Goal: Task Accomplishment & Management: Manage account settings

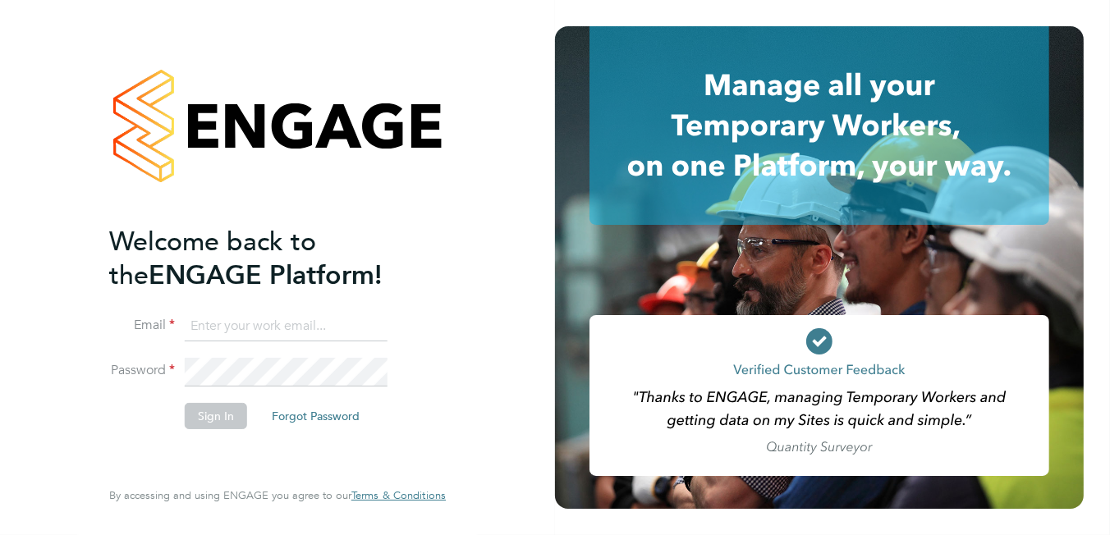
type input "brooke.m@net-temps.co.uk"
click at [202, 409] on button "Sign In" at bounding box center [216, 416] width 62 height 26
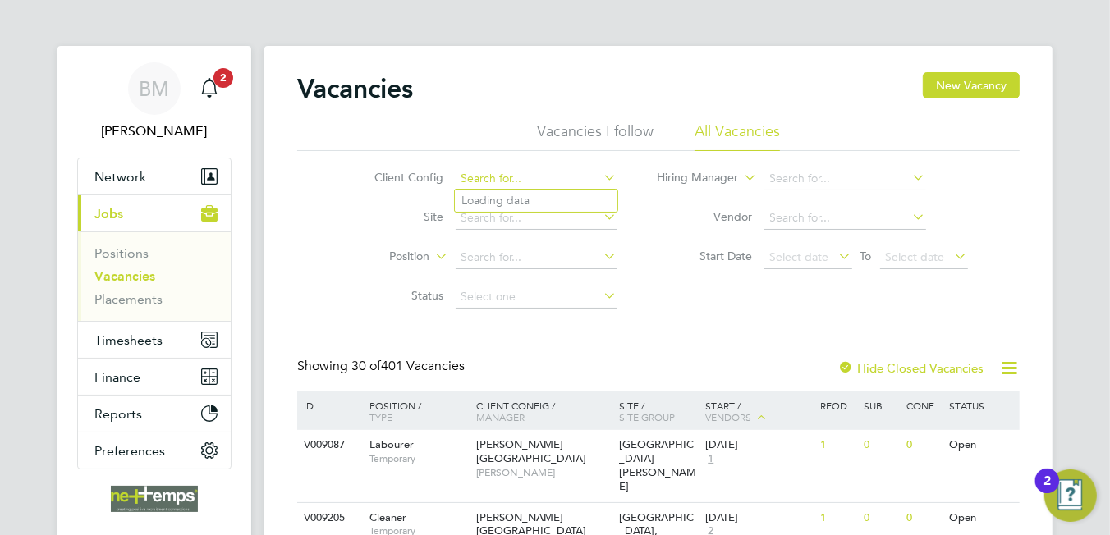
click at [490, 181] on input at bounding box center [537, 178] width 162 height 23
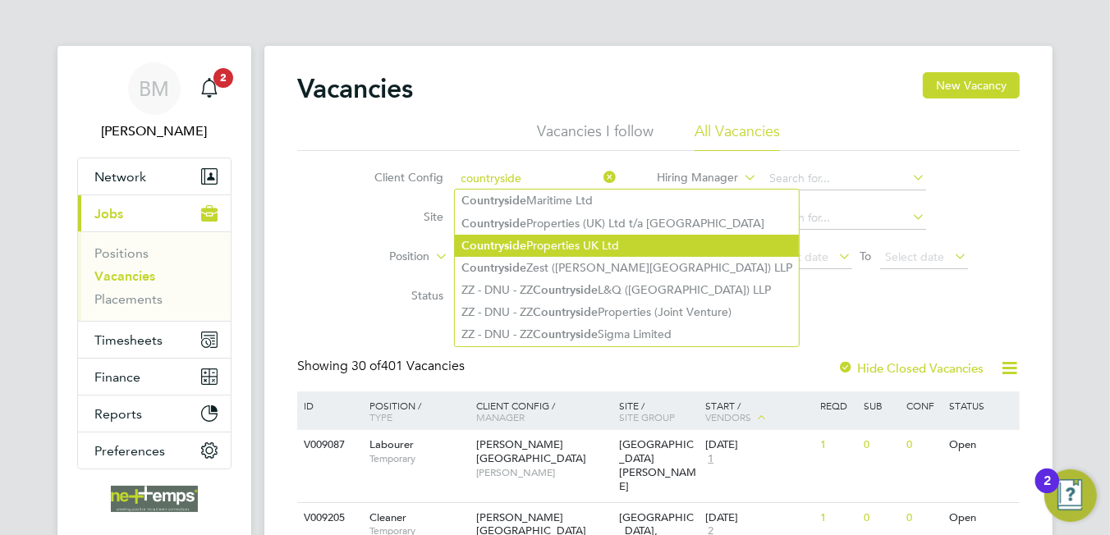
click at [580, 235] on li "Countryside Properties UK Ltd" at bounding box center [627, 246] width 344 height 22
type input "Countryside Properties UK Ltd"
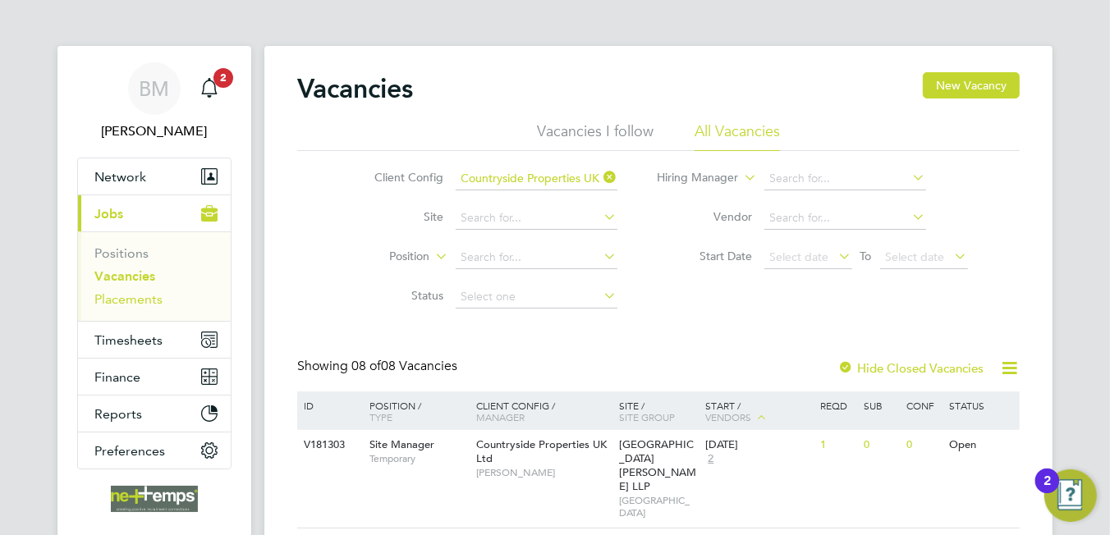
click at [150, 295] on link "Placements" at bounding box center [128, 299] width 68 height 16
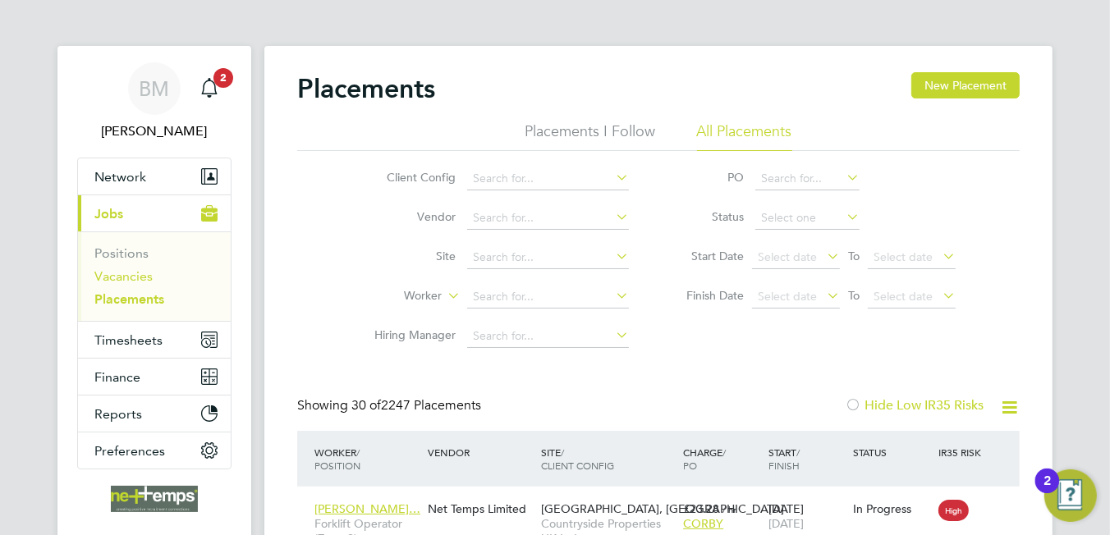
click at [148, 270] on link "Vacancies" at bounding box center [123, 276] width 58 height 16
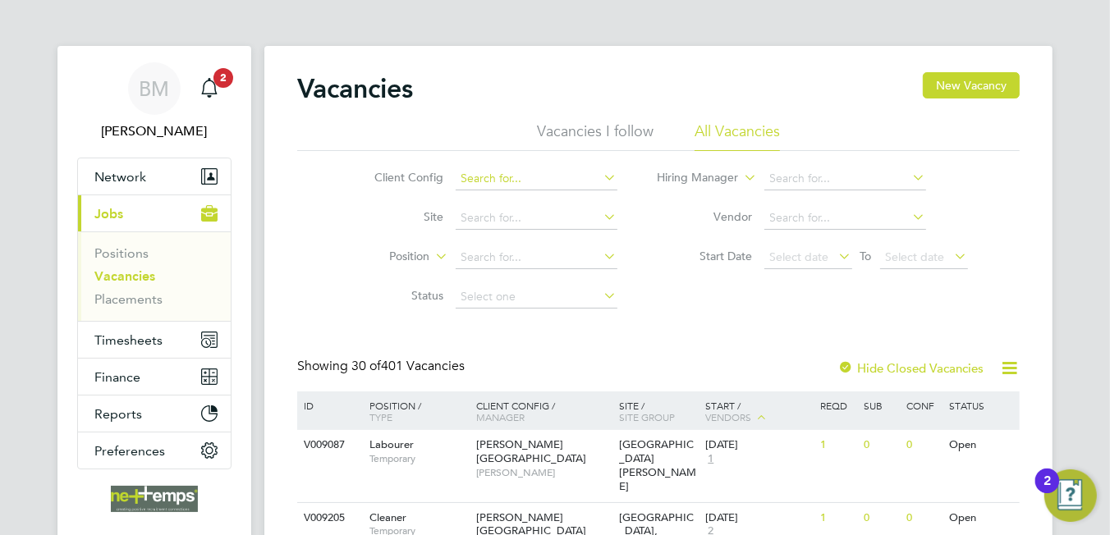
click at [498, 184] on input at bounding box center [537, 178] width 162 height 23
click at [519, 239] on b "Countryside" at bounding box center [493, 246] width 65 height 14
type input "Countryside Properties UK Ltd"
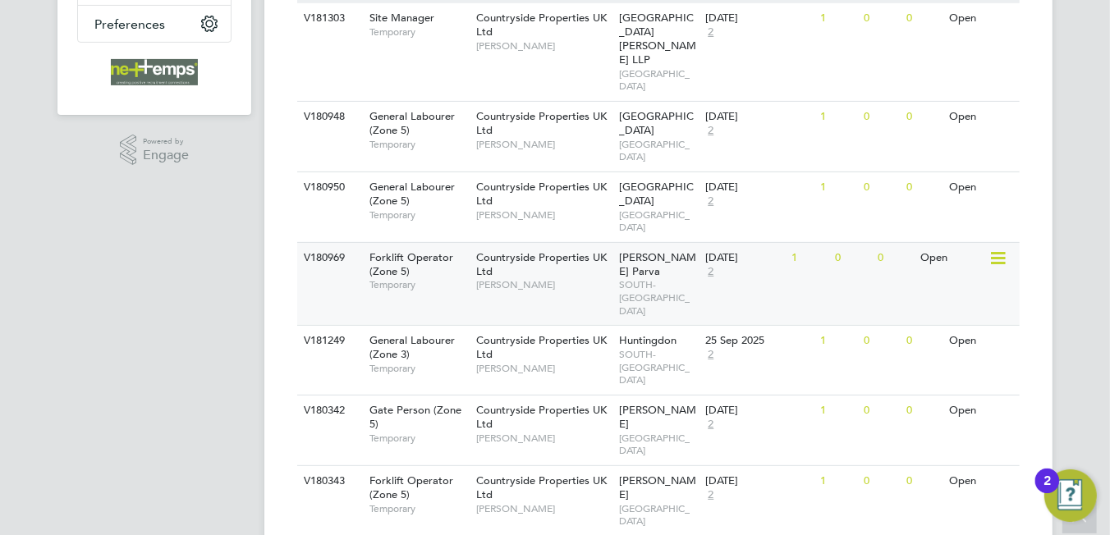
click at [560, 243] on div "Countryside Properties UK Ltd Jason Kite" at bounding box center [544, 271] width 144 height 57
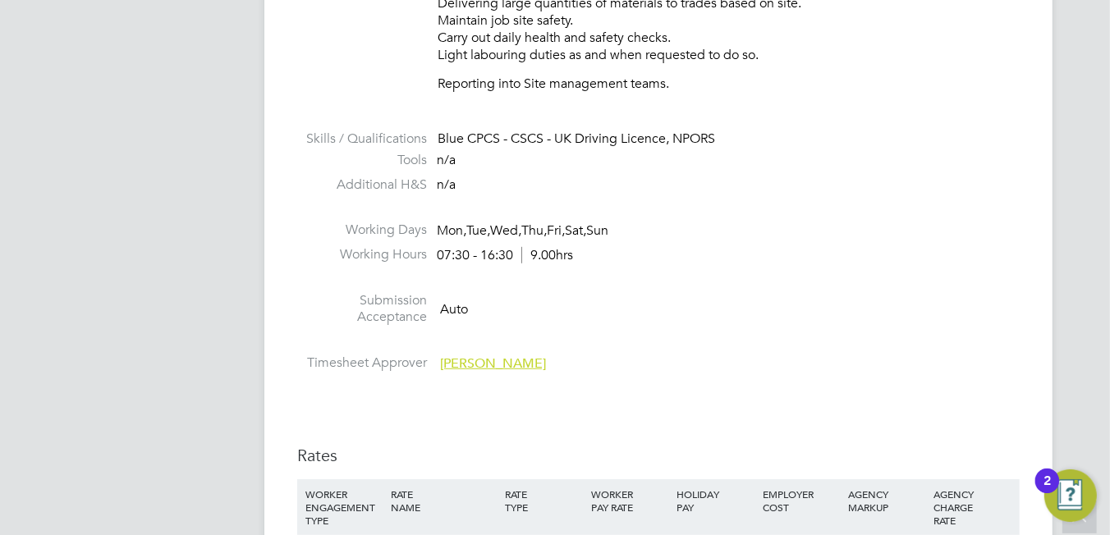
scroll to position [1066, 0]
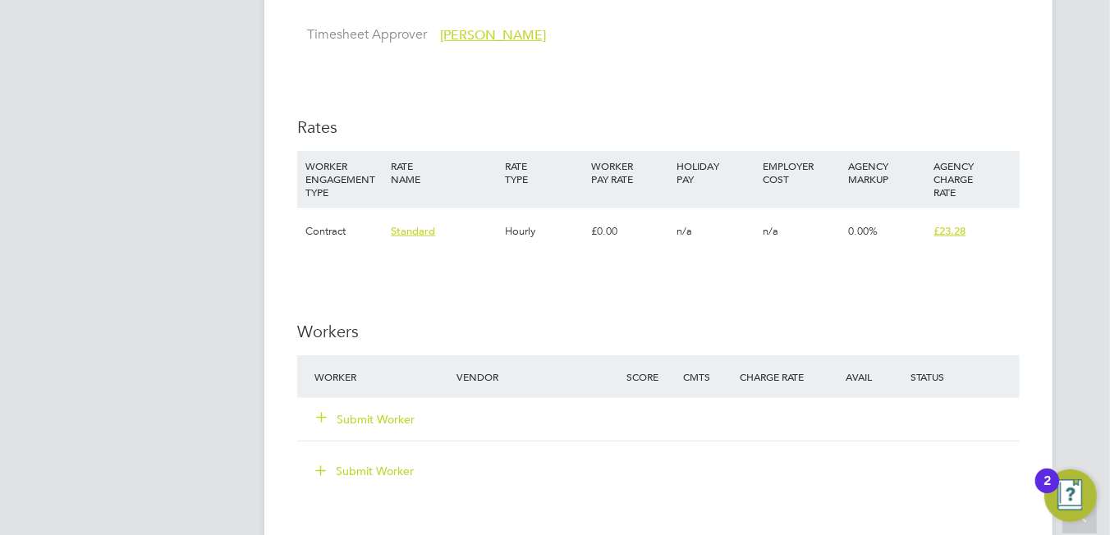
click at [373, 412] on button "Submit Worker" at bounding box center [366, 419] width 99 height 16
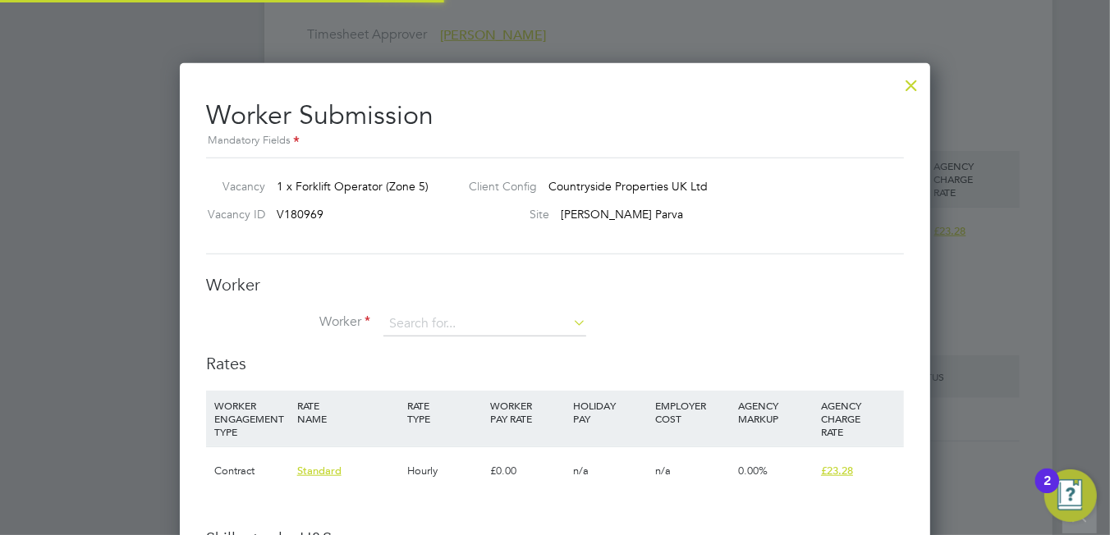
scroll to position [1096, 751]
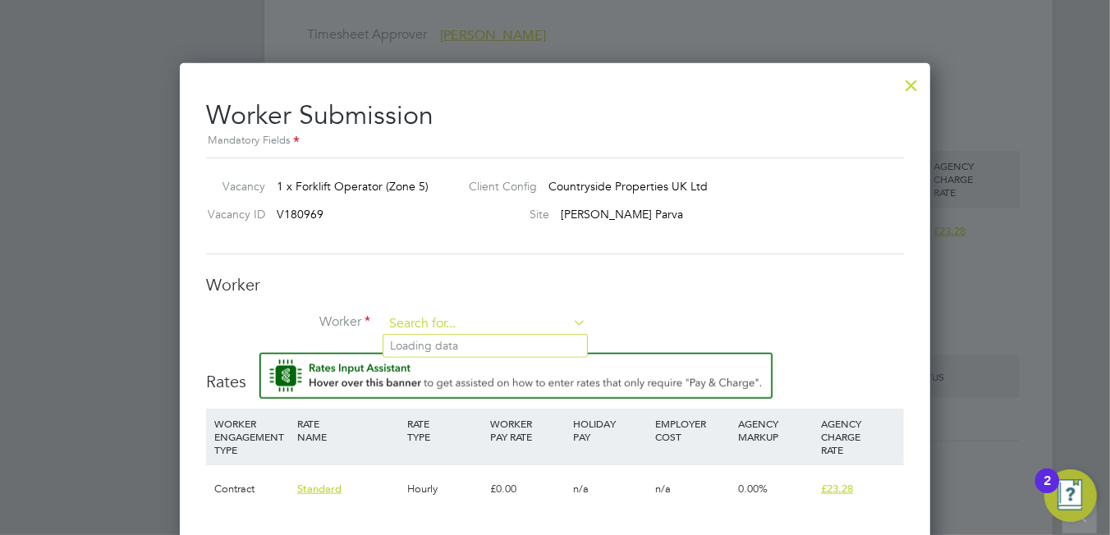
click at [438, 325] on input at bounding box center [484, 324] width 203 height 25
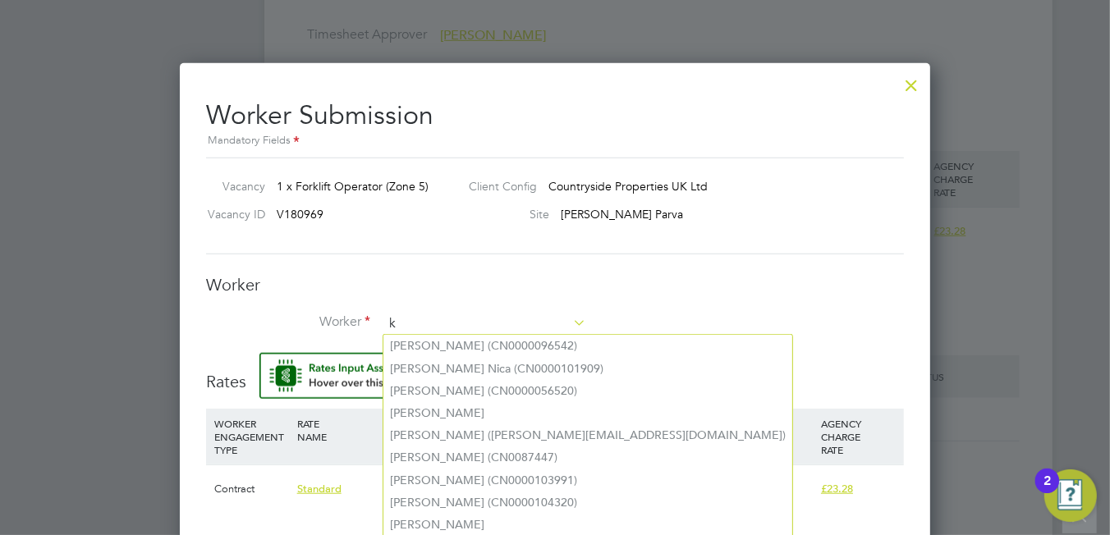
scroll to position [8, 8]
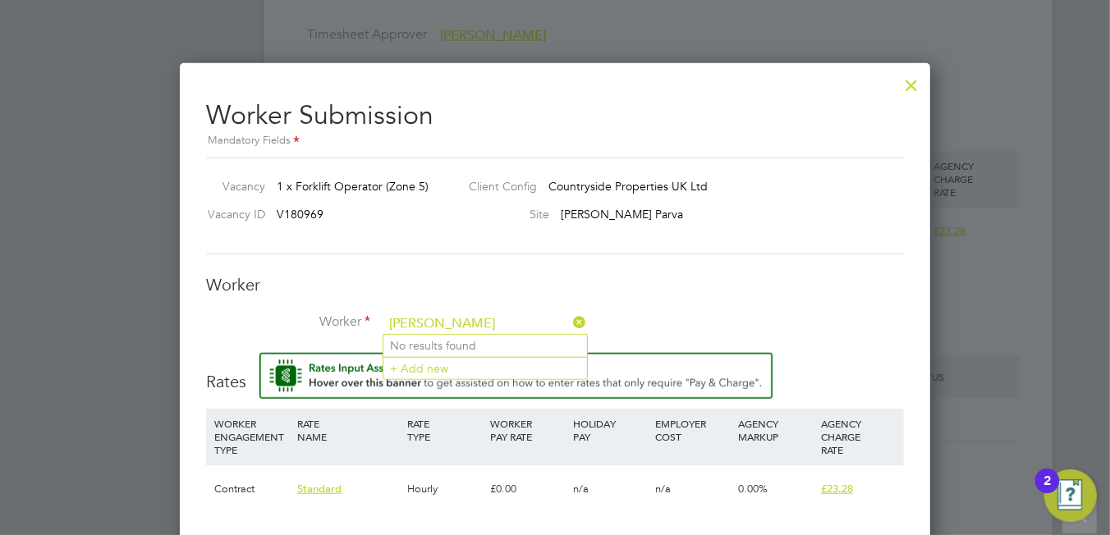
type input "kyle pe"
click at [916, 87] on div at bounding box center [911, 81] width 30 height 30
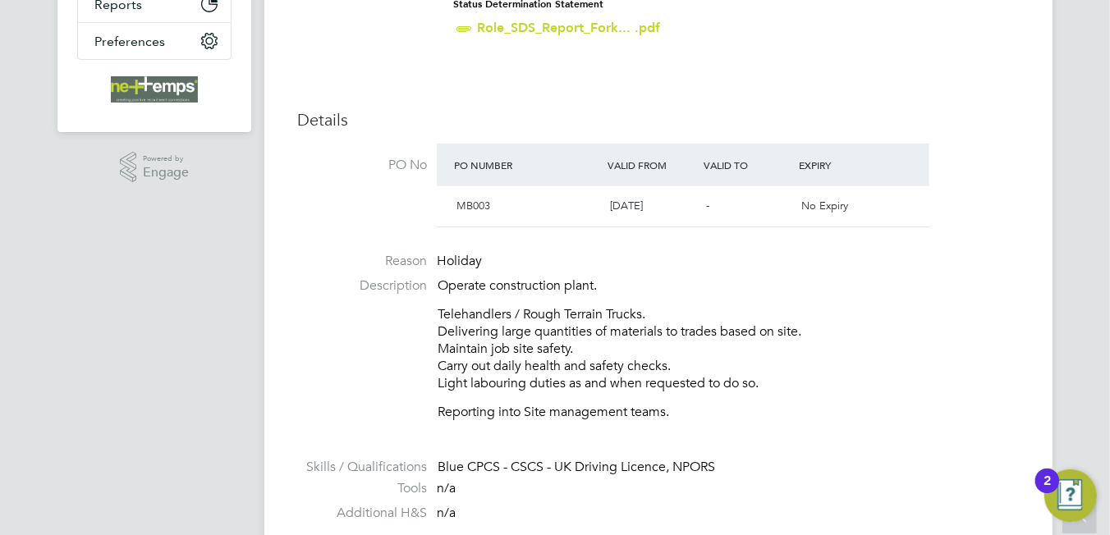
scroll to position [0, 0]
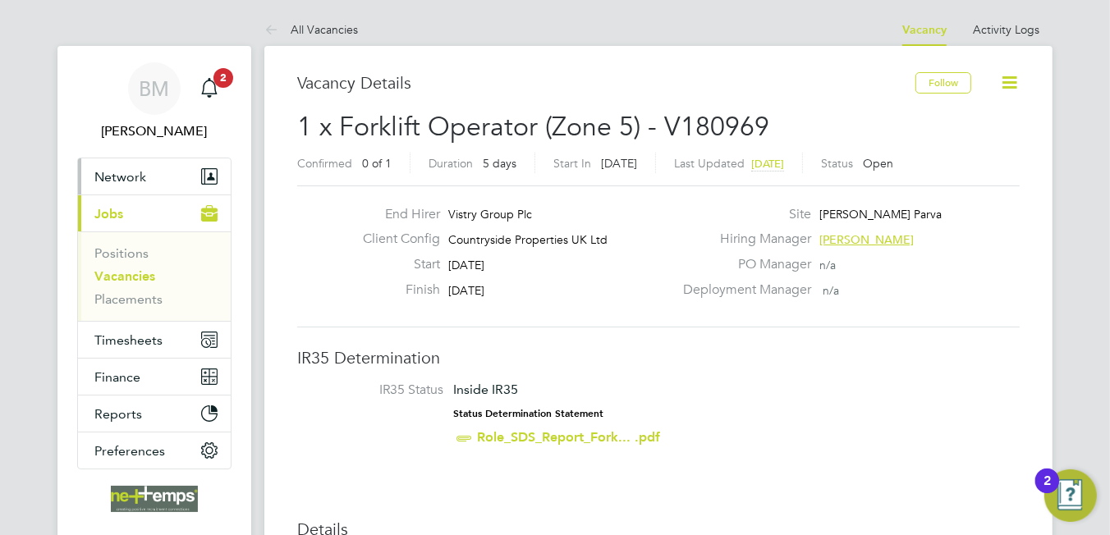
click at [123, 172] on span "Network" at bounding box center [120, 177] width 52 height 16
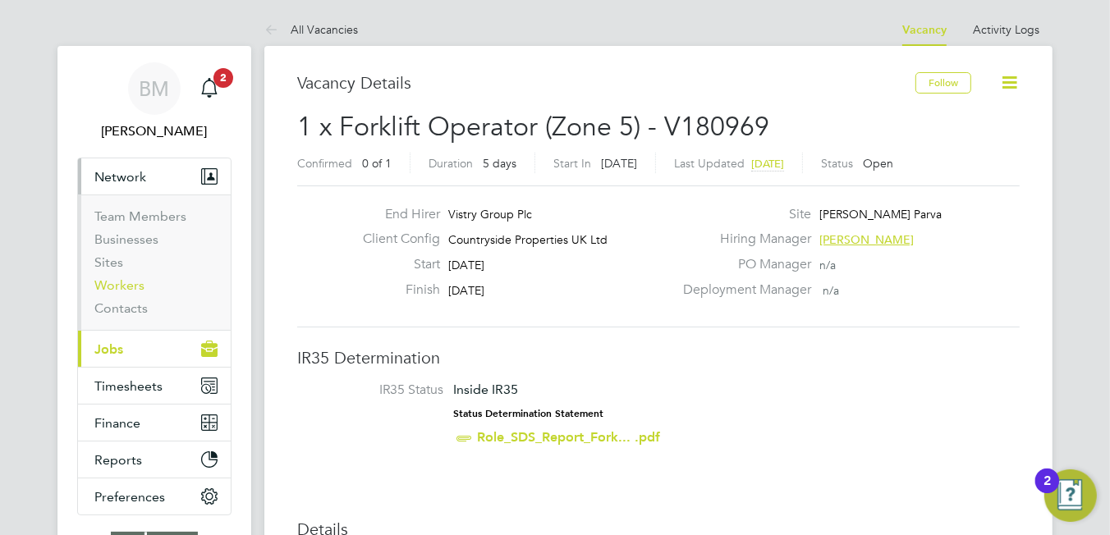
click at [134, 282] on link "Workers" at bounding box center [119, 285] width 50 height 16
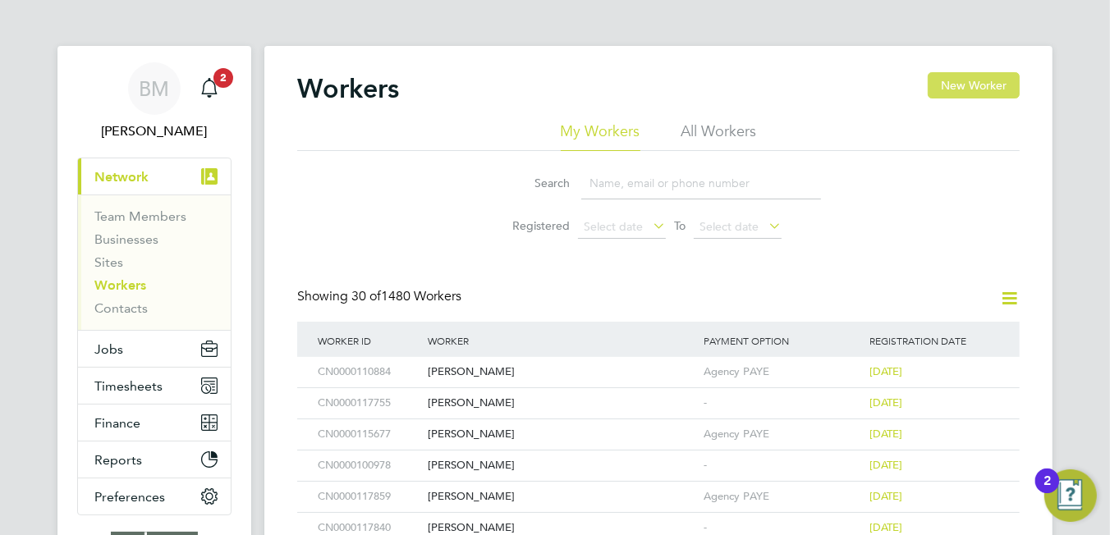
drag, startPoint x: 963, startPoint y: 91, endPoint x: 956, endPoint y: 95, distance: 8.5
click at [956, 95] on button "New Worker" at bounding box center [974, 85] width 92 height 26
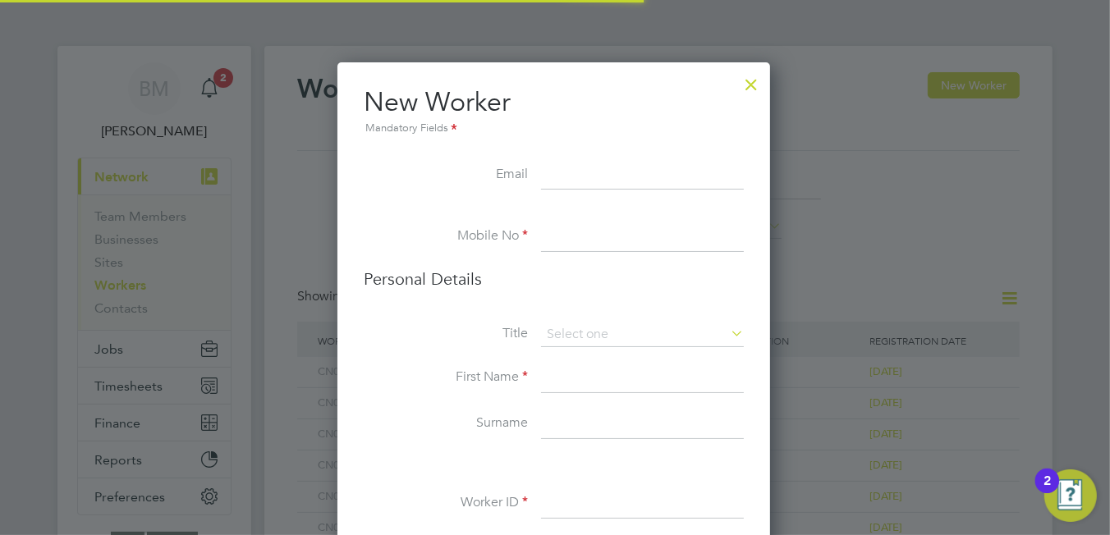
scroll to position [1382, 433]
click at [549, 177] on input at bounding box center [642, 176] width 203 height 30
paste input "bigpegg@gmail.com"
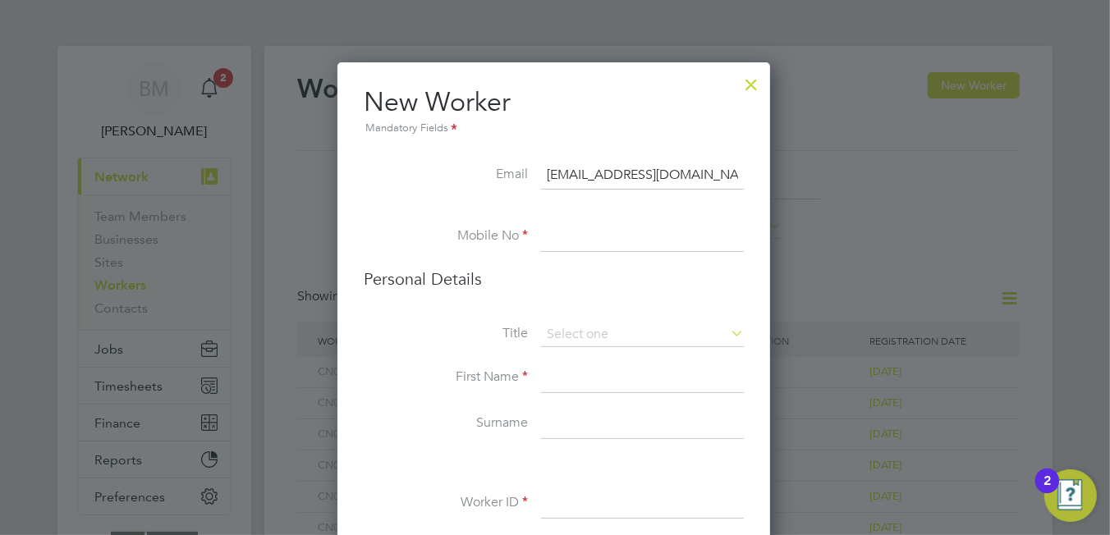
type input "bigpegg@gmail.com"
click at [556, 222] on input at bounding box center [642, 237] width 203 height 30
paste input "07917432502"
type input "07917432502"
click at [592, 338] on input at bounding box center [642, 335] width 203 height 25
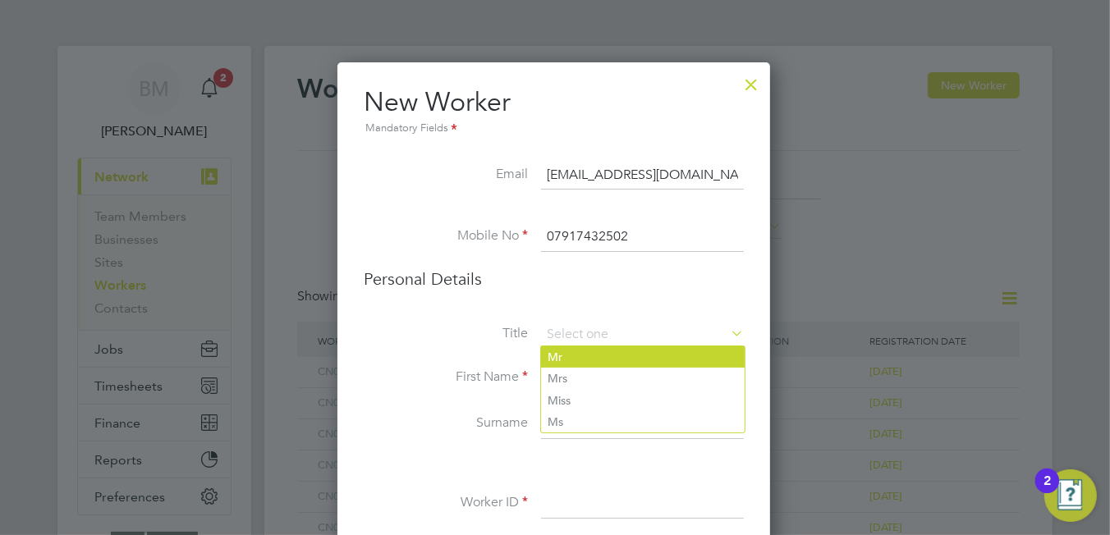
click at [589, 367] on li "Mr" at bounding box center [643, 356] width 204 height 21
type input "Mr"
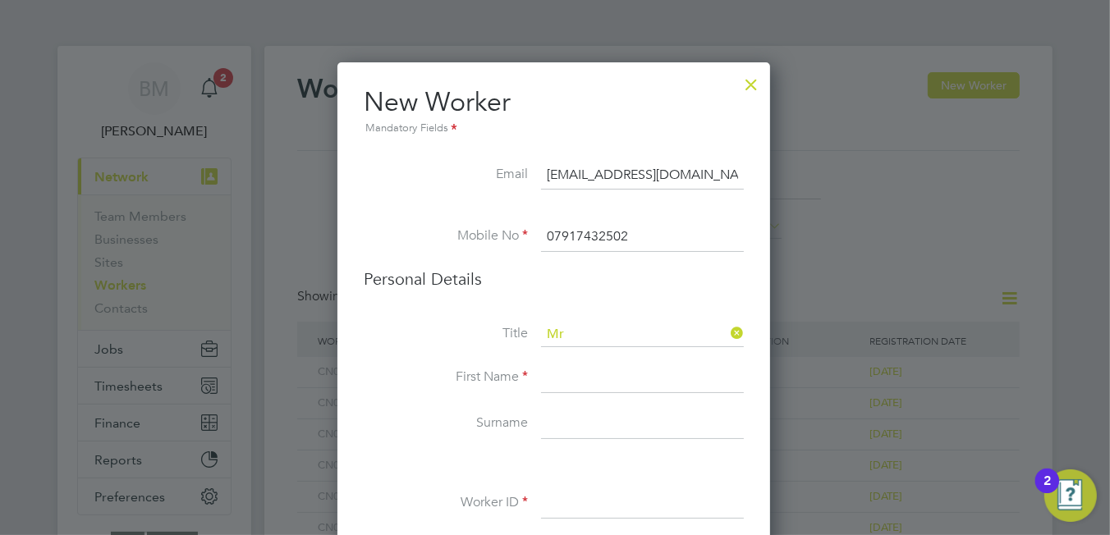
click at [571, 387] on input at bounding box center [642, 379] width 203 height 30
type input "Kyle"
click at [561, 429] on input at bounding box center [642, 425] width 203 height 30
type input "Pegg"
click at [625, 502] on input at bounding box center [642, 504] width 203 height 30
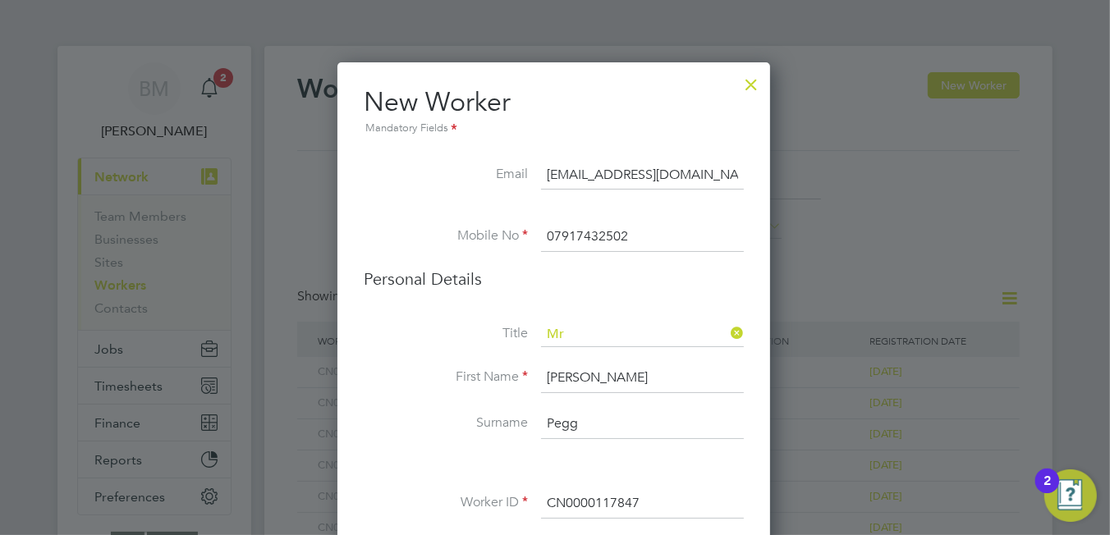
type input "CN0000117847"
click at [438, 452] on li "Surname Pegg" at bounding box center [554, 433] width 380 height 46
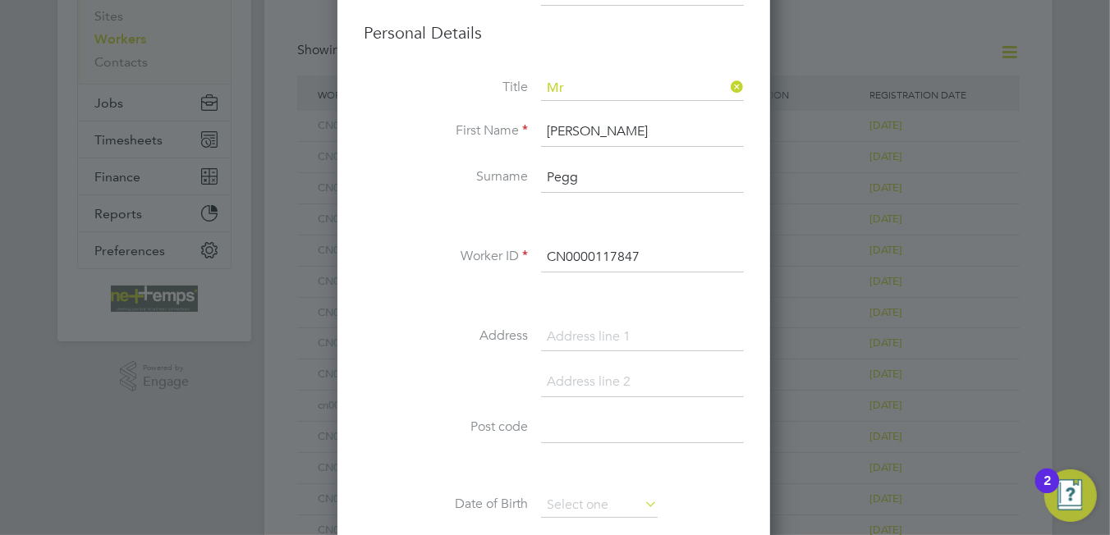
click at [470, 295] on li at bounding box center [554, 297] width 380 height 17
click at [619, 318] on div "Title Mr First Name Kyle Surname Pegg Worker ID CN0000117847 Address Post code …" at bounding box center [554, 374] width 380 height 596
click at [615, 333] on input at bounding box center [642, 338] width 203 height 30
type input "k"
type input "Glazebrook Road"
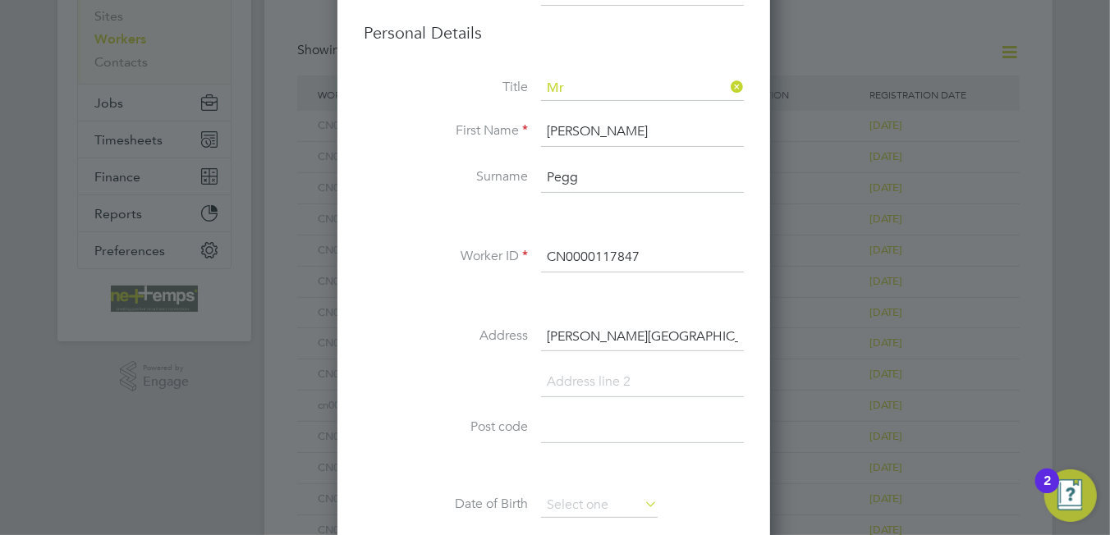
click at [640, 389] on input at bounding box center [642, 383] width 203 height 30
type input "Leicester"
click at [584, 468] on input at bounding box center [642, 475] width 203 height 30
type input "LE3 9NW"
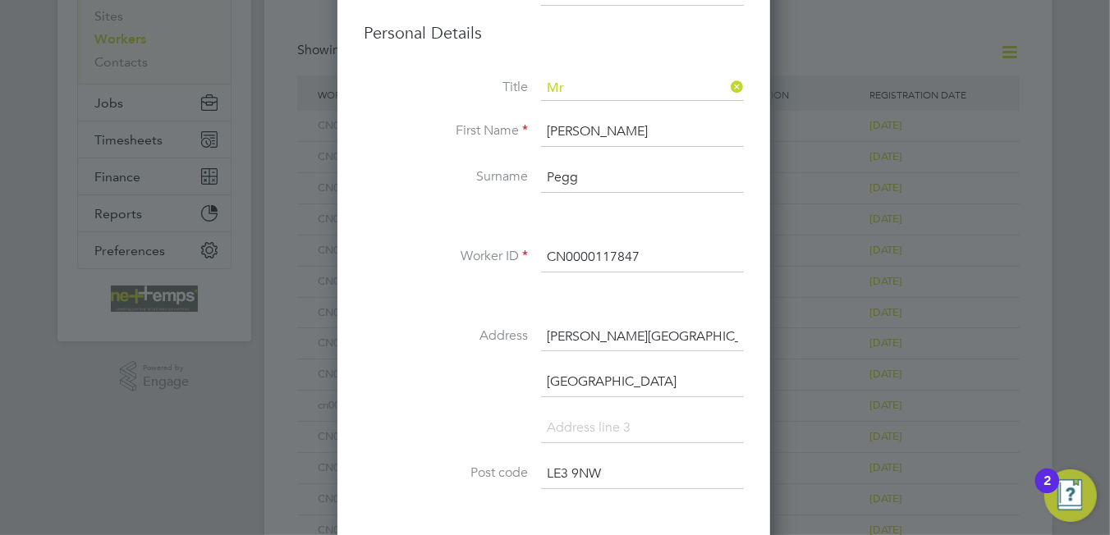
click at [443, 418] on li at bounding box center [554, 437] width 380 height 46
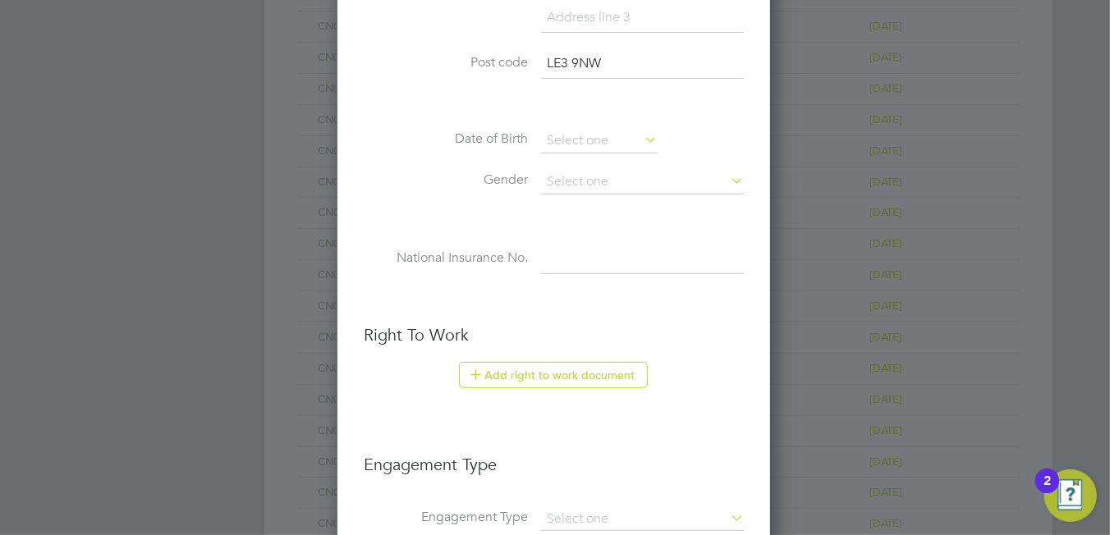
click at [571, 257] on input at bounding box center [642, 260] width 203 height 30
click at [483, 325] on h3 "Right To Work" at bounding box center [554, 334] width 380 height 21
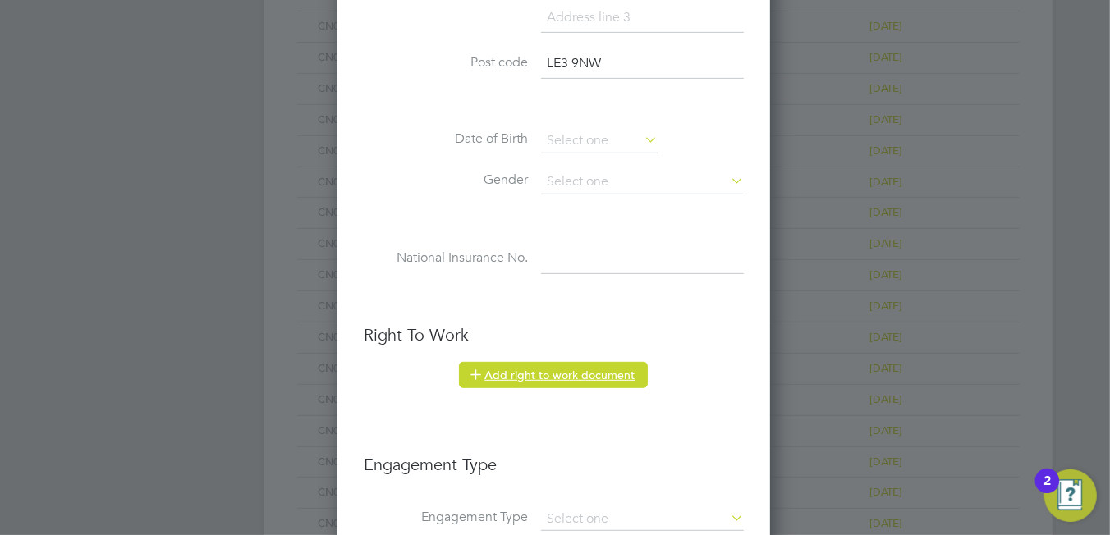
click at [527, 367] on button "Add right to work document" at bounding box center [553, 375] width 189 height 26
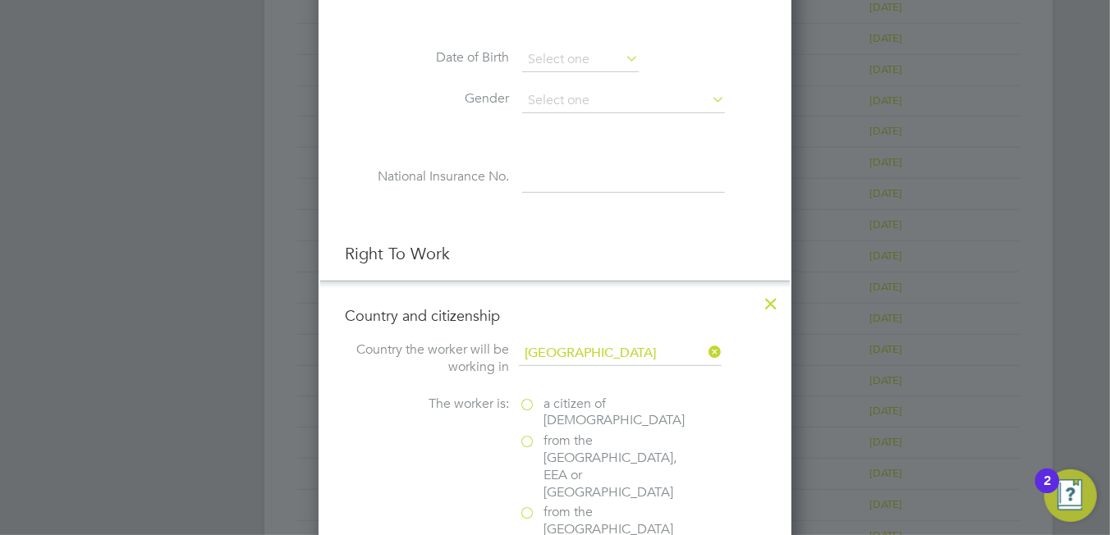
scroll to position [985, 0]
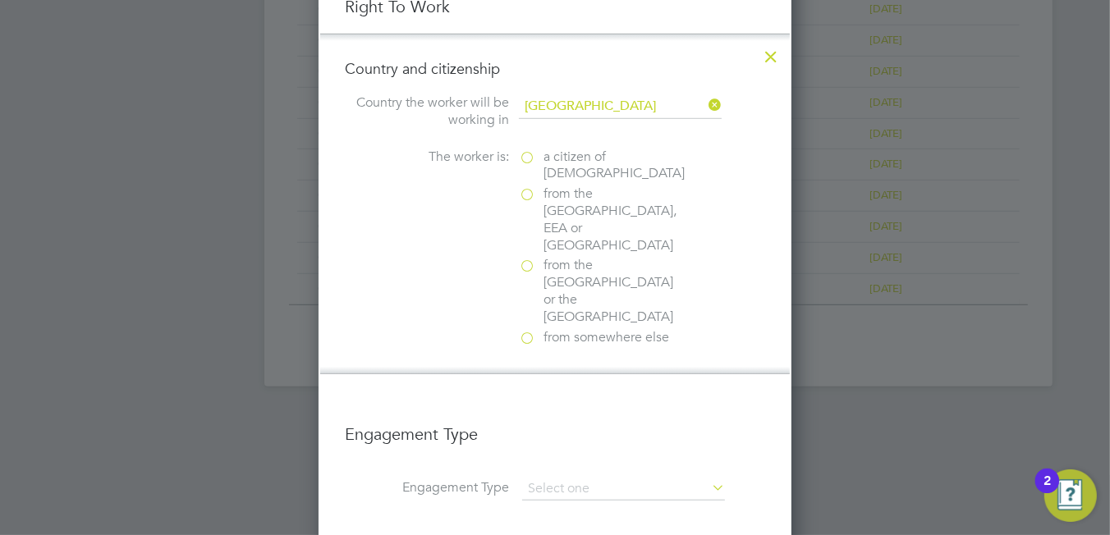
click at [591, 149] on span "a citizen of United Kingdom" at bounding box center [613, 166] width 141 height 34
click at [0, 0] on input "a citizen of United Kingdom" at bounding box center [0, 0] width 0 height 0
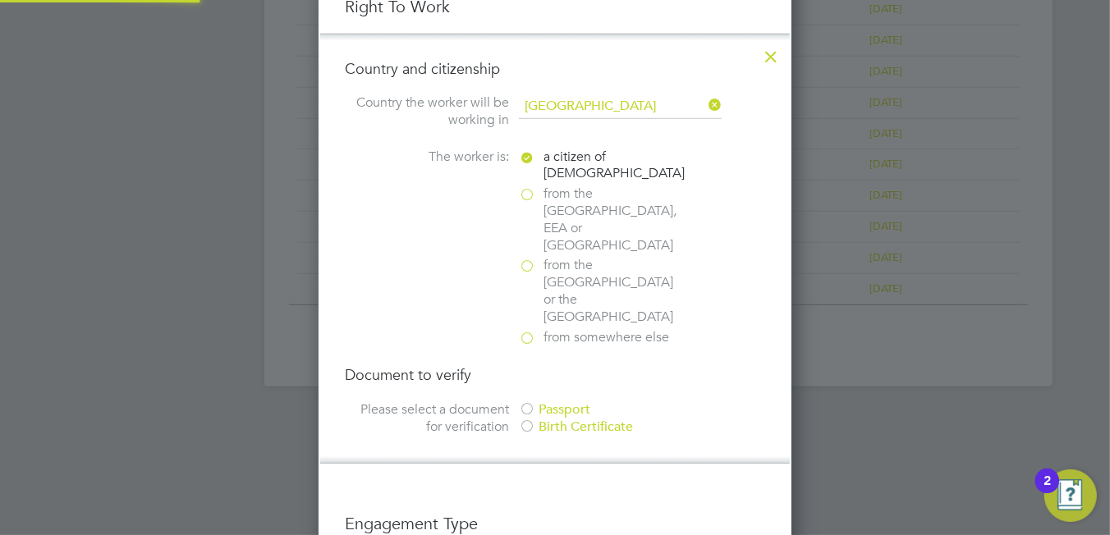
scroll to position [1149, 0]
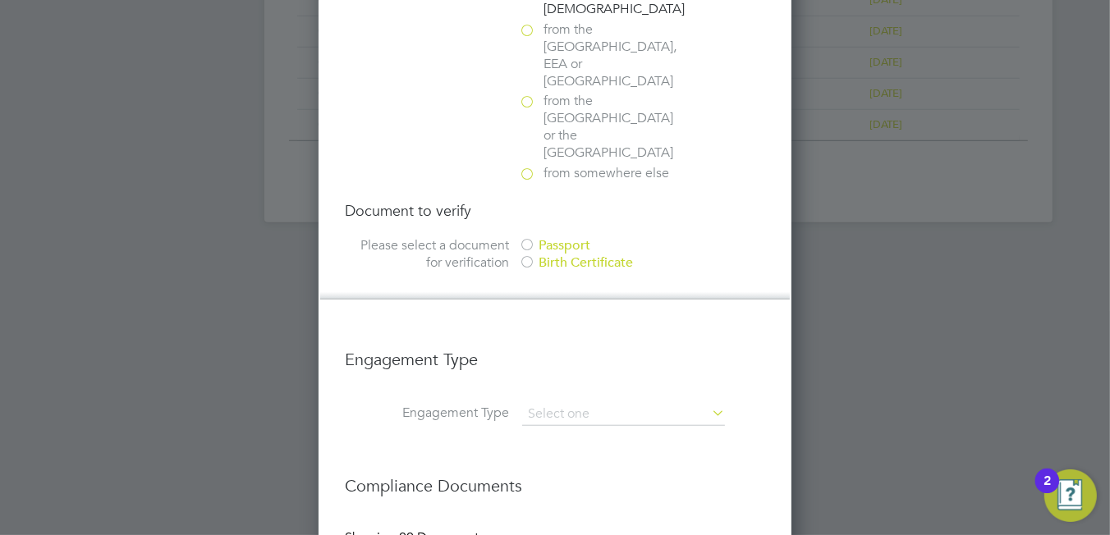
click at [554, 237] on div "Passport" at bounding box center [642, 245] width 246 height 17
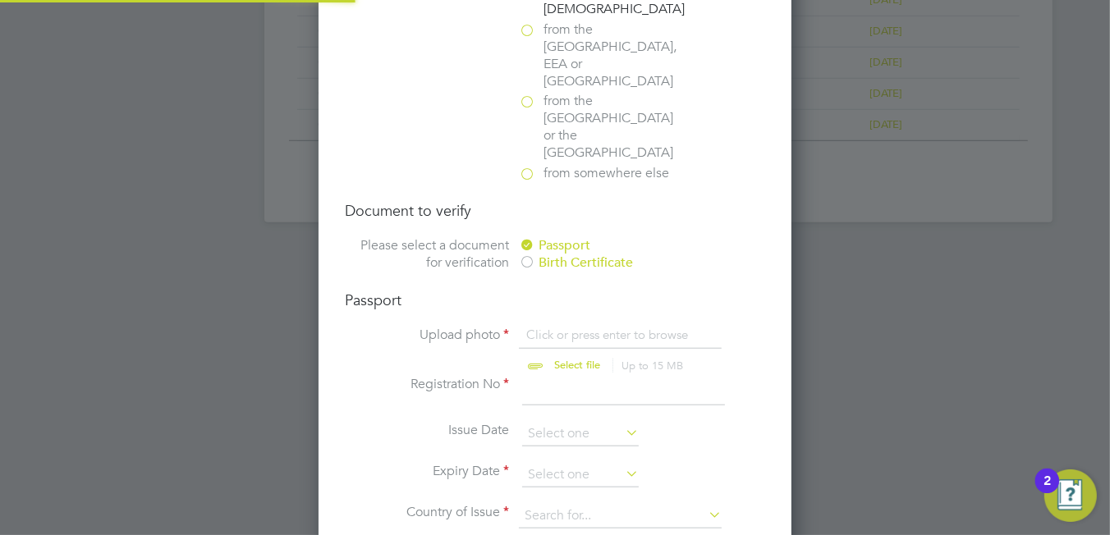
scroll to position [21, 204]
click at [591, 327] on input "file" at bounding box center [593, 351] width 258 height 49
type input "C:\fakepath\Kyle Pegg passport.PNG"
click at [570, 376] on input at bounding box center [623, 391] width 203 height 30
click at [630, 376] on input at bounding box center [623, 391] width 203 height 30
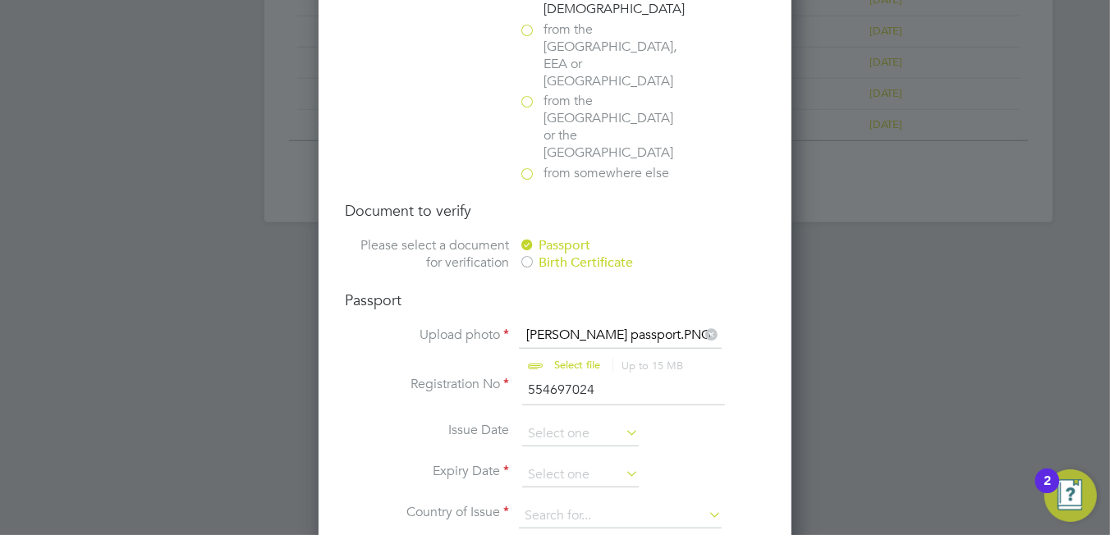
type input "554697024"
click at [567, 422] on li "Issue Date" at bounding box center [555, 442] width 420 height 41
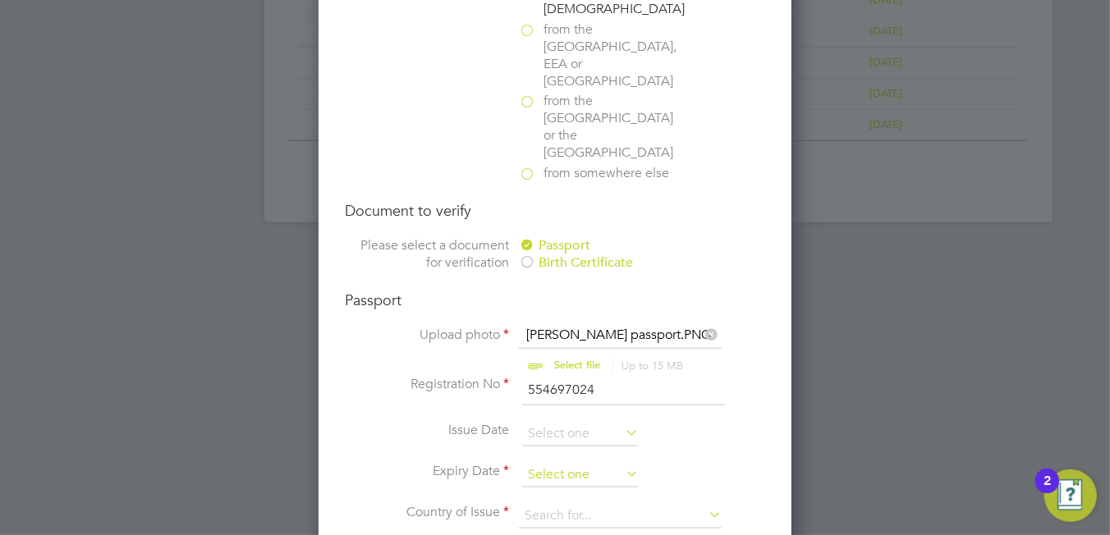
click at [552, 463] on input at bounding box center [580, 475] width 117 height 25
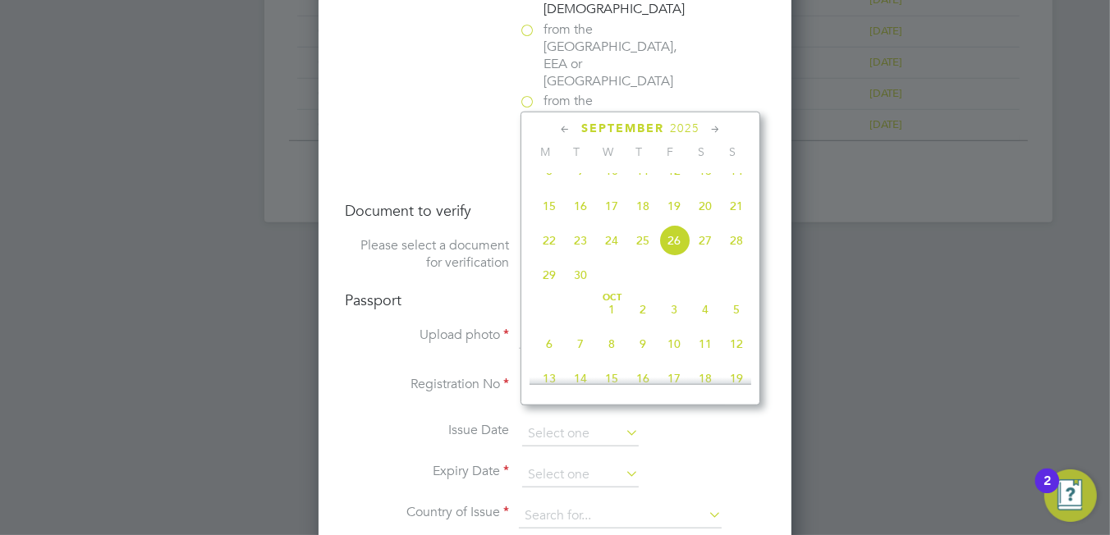
click at [691, 123] on span "2025" at bounding box center [685, 129] width 30 height 14
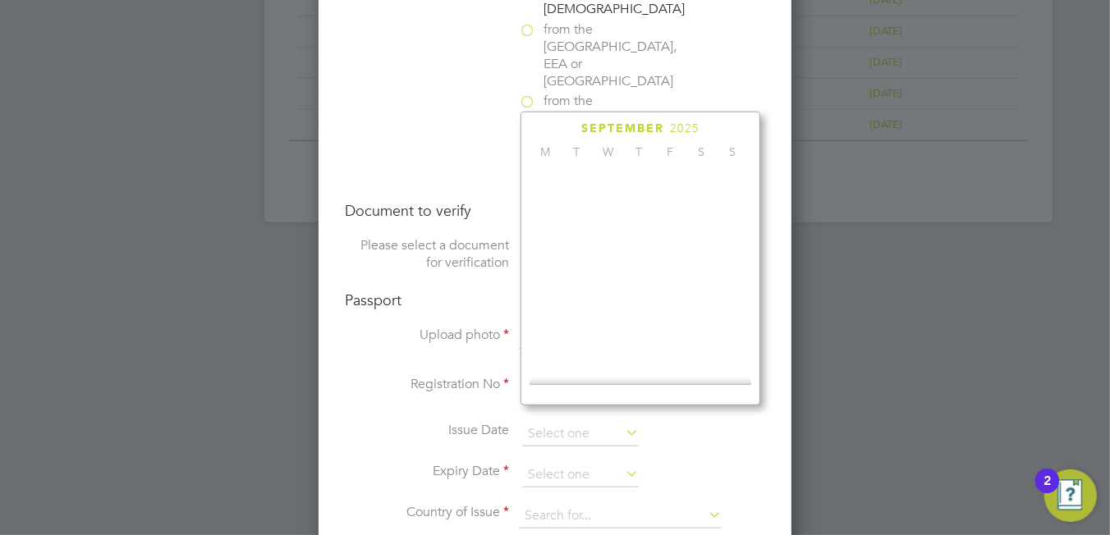
scroll to position [439, 0]
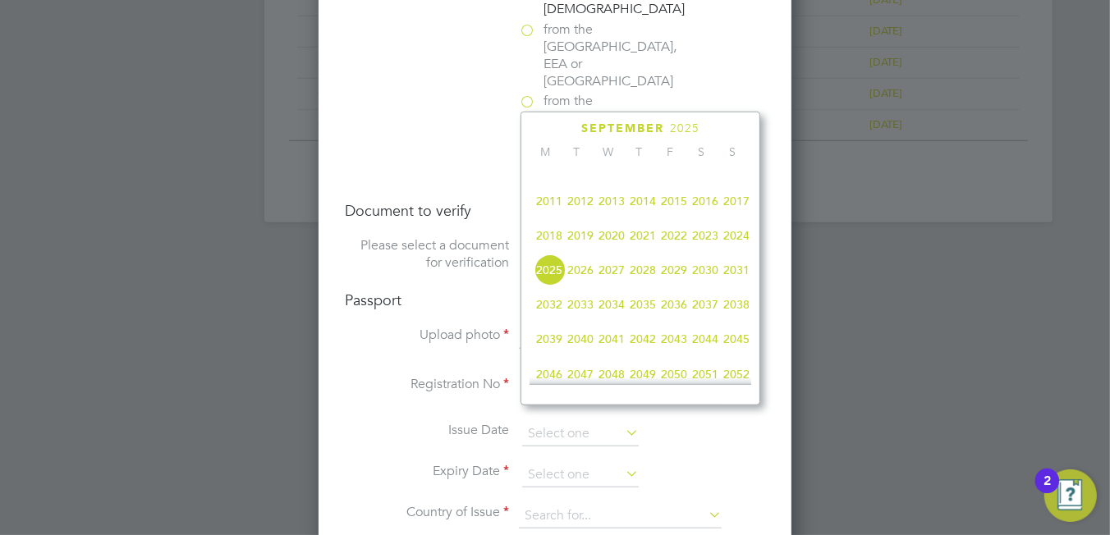
click at [651, 277] on span "2028" at bounding box center [642, 269] width 31 height 31
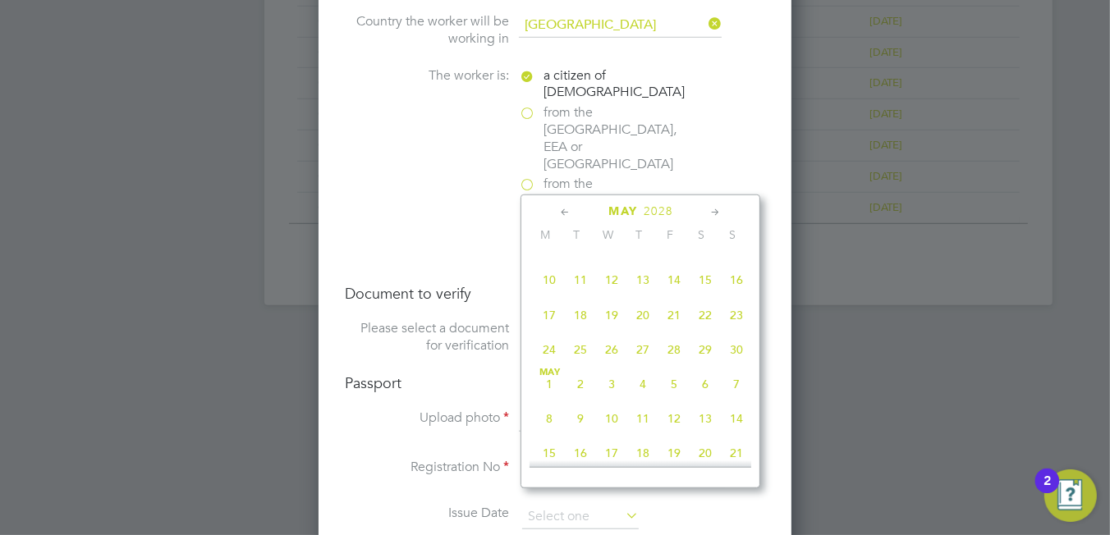
scroll to position [317, 0]
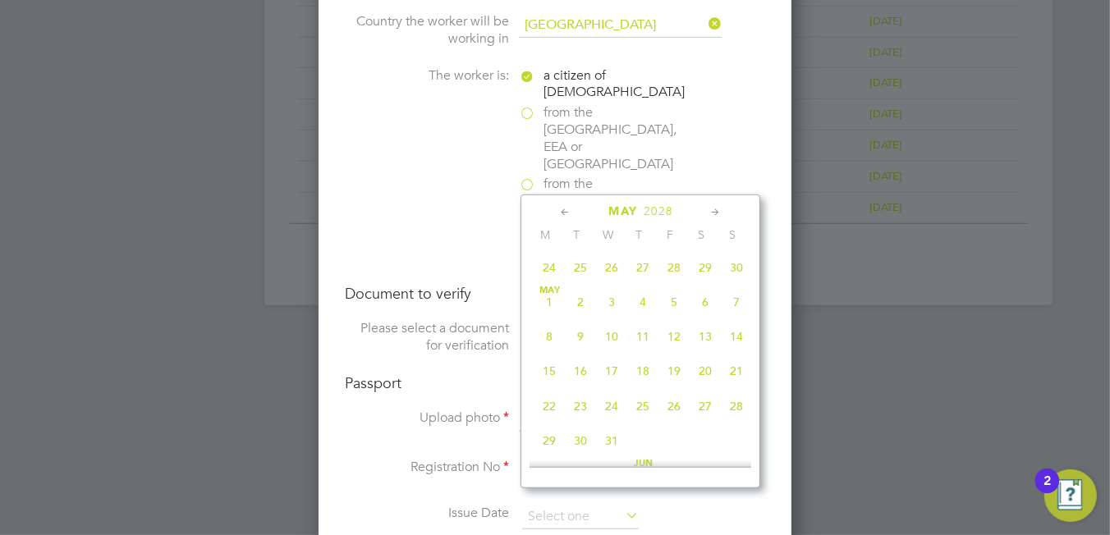
click at [553, 340] on span "8" at bounding box center [549, 336] width 31 height 31
type input "08 May 2028"
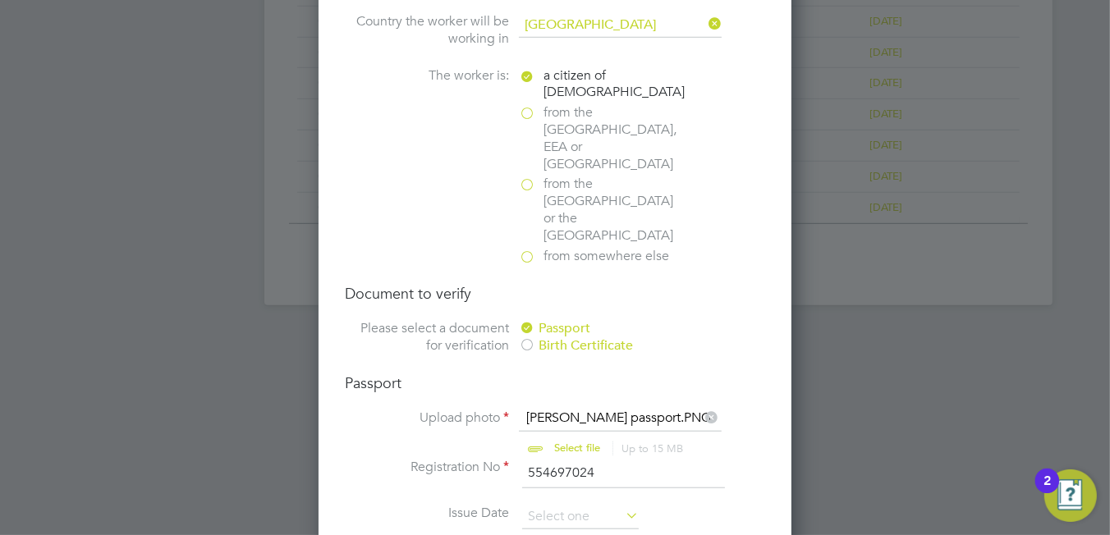
scroll to position [1314, 0]
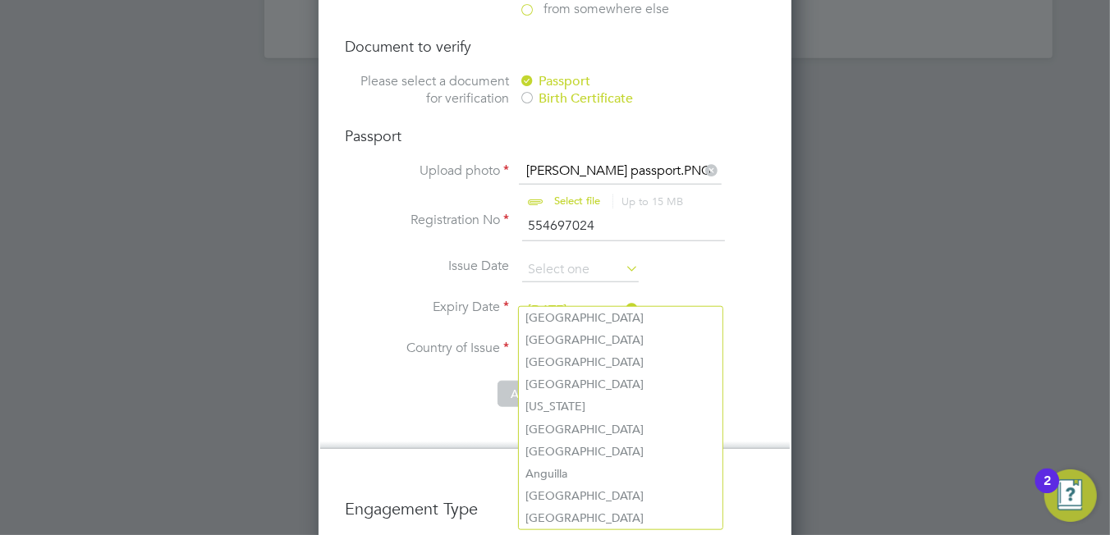
click at [631, 340] on input at bounding box center [620, 352] width 203 height 25
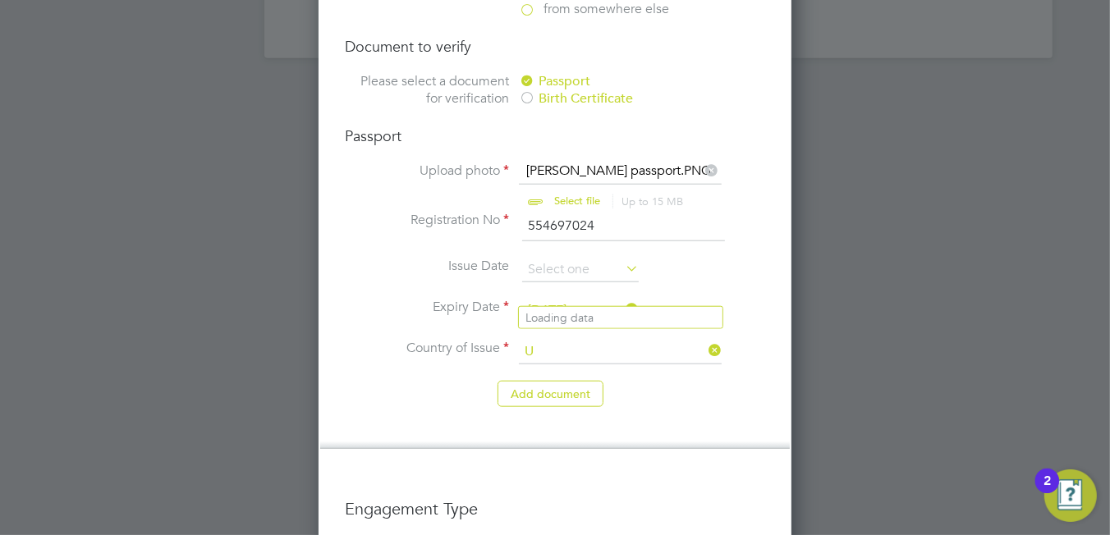
scroll to position [2075, 473]
click at [597, 359] on li "United Kingdom" at bounding box center [634, 362] width 231 height 22
type input "United Kingdom"
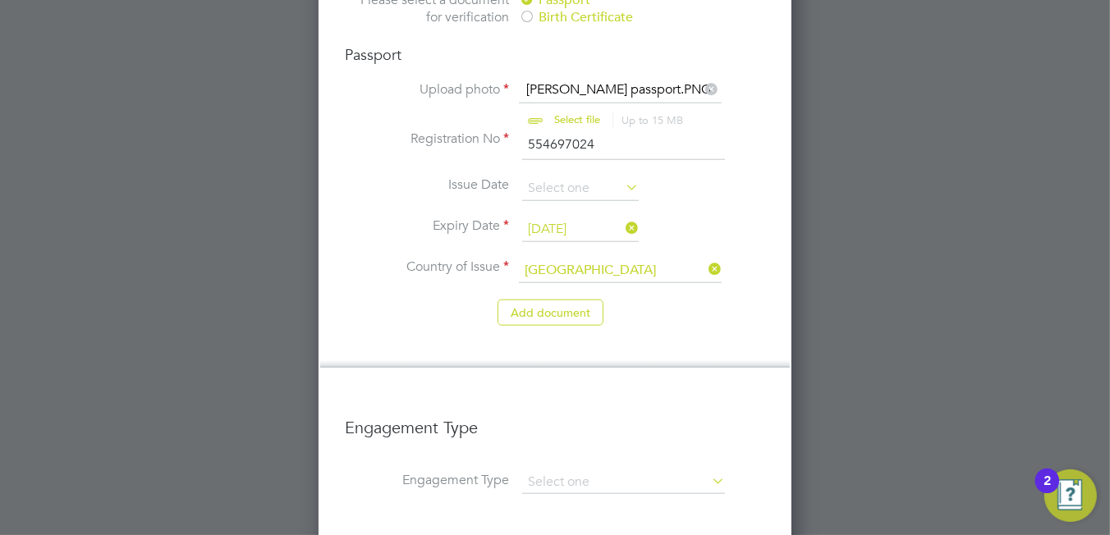
scroll to position [1560, 0]
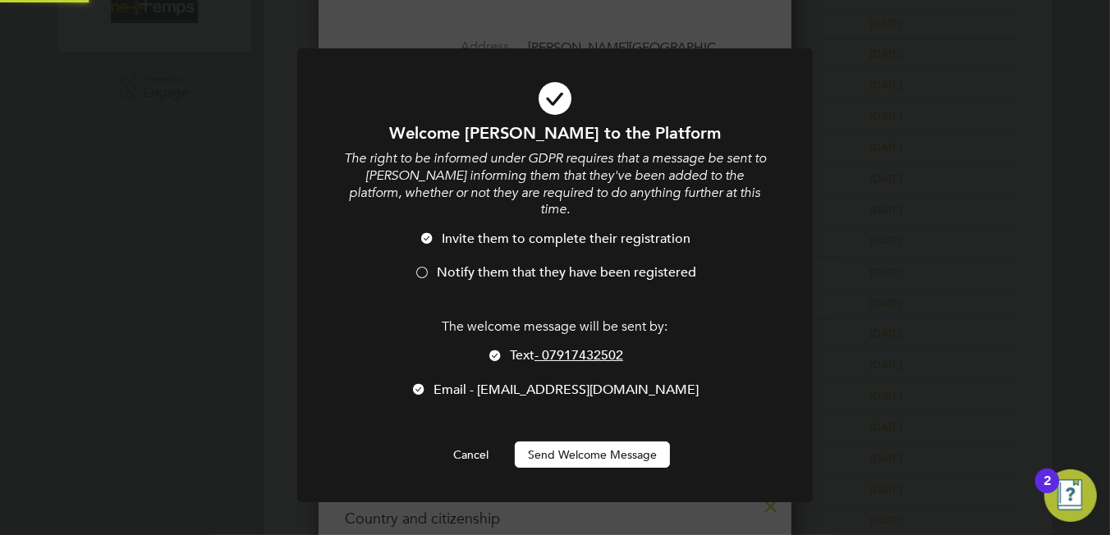
scroll to position [0, 0]
click at [470, 240] on li "Invite them to complete their registration" at bounding box center [555, 248] width 427 height 34
click at [500, 349] on div at bounding box center [495, 357] width 16 height 16
click at [500, 351] on li "Text - 07917432502" at bounding box center [555, 364] width 427 height 34
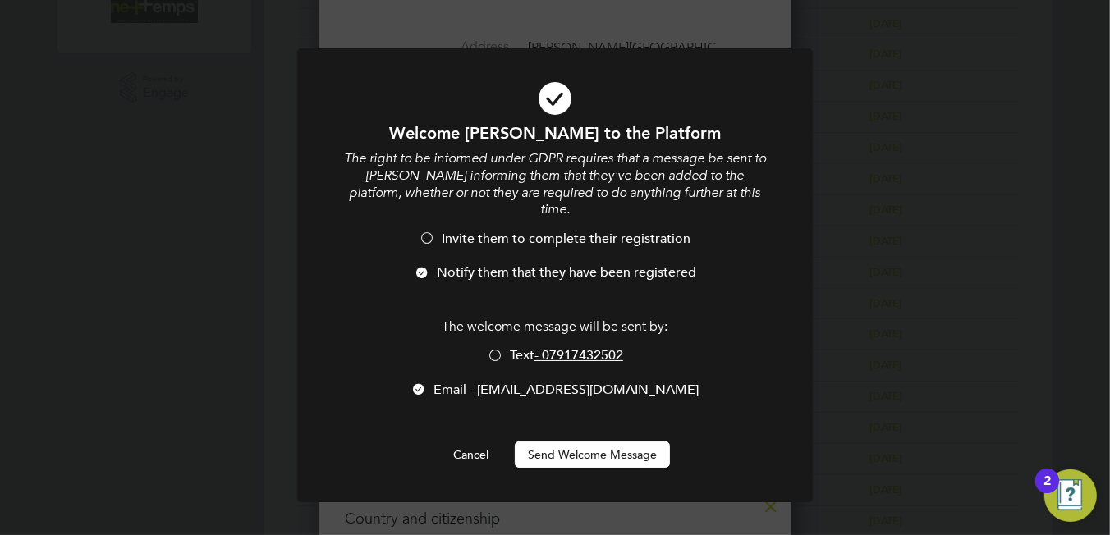
click at [563, 442] on button "Send Welcome Message" at bounding box center [592, 455] width 155 height 26
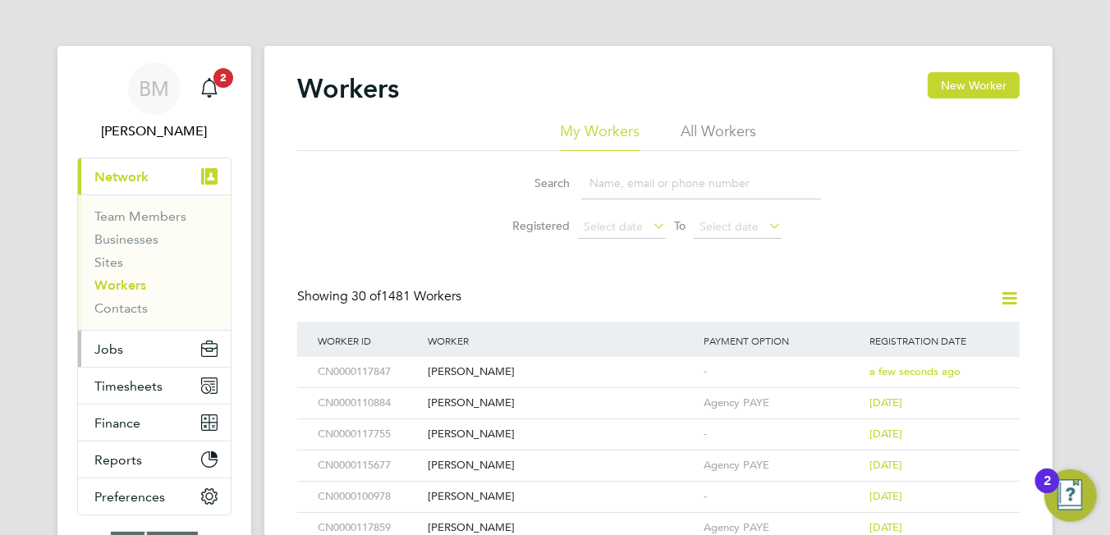
click at [135, 340] on button "Jobs" at bounding box center [154, 349] width 153 height 36
click at [138, 177] on span "Network" at bounding box center [121, 177] width 54 height 16
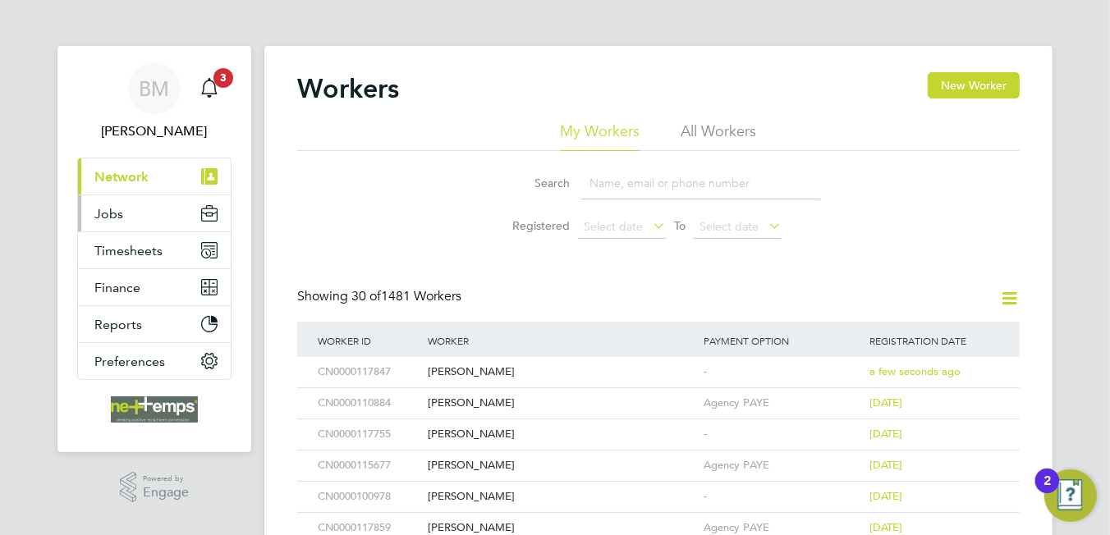
click at [130, 215] on button "Jobs" at bounding box center [154, 213] width 153 height 36
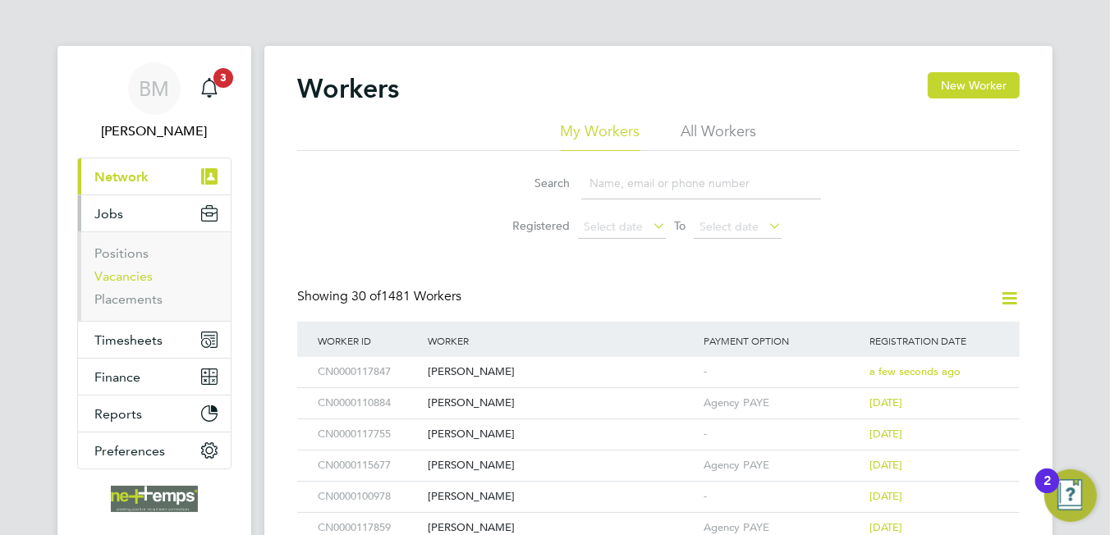
click at [135, 276] on link "Vacancies" at bounding box center [123, 276] width 58 height 16
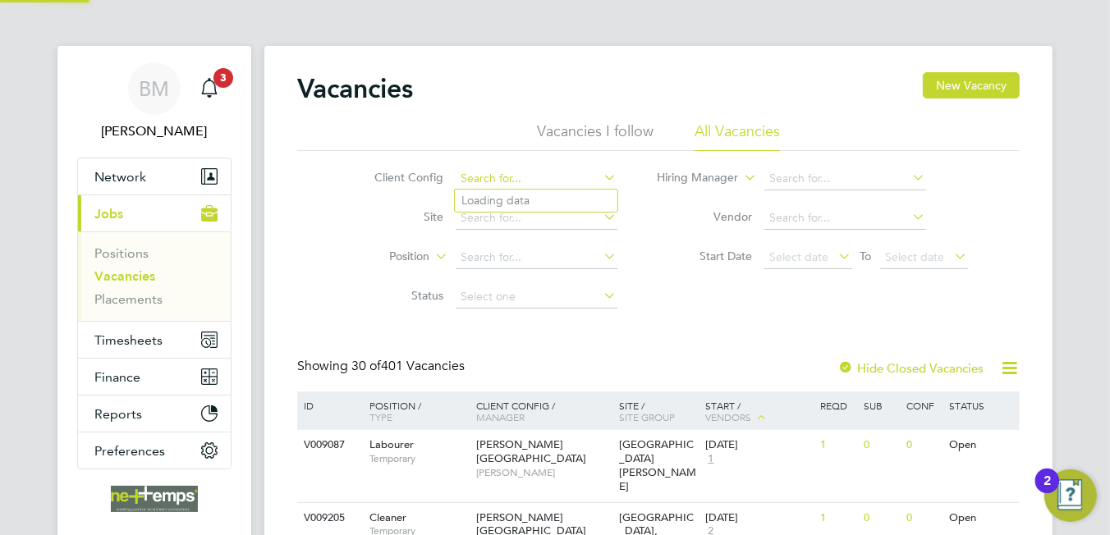
click at [542, 180] on input at bounding box center [537, 178] width 162 height 23
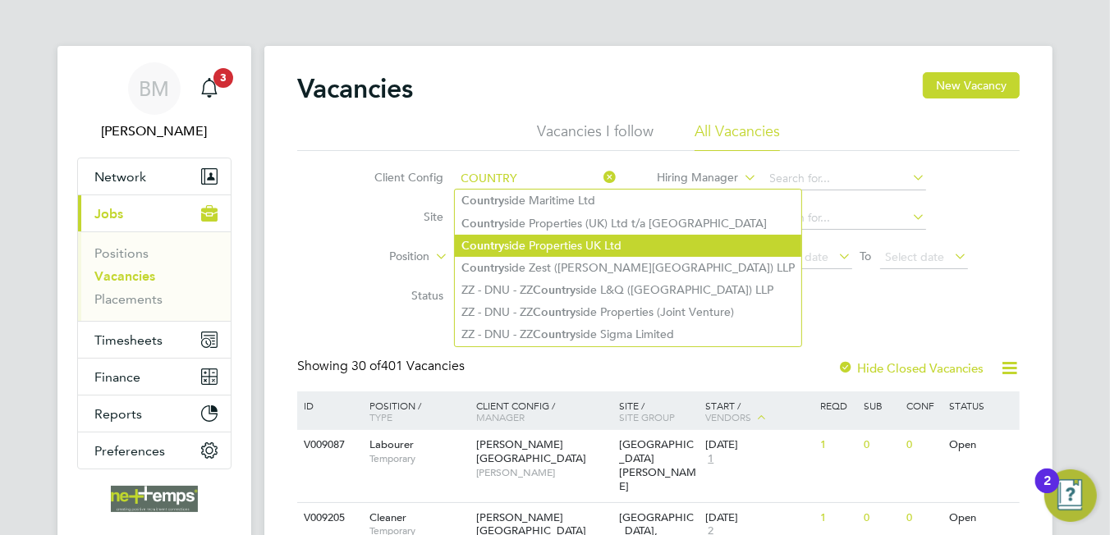
click at [589, 247] on li "Country side Properties UK Ltd" at bounding box center [628, 246] width 346 height 22
type input "Countryside Properties UK Ltd"
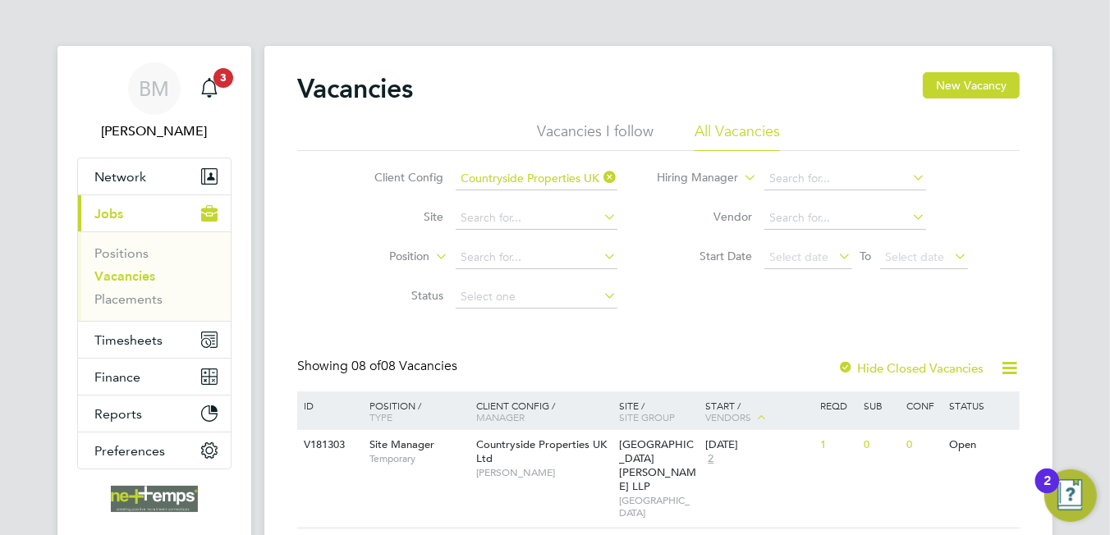
scroll to position [246, 0]
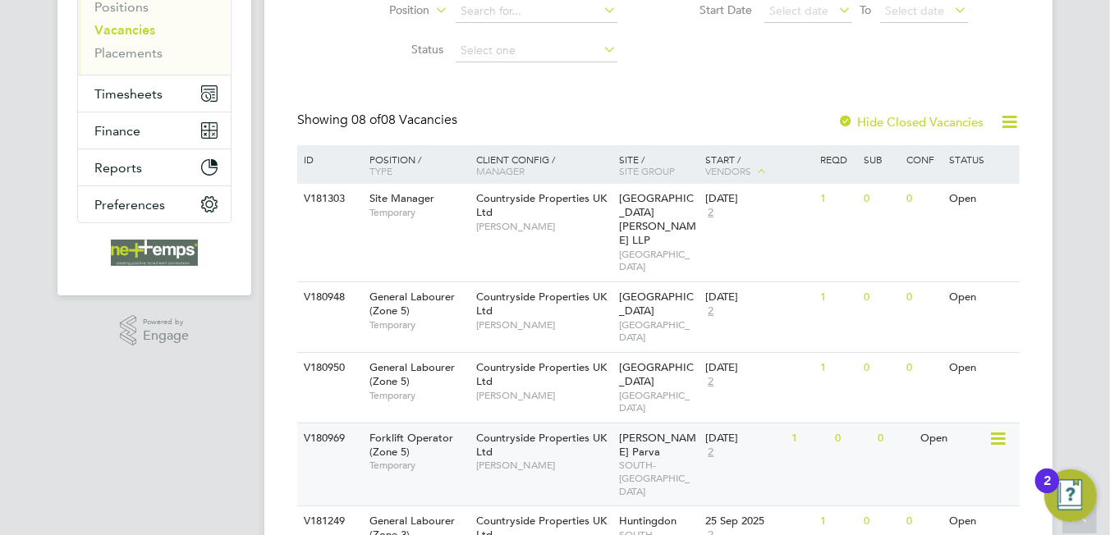
click at [490, 431] on span "Countryside Properties UK Ltd" at bounding box center [541, 445] width 131 height 28
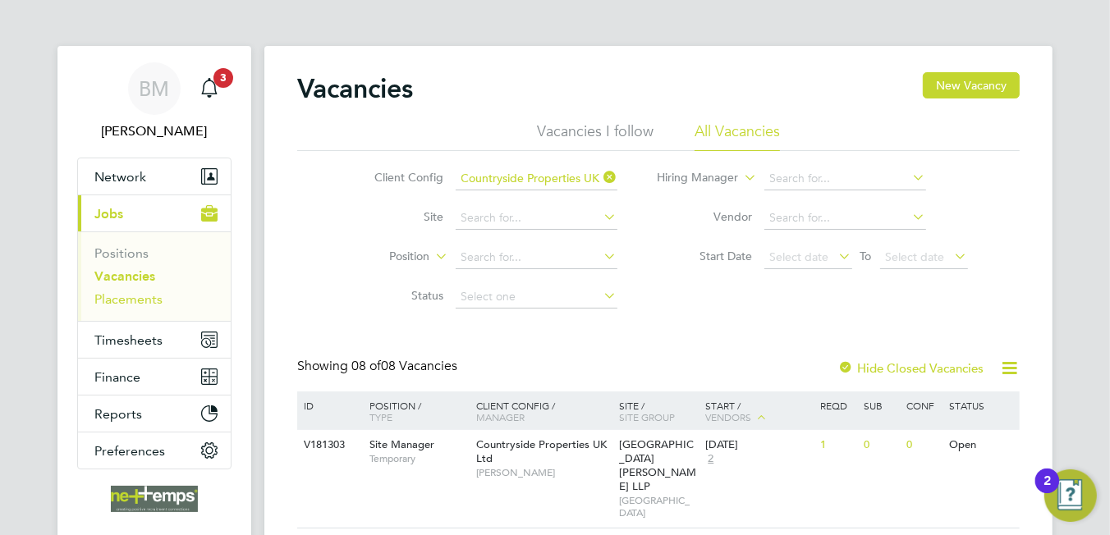
click at [144, 296] on link "Placements" at bounding box center [128, 299] width 68 height 16
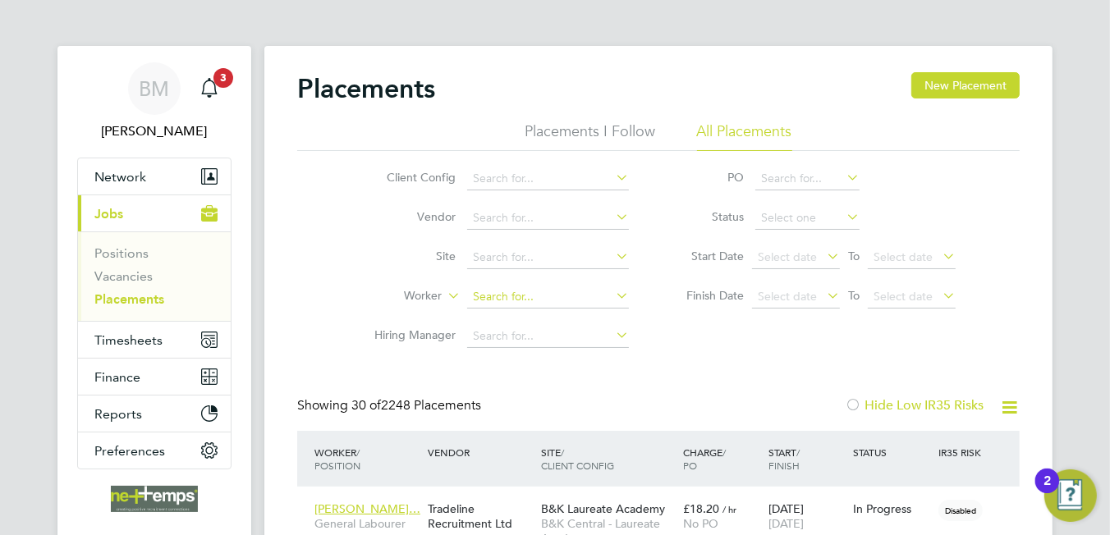
click at [524, 295] on input at bounding box center [548, 297] width 162 height 23
click at [525, 476] on li "Kyle Pegg" at bounding box center [568, 476] width 203 height 22
type input "Kyle Pegg"
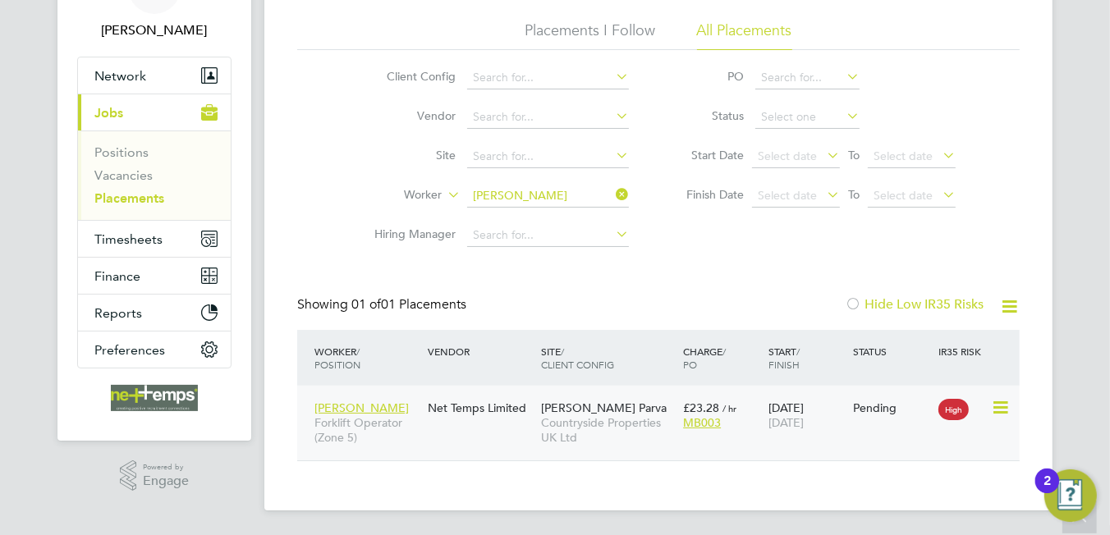
click at [1002, 409] on icon at bounding box center [999, 408] width 16 height 20
click at [866, 509] on li "Start" at bounding box center [925, 509] width 168 height 23
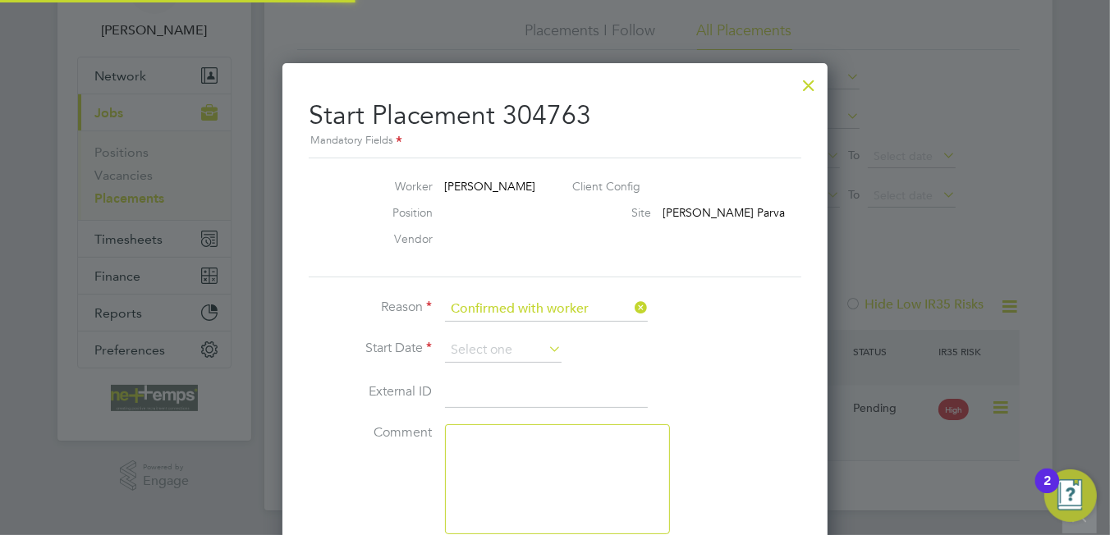
type input "Andy Manley"
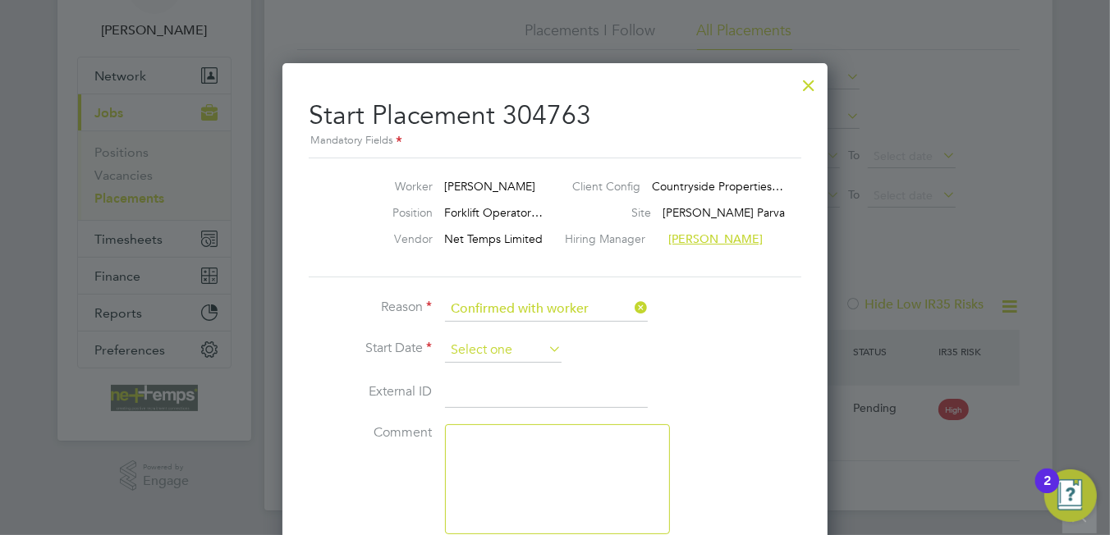
click at [461, 345] on input at bounding box center [503, 350] width 117 height 25
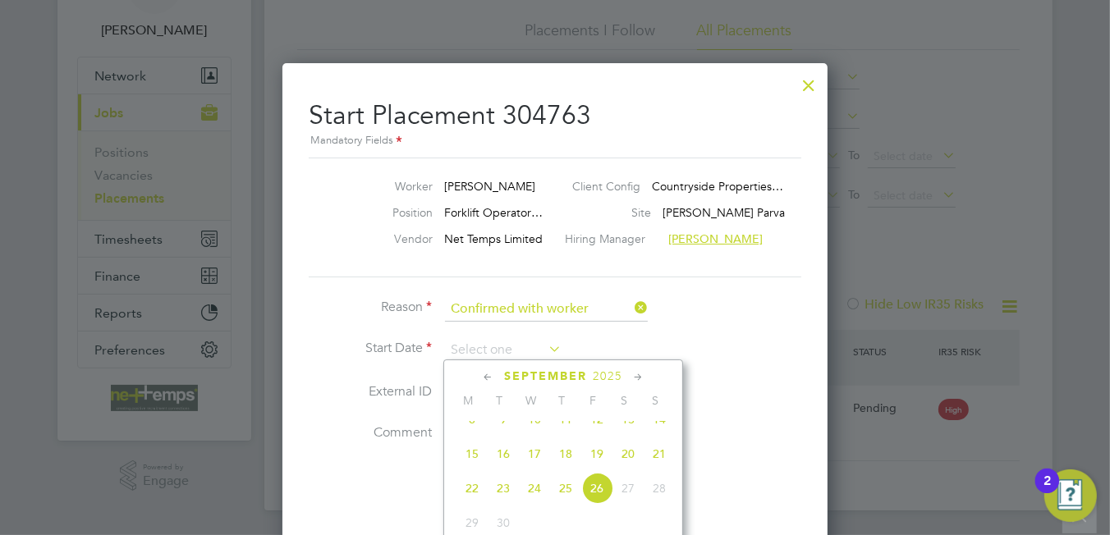
click at [475, 500] on span "22" at bounding box center [471, 488] width 31 height 31
type input "[DATE]"
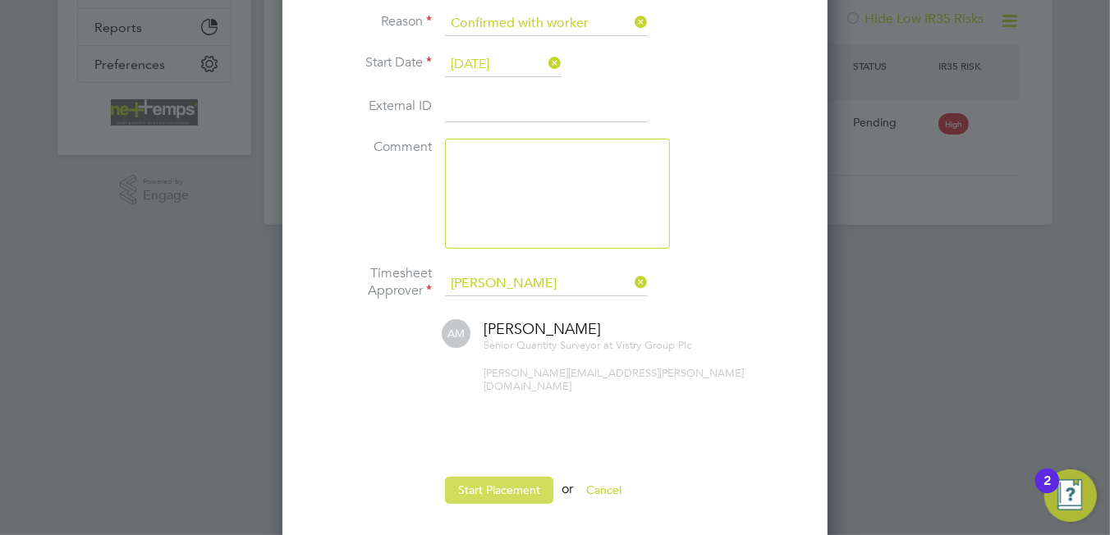
click at [507, 477] on button "Start Placement" at bounding box center [499, 490] width 108 height 26
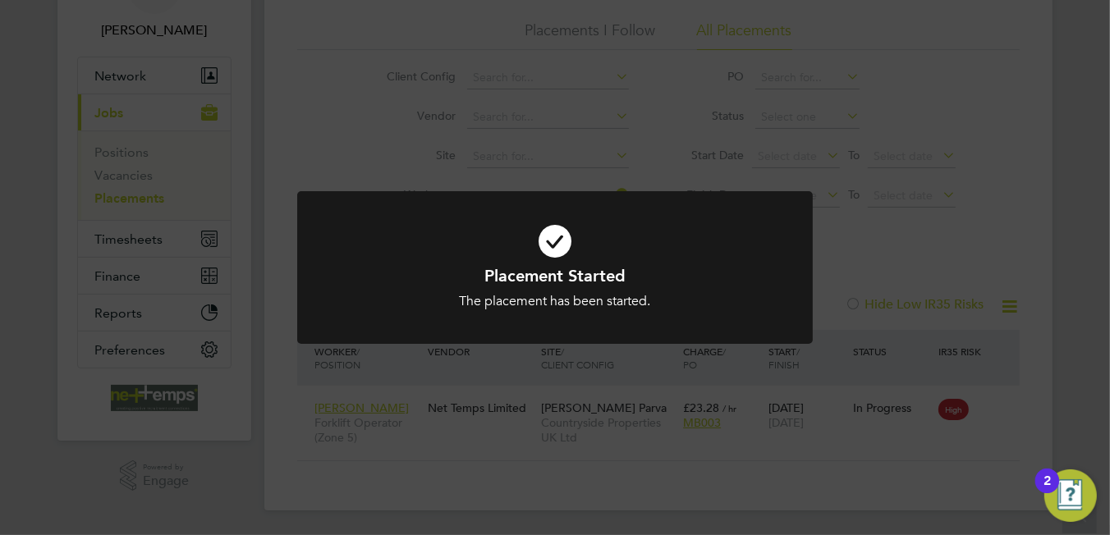
click at [557, 237] on icon at bounding box center [555, 241] width 427 height 64
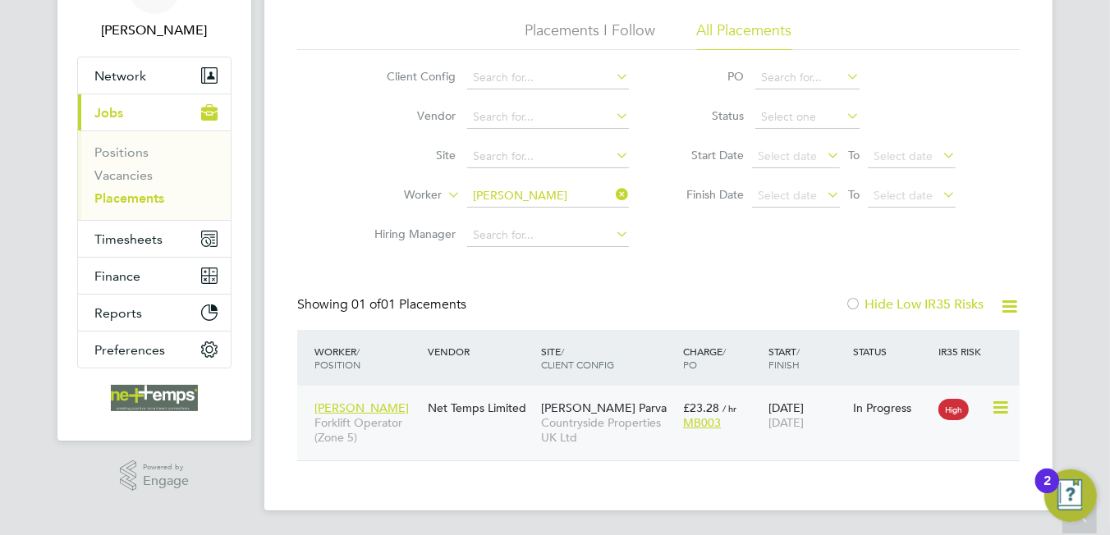
click at [990, 409] on div "High" at bounding box center [962, 407] width 57 height 31
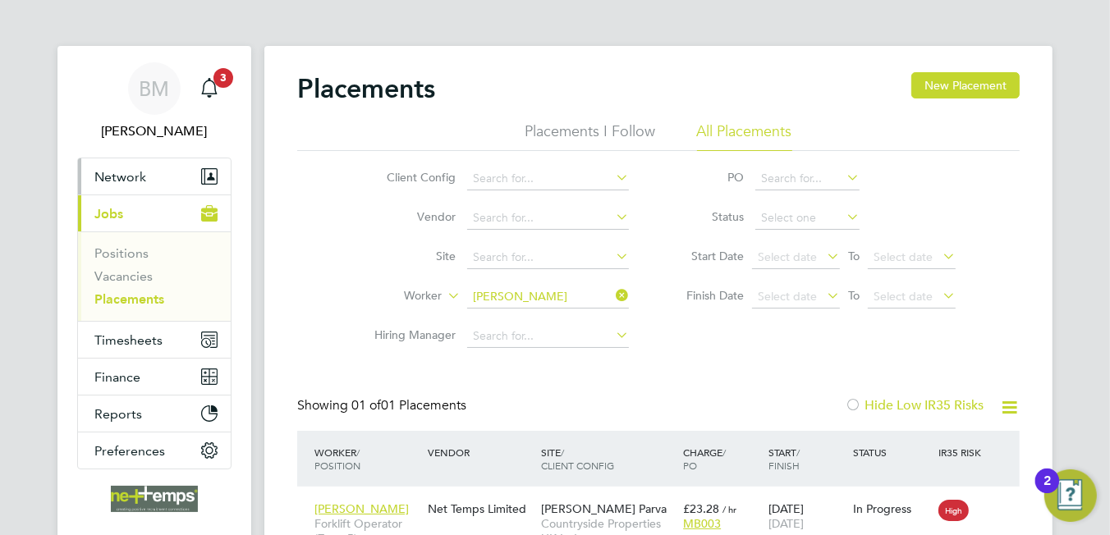
click at [160, 174] on button "Network" at bounding box center [154, 176] width 153 height 36
click at [162, 174] on button "Network" at bounding box center [154, 176] width 153 height 36
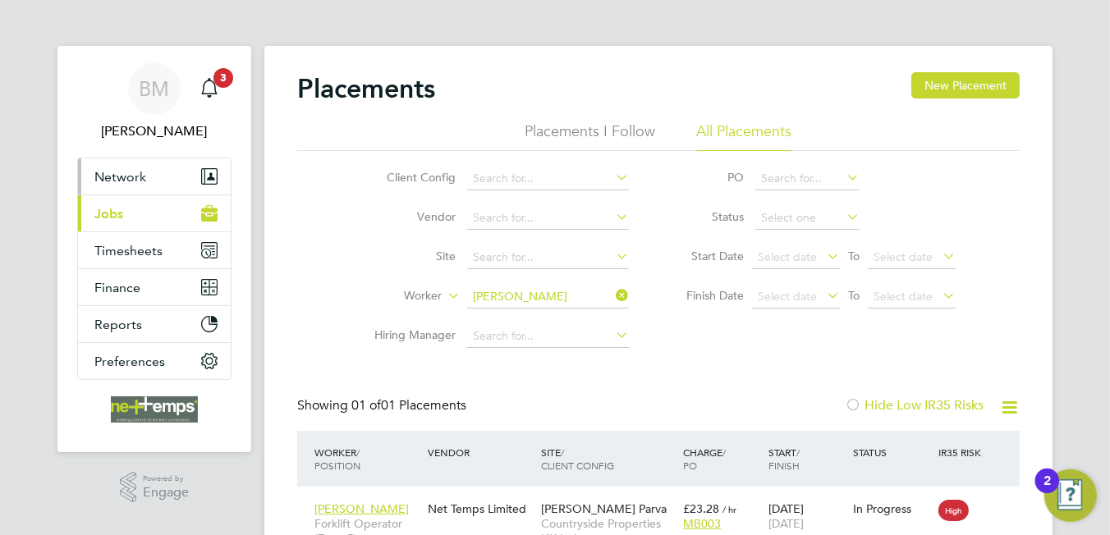
click at [117, 177] on span "Network" at bounding box center [120, 177] width 52 height 16
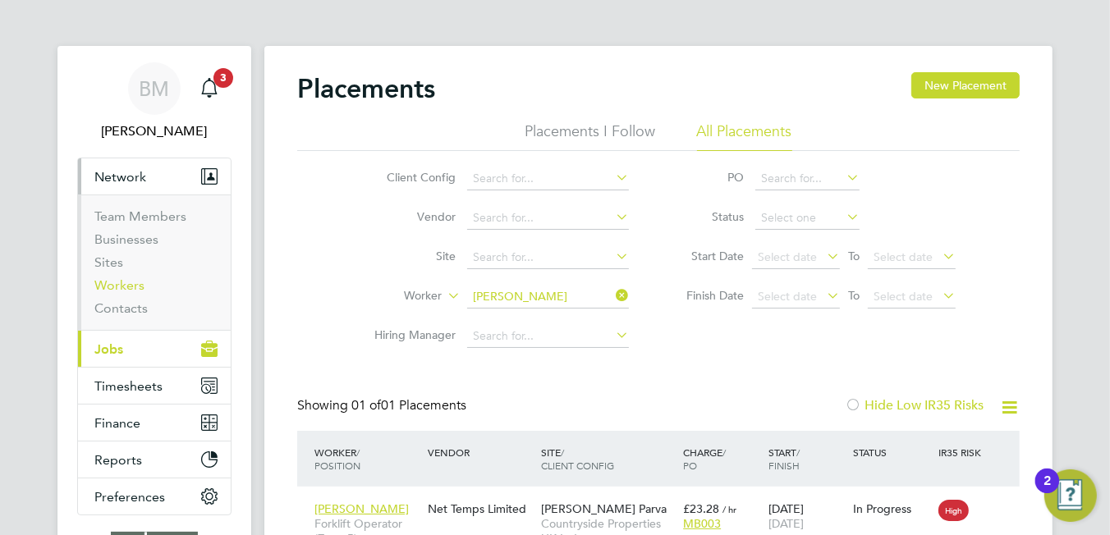
click at [133, 291] on link "Workers" at bounding box center [119, 285] width 50 height 16
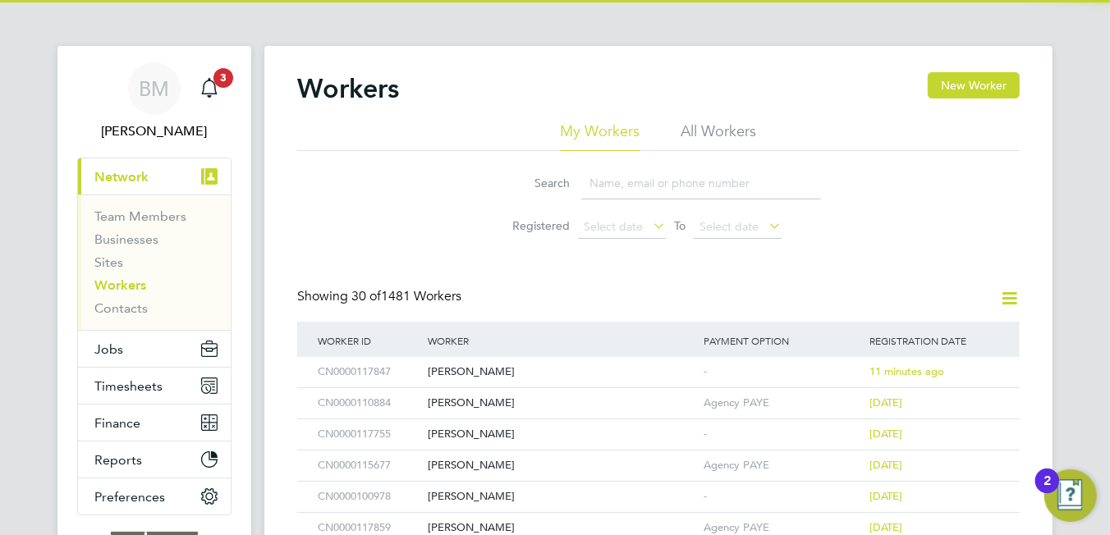
click at [667, 183] on input at bounding box center [701, 183] width 240 height 32
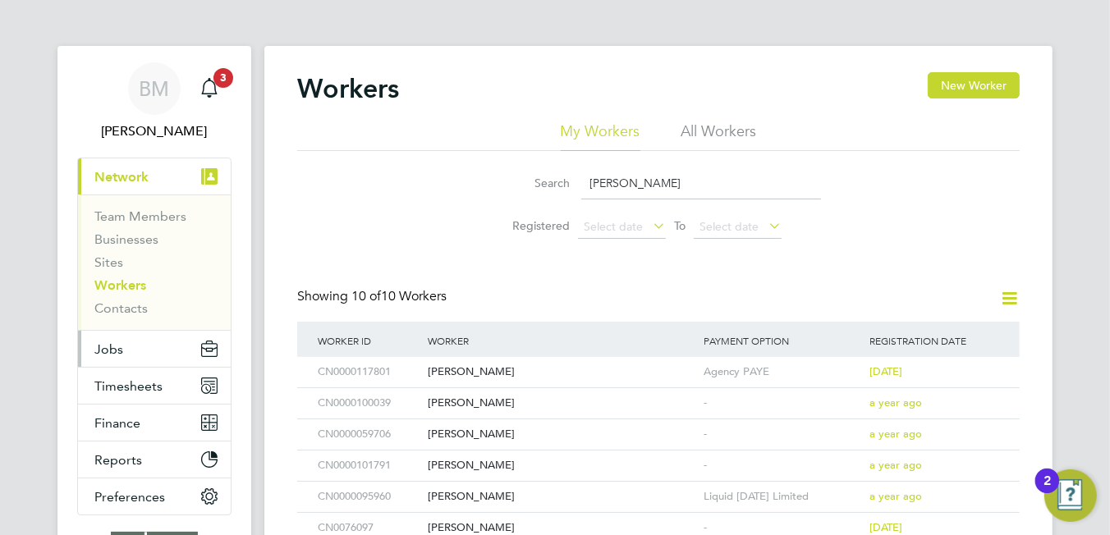
type input "brad"
click at [103, 353] on span "Jobs" at bounding box center [108, 350] width 29 height 16
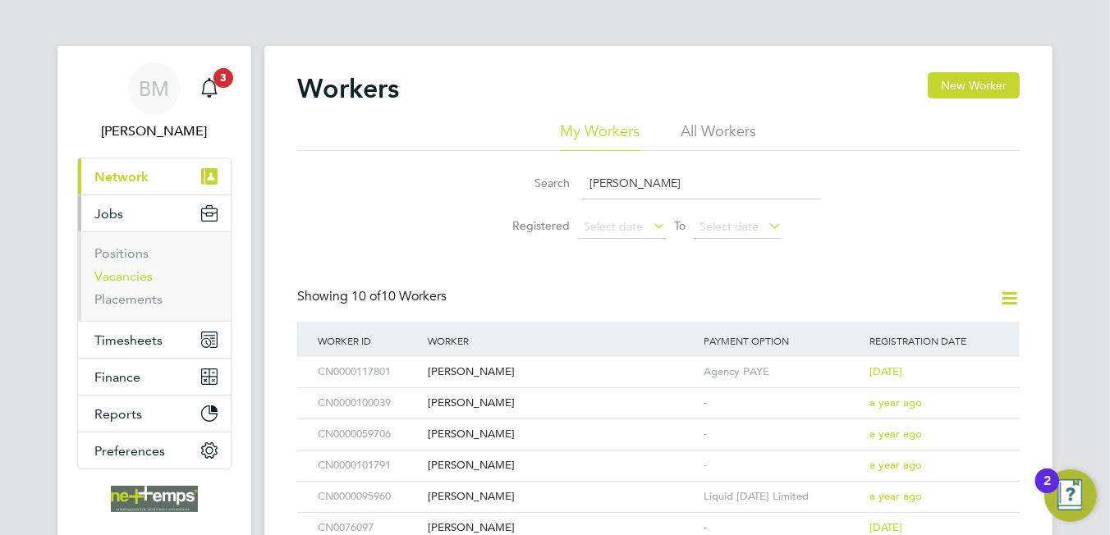
click at [137, 280] on link "Vacancies" at bounding box center [123, 276] width 58 height 16
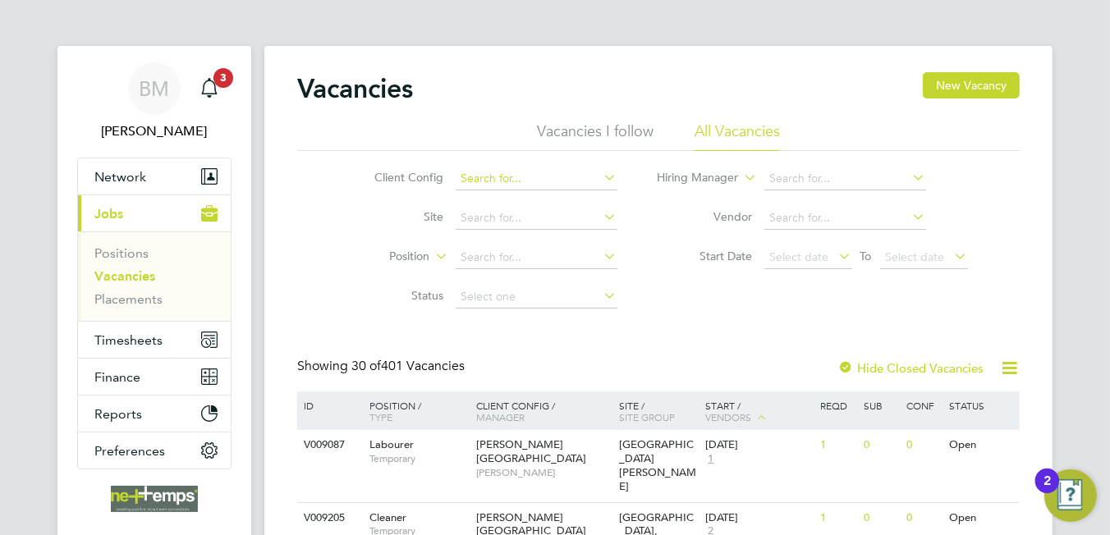
click at [477, 180] on input at bounding box center [537, 178] width 162 height 23
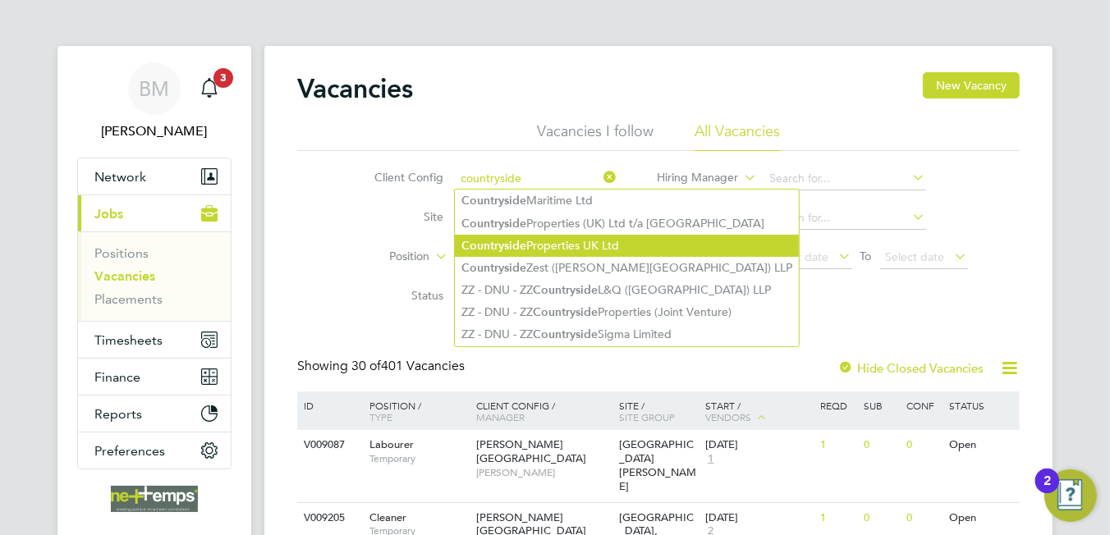
click at [507, 243] on b "Countryside" at bounding box center [493, 246] width 65 height 14
type input "Countryside Properties UK Ltd"
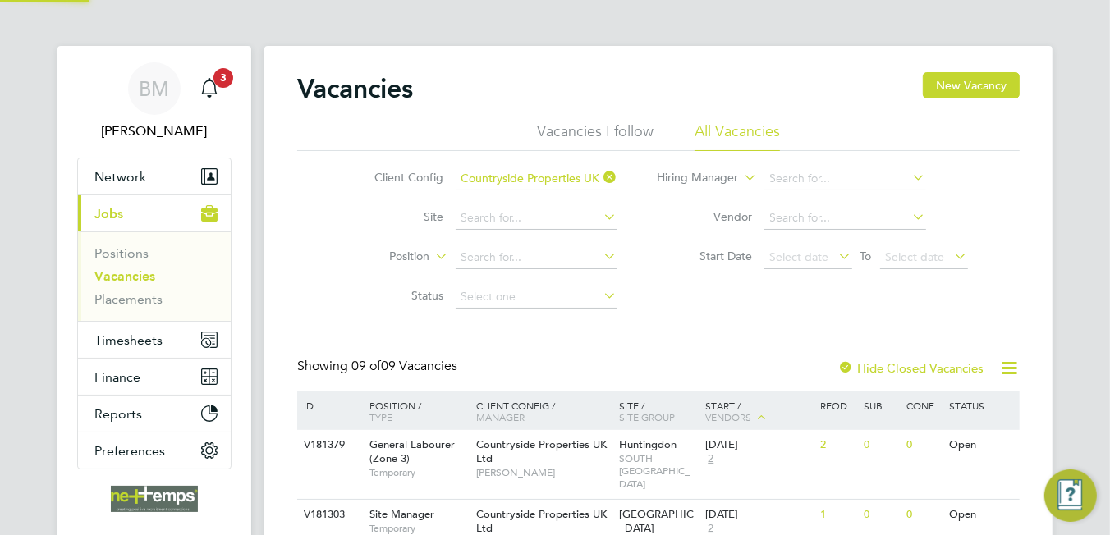
scroll to position [164, 0]
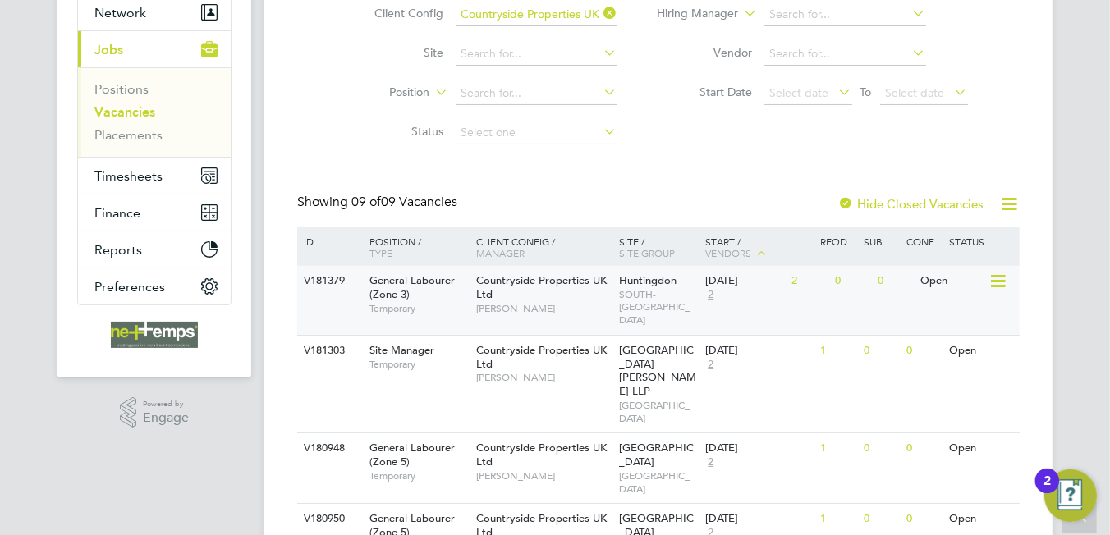
click at [637, 296] on span "SOUTH-[GEOGRAPHIC_DATA]" at bounding box center [659, 307] width 78 height 39
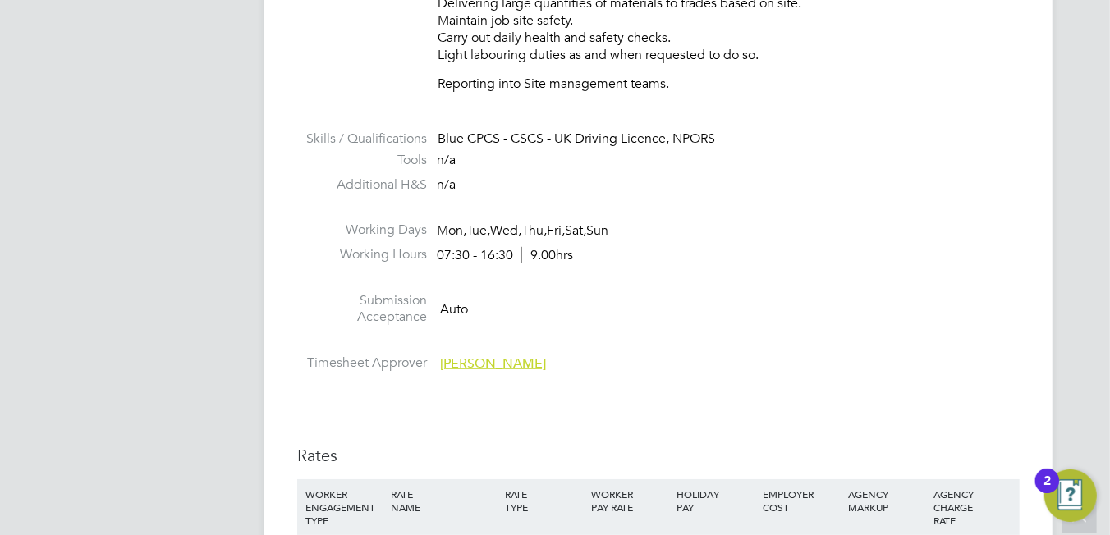
scroll to position [985, 0]
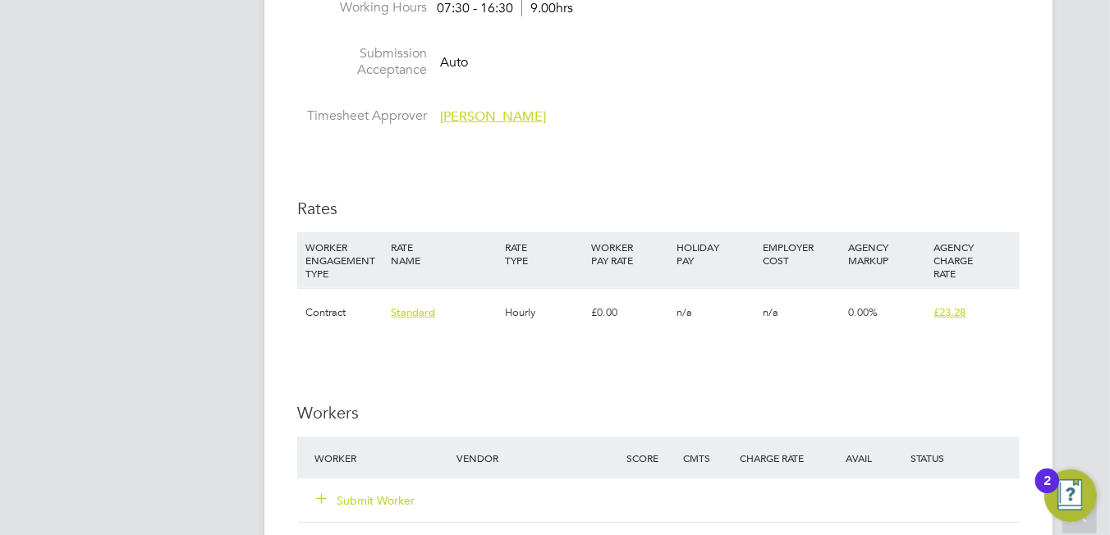
click at [359, 493] on button "Submit Worker" at bounding box center [366, 501] width 99 height 16
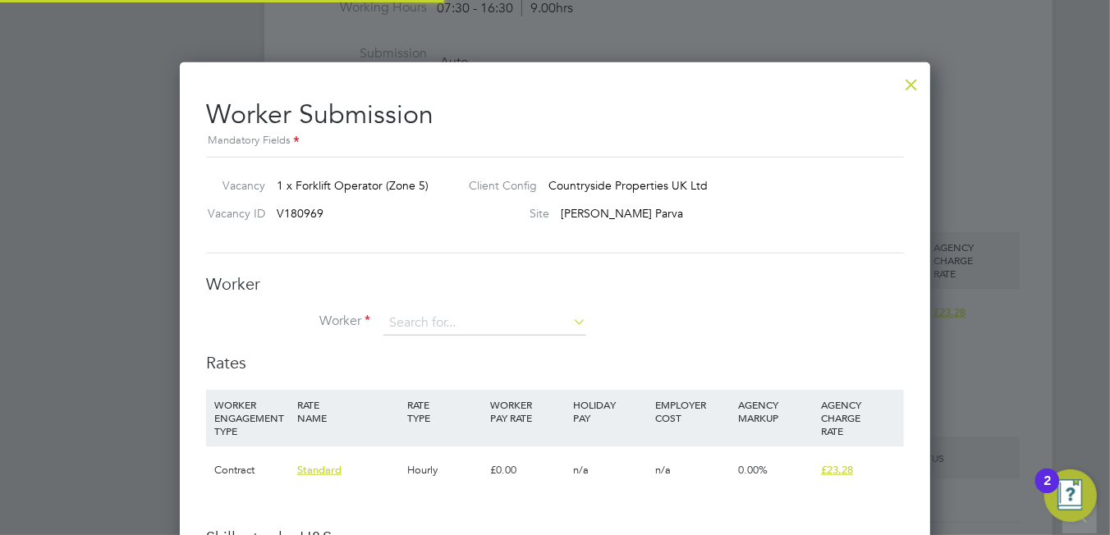
scroll to position [1076, 751]
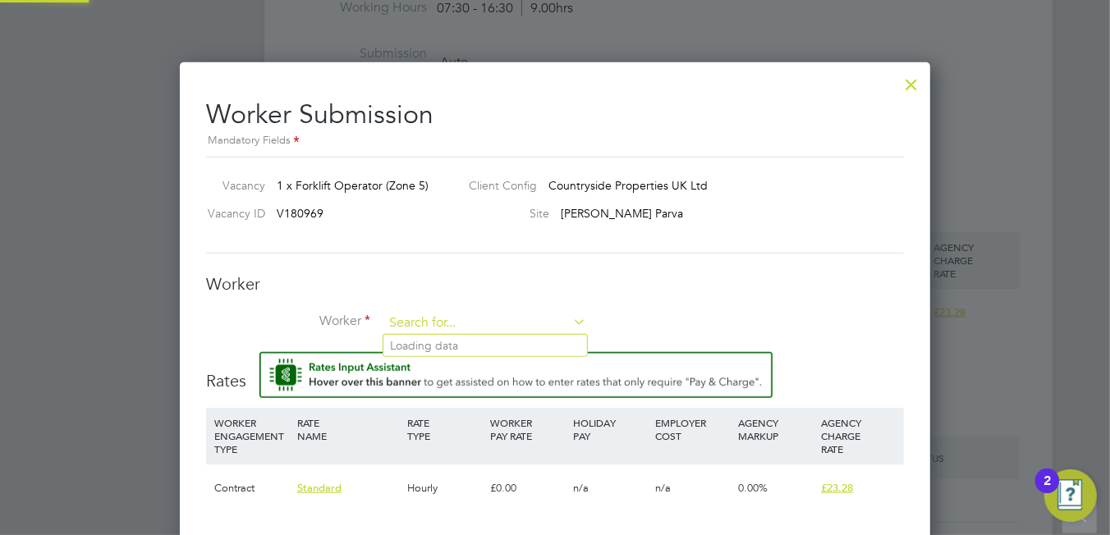
click at [427, 332] on input at bounding box center [484, 323] width 203 height 25
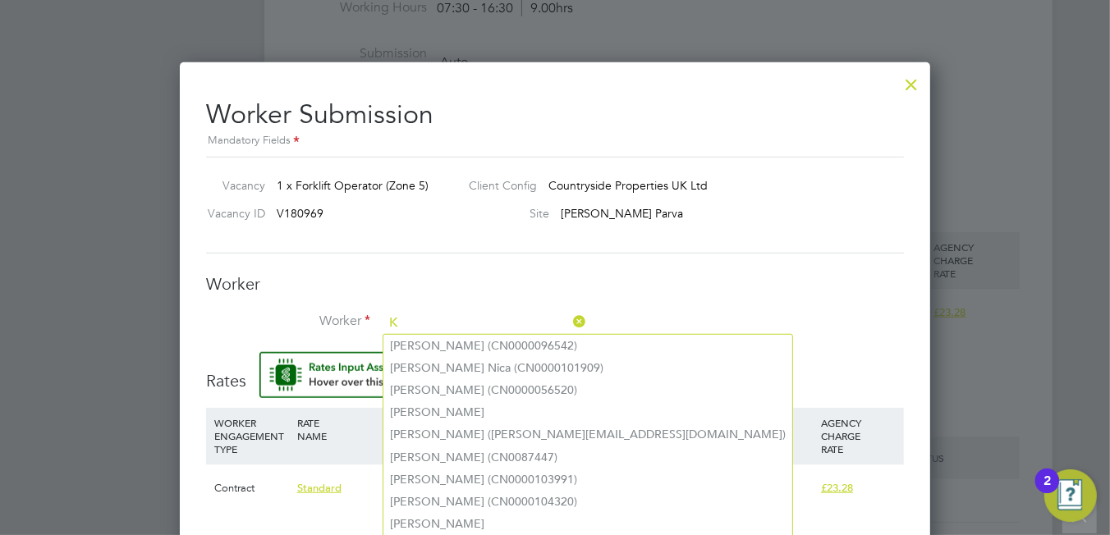
scroll to position [8, 8]
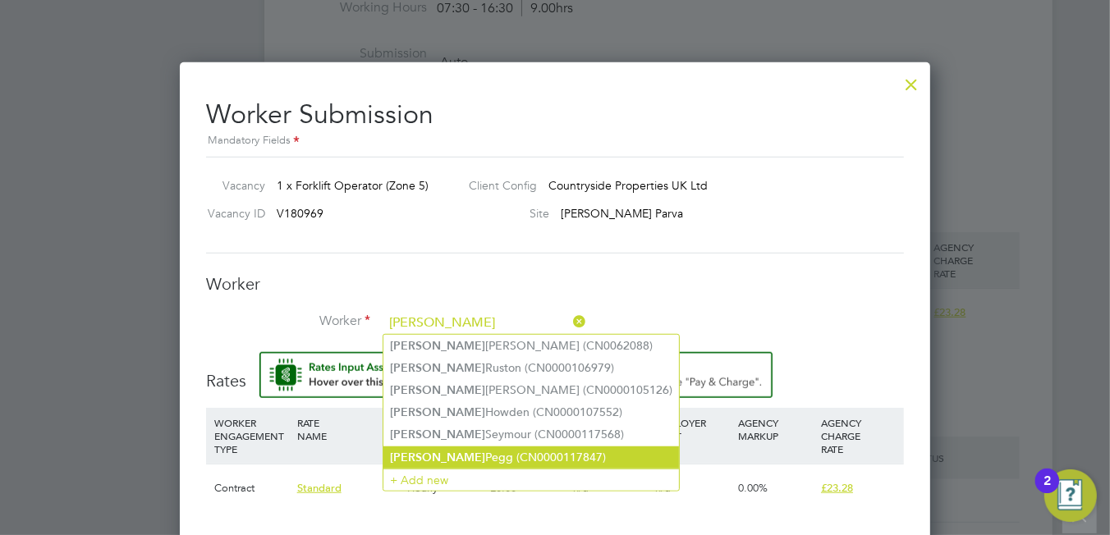
click at [464, 456] on li "Kyle Pegg (CN0000117847)" at bounding box center [531, 458] width 296 height 22
type input "Kyle Pegg (CN0000117847)"
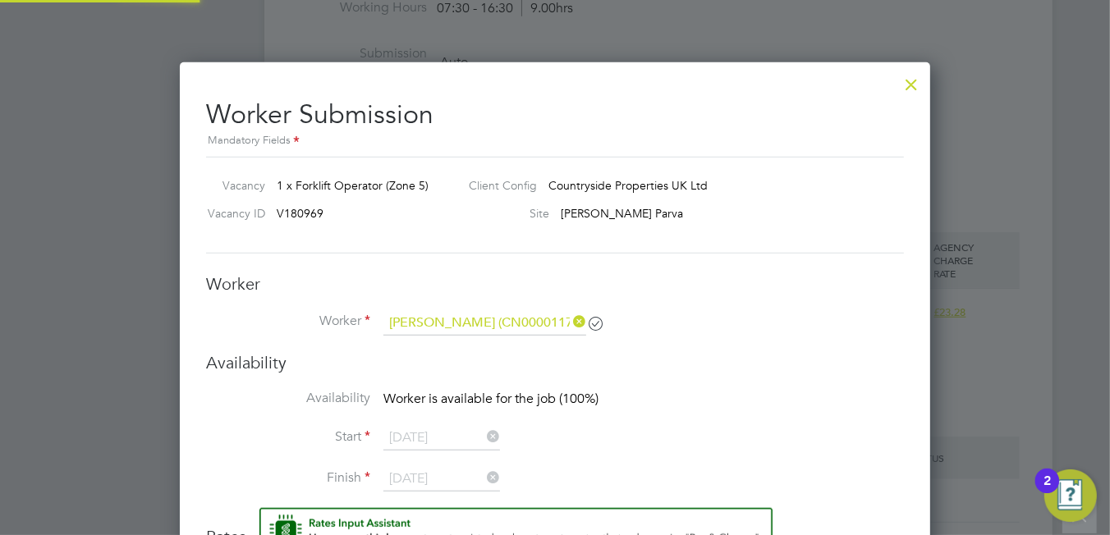
scroll to position [7, 8]
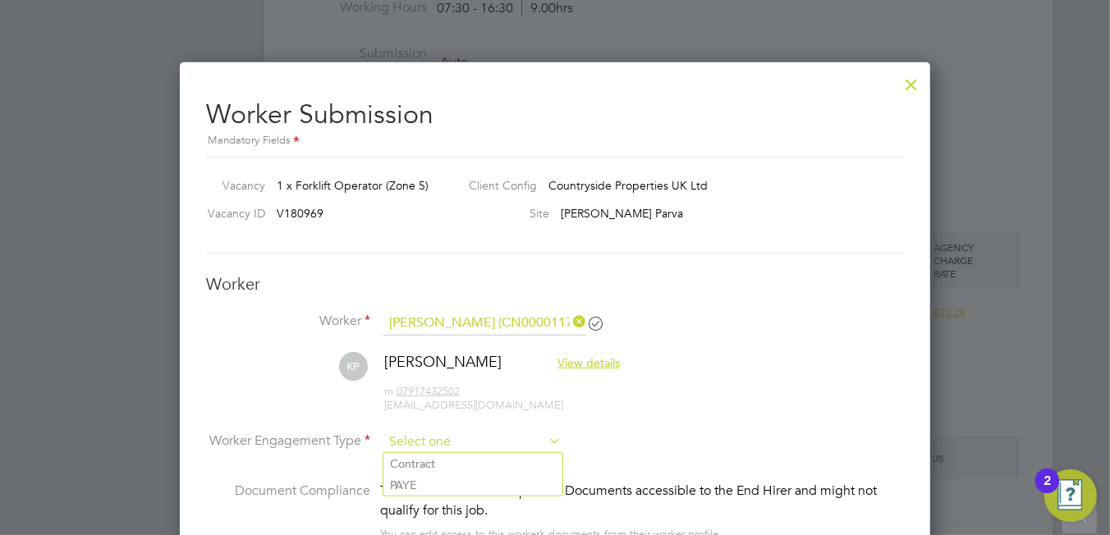
click at [462, 442] on input at bounding box center [472, 442] width 178 height 25
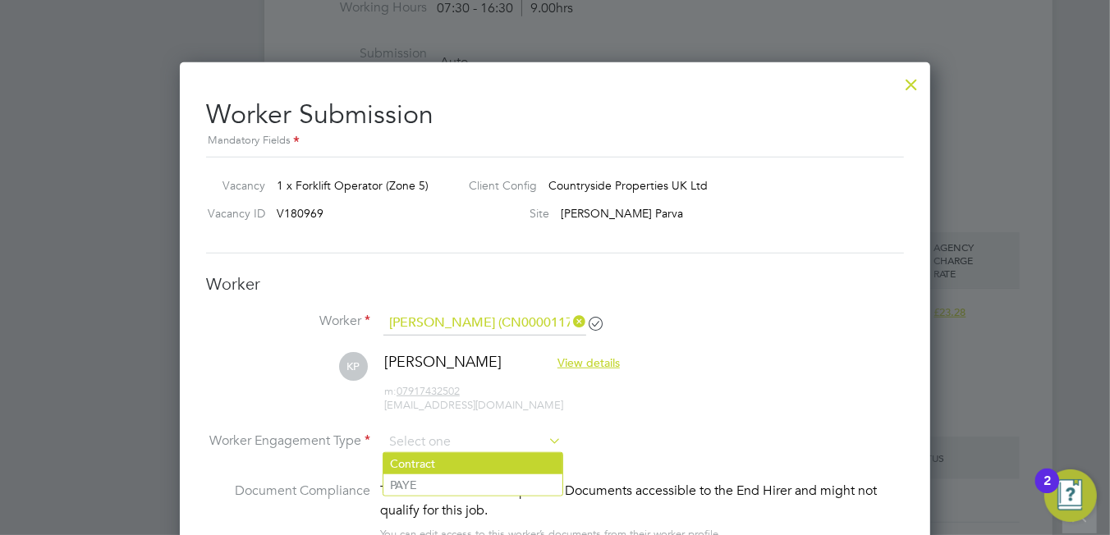
click at [454, 463] on li "Contract" at bounding box center [472, 463] width 179 height 21
type input "Contract"
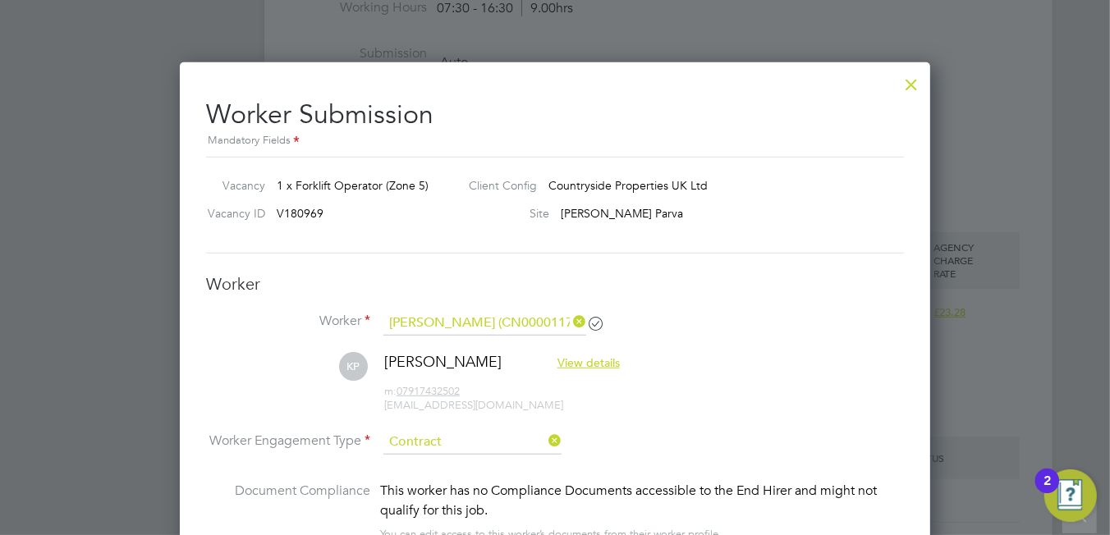
drag, startPoint x: 293, startPoint y: 342, endPoint x: 295, endPoint y: 354, distance: 11.6
click at [295, 354] on ul "Worker Kyle Pegg (CN0000117847) KP Kyle Pegg View details m: 07917432502 bigpeg…" at bounding box center [555, 436] width 698 height 250
click at [641, 406] on li "KP Kyle Pegg View details m: 07917432502 bigpegg@gmail.com" at bounding box center [555, 391] width 698 height 78
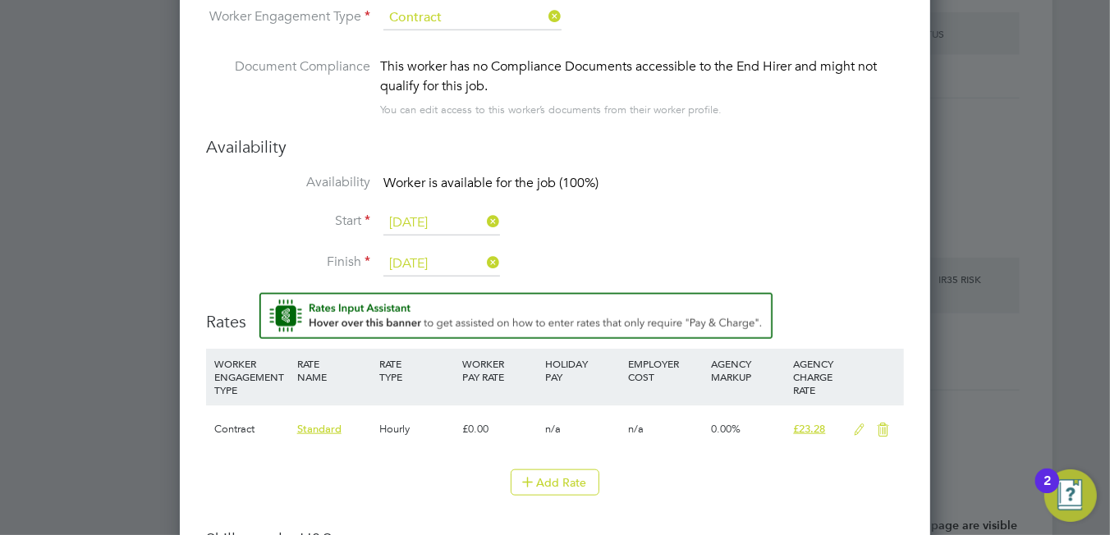
click at [860, 425] on icon at bounding box center [859, 430] width 21 height 13
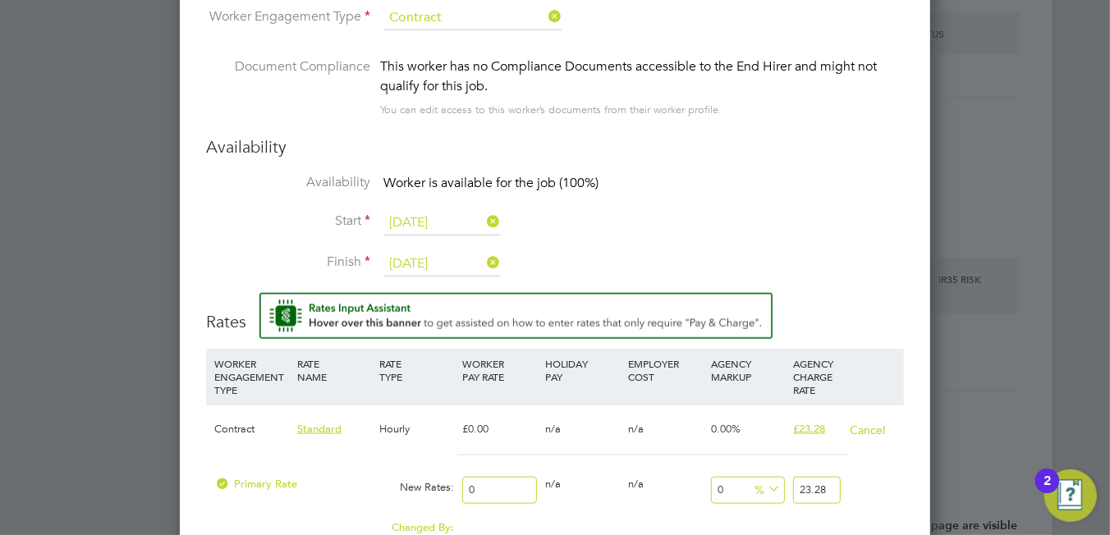
scroll to position [1738, 0]
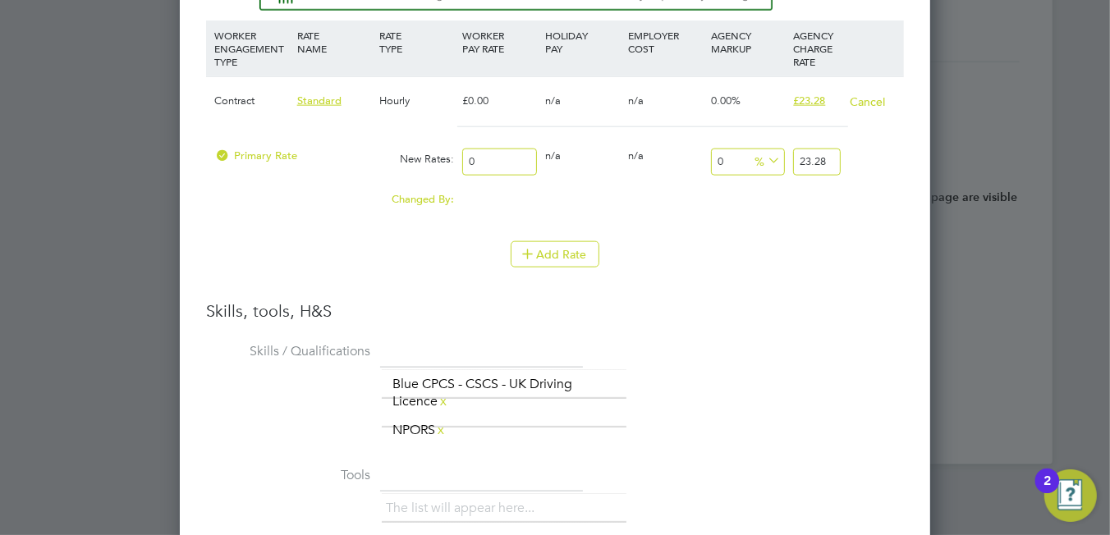
drag, startPoint x: 492, startPoint y: 156, endPoint x: 367, endPoint y: 144, distance: 125.4
click at [367, 144] on div "Primary Rate New Rates: 0 0 n/a 0 n/a 0 0 % 23.28" at bounding box center [555, 162] width 698 height 44
type input "2"
type input "20"
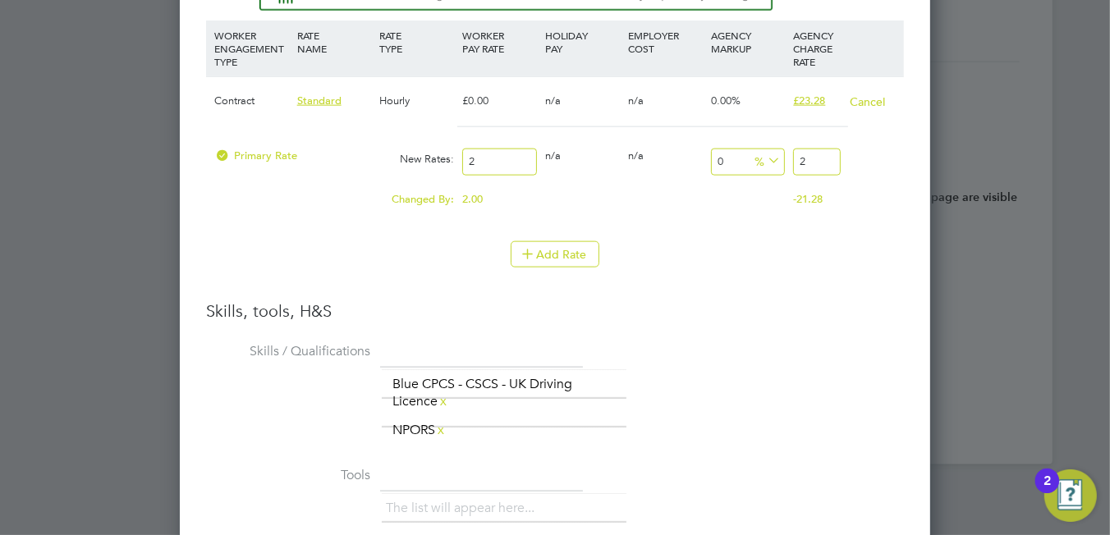
type input "20"
type input "20.00"
drag, startPoint x: 817, startPoint y: 152, endPoint x: 776, endPoint y: 131, distance: 45.9
click at [782, 134] on div "Contract Standard Hourly £0.00 n/a n/a 0.00% £23.28 Cancel Primary Rate New Rat…" at bounding box center [555, 150] width 698 height 149
type input "-90"
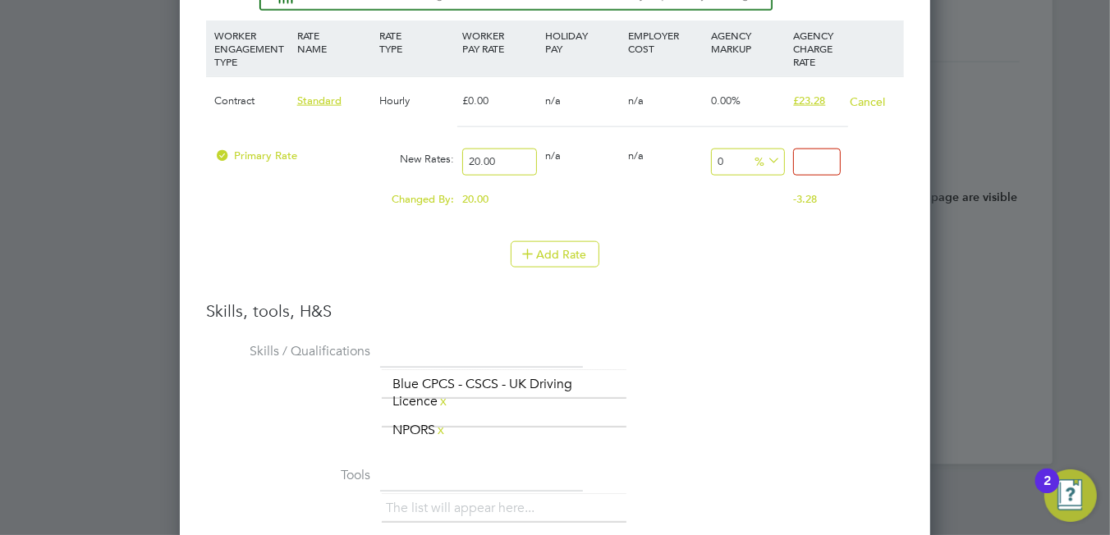
type input "2"
type input "15"
type input "23"
type input "16"
type input "23.2"
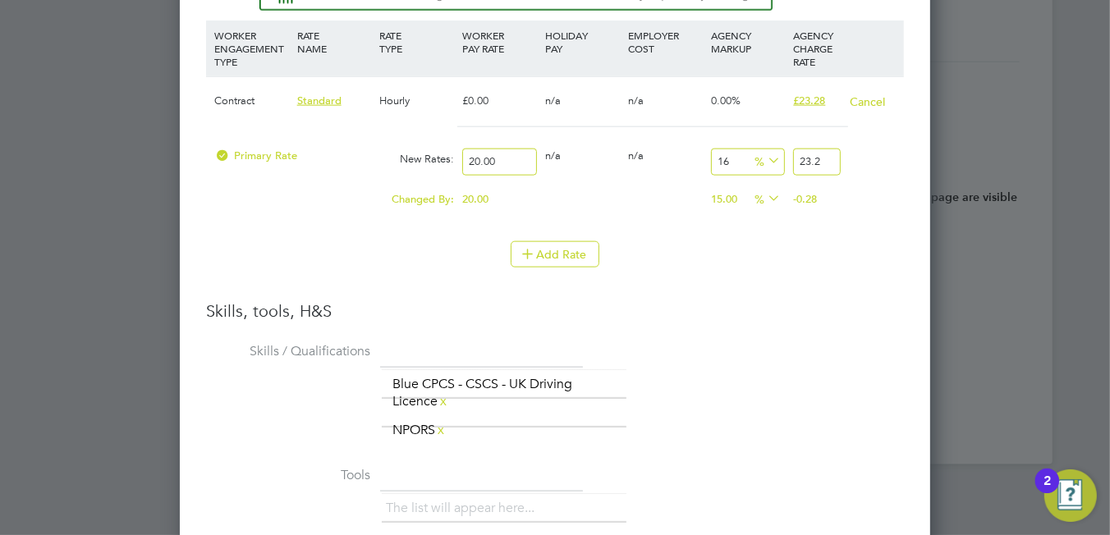
type input "16.4"
type input "23.28"
click at [748, 285] on li "WORKER ENGAGEMENT TYPE RATE NAME RATE TYPE WORKER PAY RATE HOLIDAY PAY EMPLOYER…" at bounding box center [555, 161] width 698 height 280
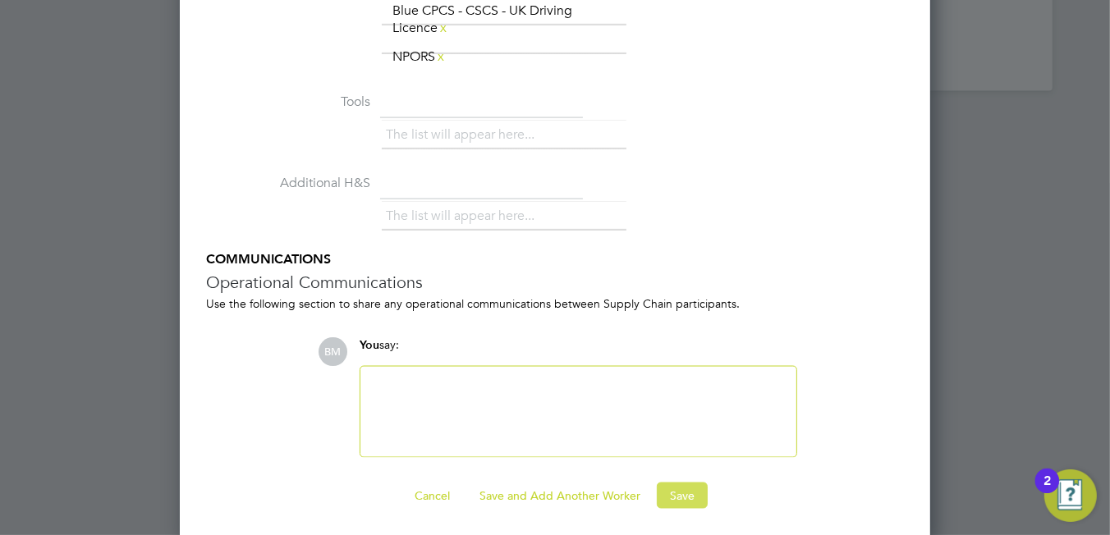
click at [682, 488] on button "Save" at bounding box center [682, 496] width 51 height 26
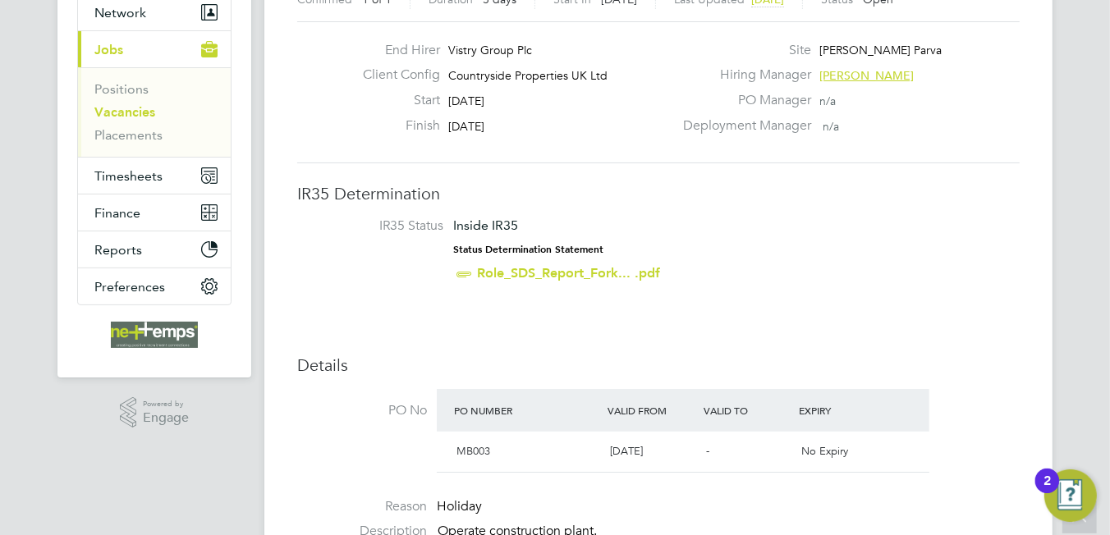
scroll to position [0, 0]
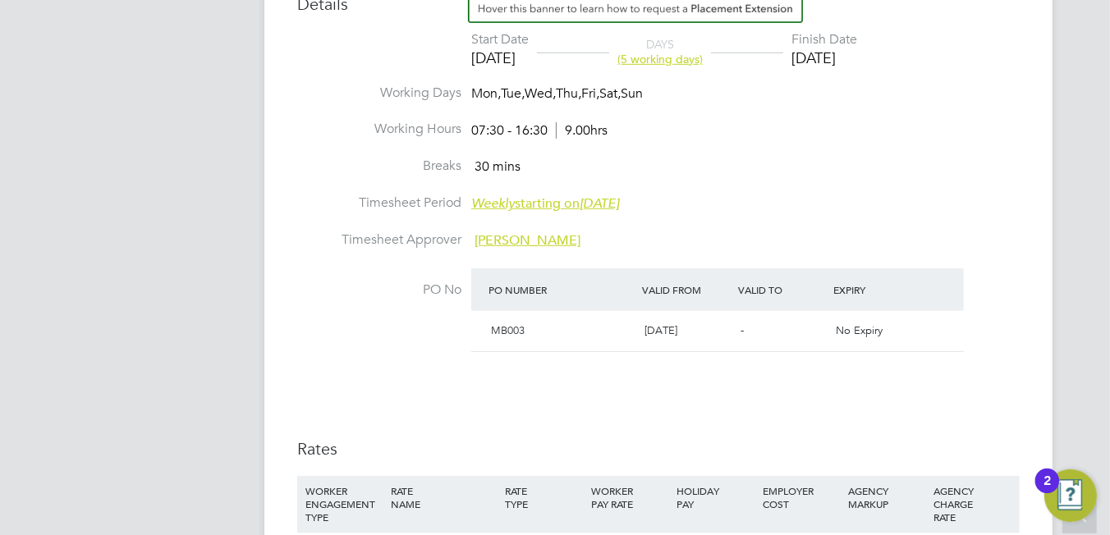
scroll to position [1066, 0]
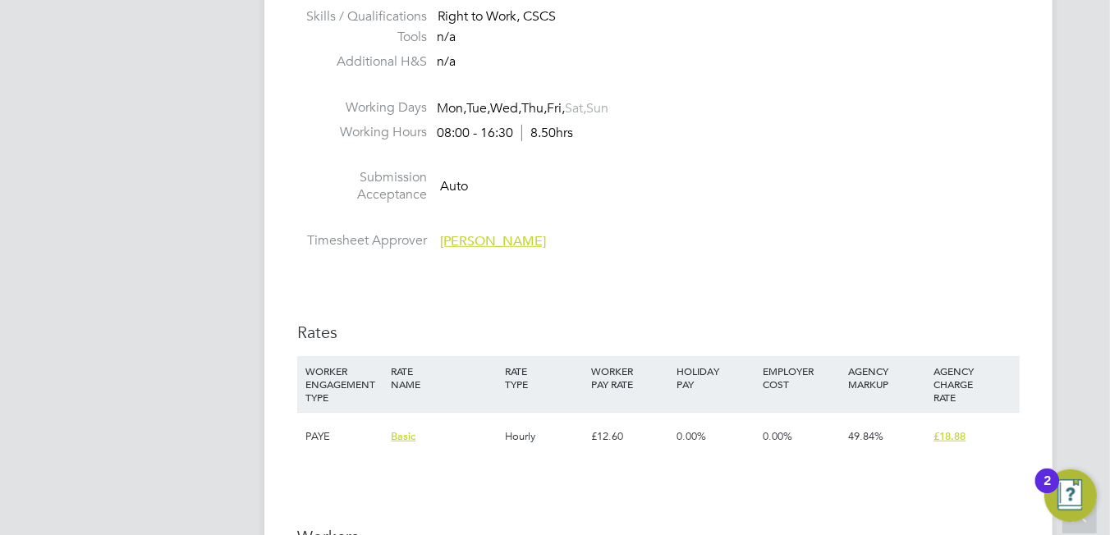
scroll to position [985, 0]
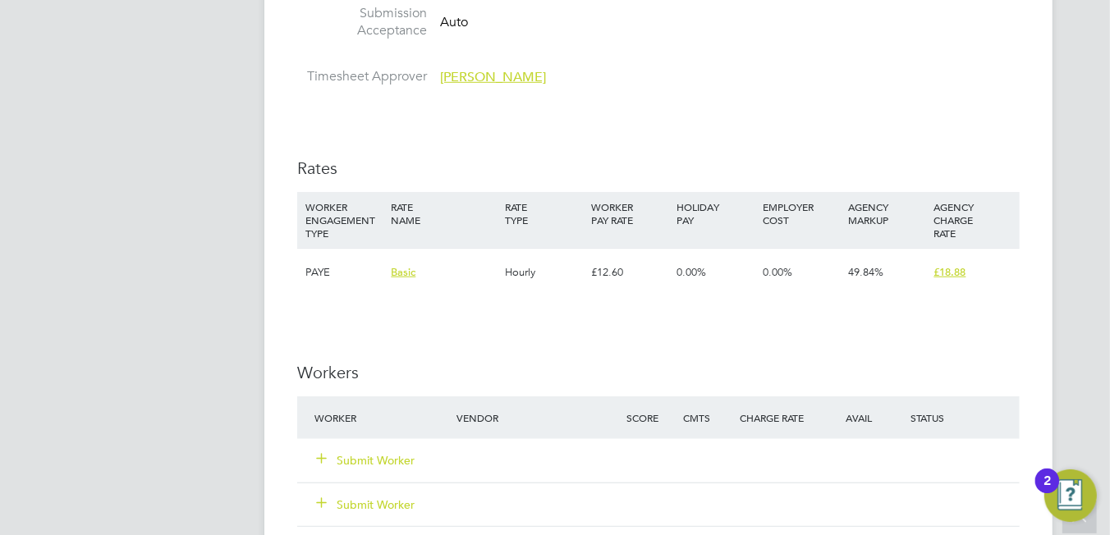
click at [356, 456] on button "Submit Worker" at bounding box center [366, 460] width 99 height 16
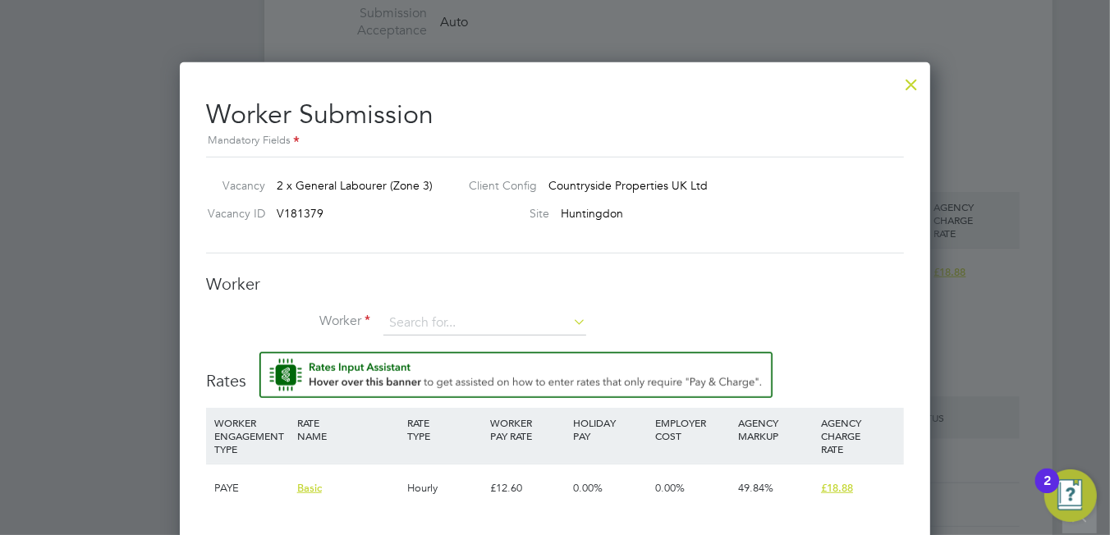
scroll to position [0, 0]
drag, startPoint x: 426, startPoint y: 320, endPoint x: 414, endPoint y: 303, distance: 21.2
click at [426, 317] on input at bounding box center [484, 323] width 203 height 25
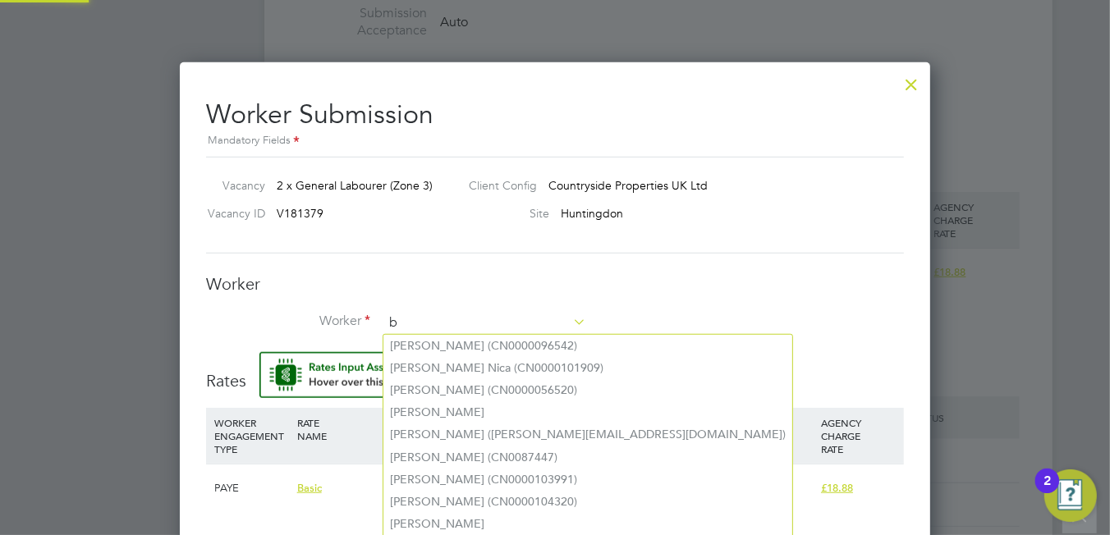
scroll to position [1052, 751]
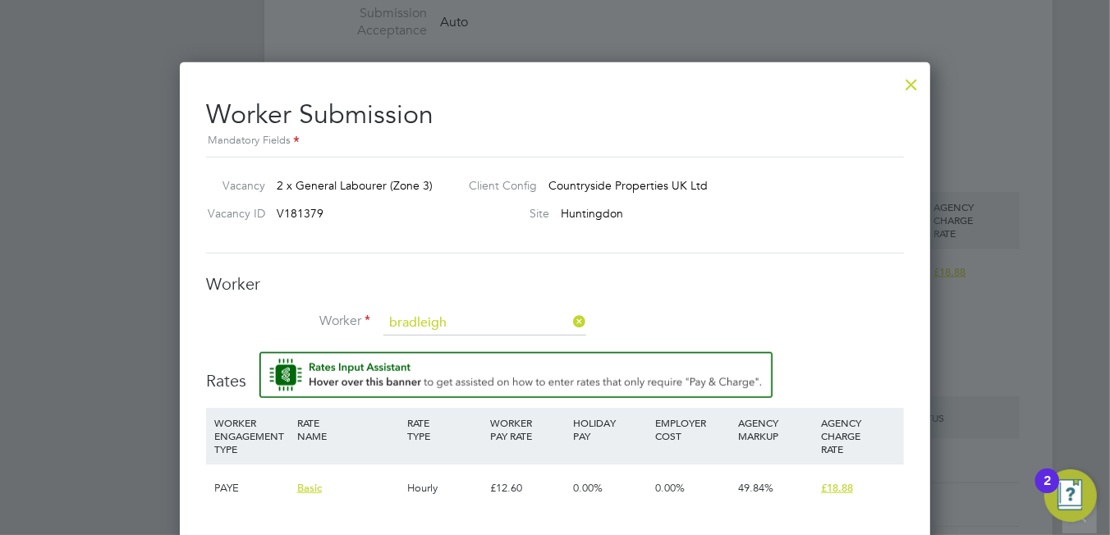
click at [473, 346] on li "[PERSON_NAME] (CN0000117801)" at bounding box center [500, 346] width 234 height 22
type input "[PERSON_NAME] (CN0000117801)"
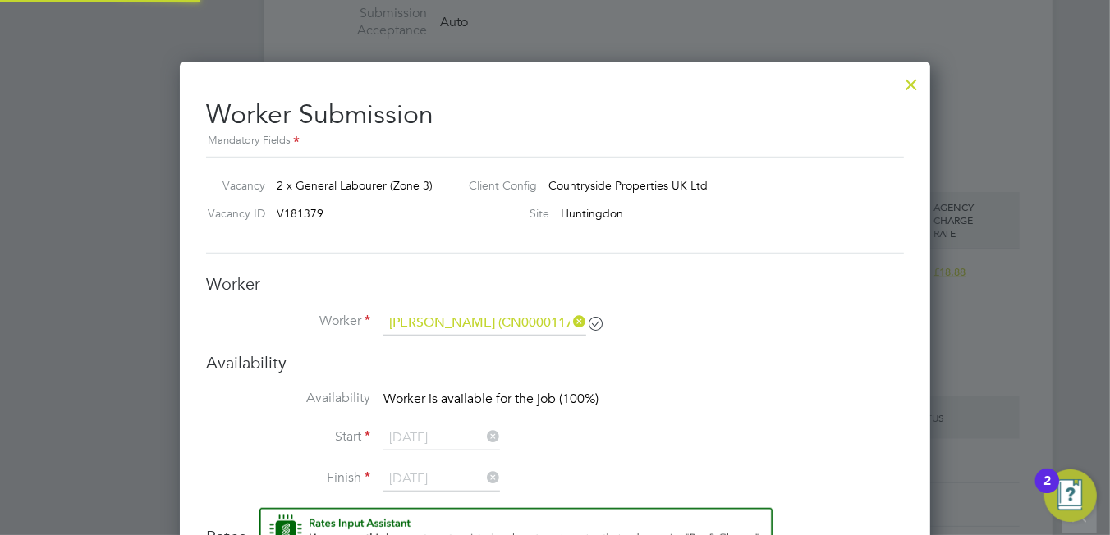
scroll to position [1396, 751]
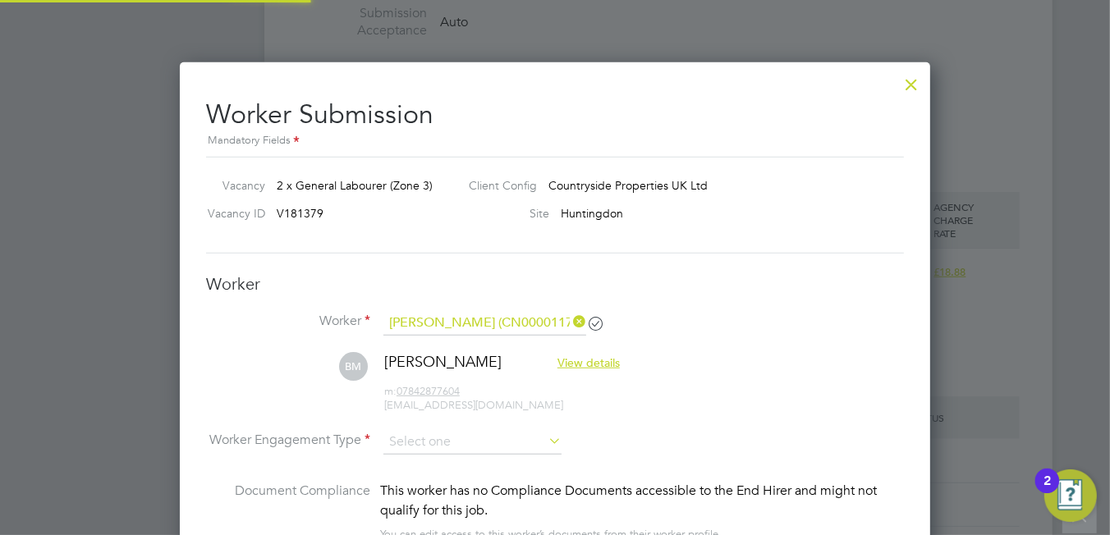
click at [666, 294] on div "Worker Worker [PERSON_NAME] (CN0000117801) [PERSON_NAME] View details m: 078428…" at bounding box center [555, 416] width 698 height 287
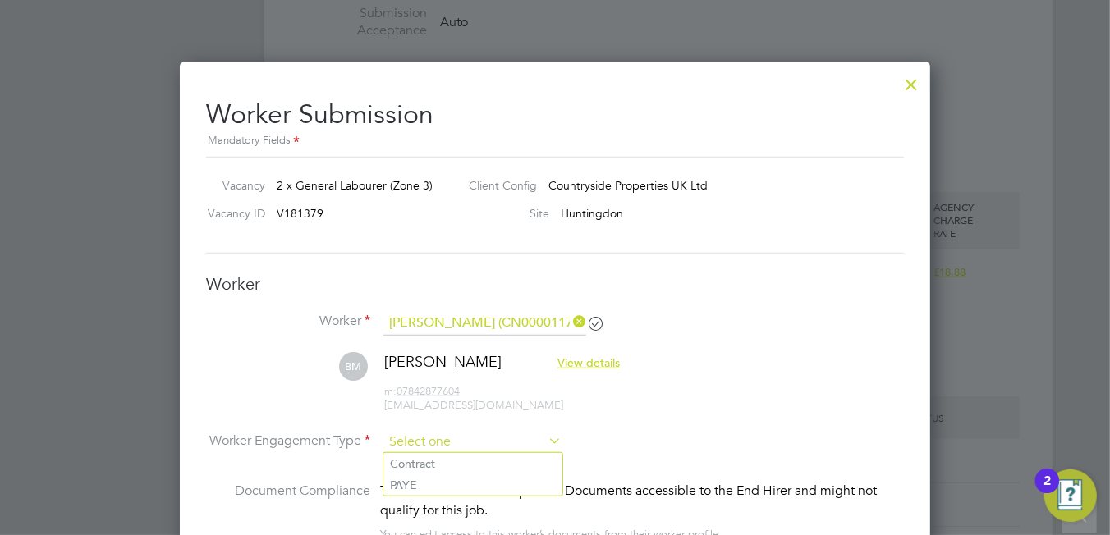
click at [438, 434] on input at bounding box center [472, 442] width 178 height 25
click at [438, 482] on li "PAYE" at bounding box center [472, 485] width 179 height 21
type input "PAYE"
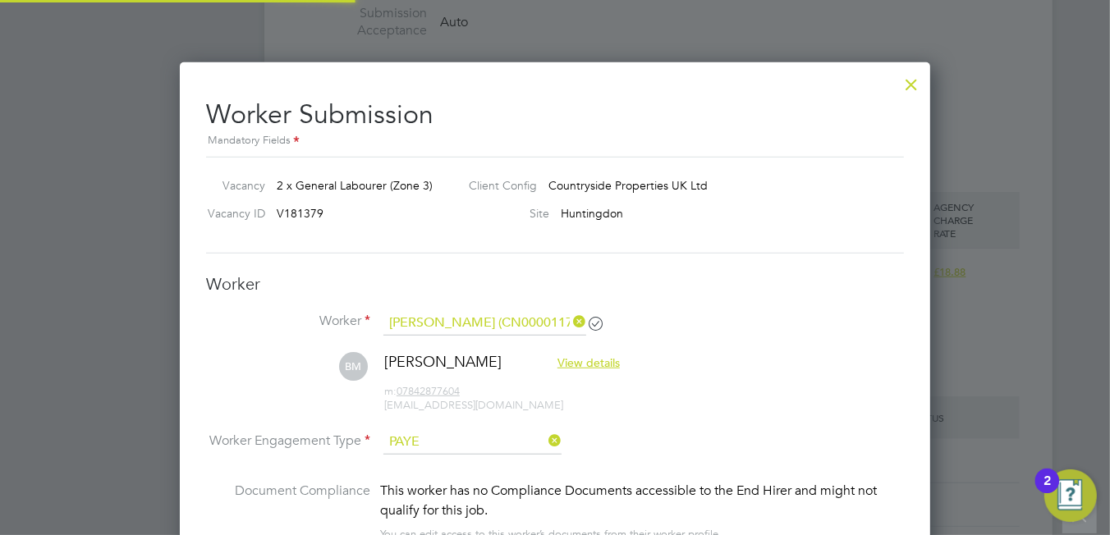
scroll to position [7, 8]
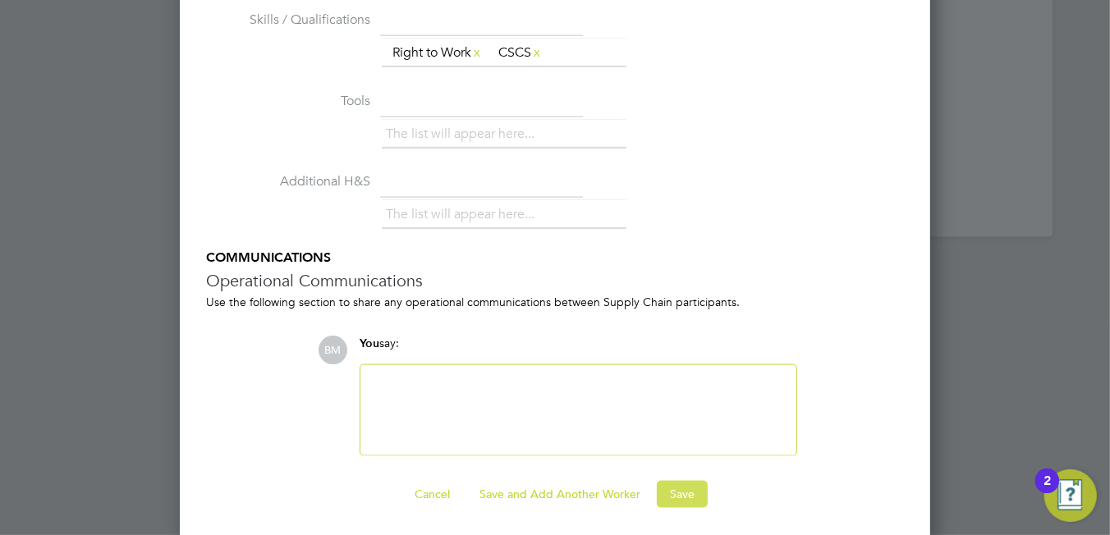
click at [675, 493] on button "Save" at bounding box center [682, 494] width 51 height 26
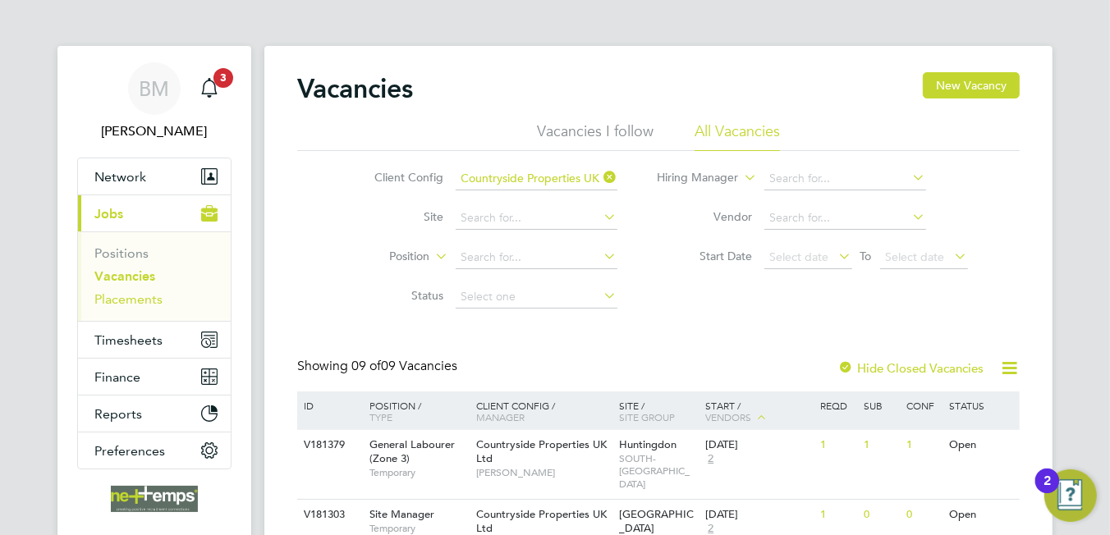
click at [154, 297] on link "Placements" at bounding box center [128, 299] width 68 height 16
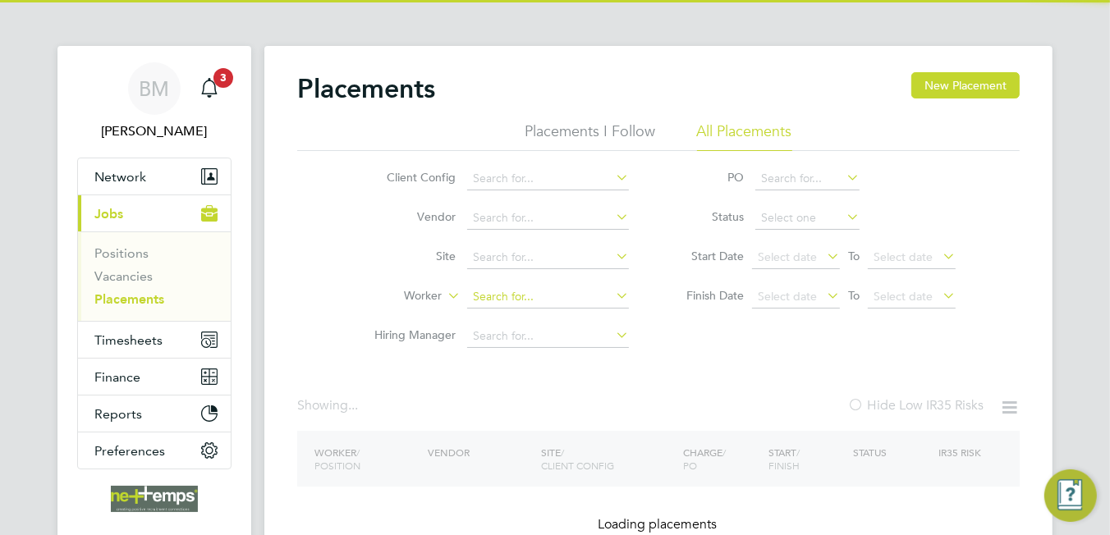
click at [546, 306] on input at bounding box center [548, 297] width 162 height 23
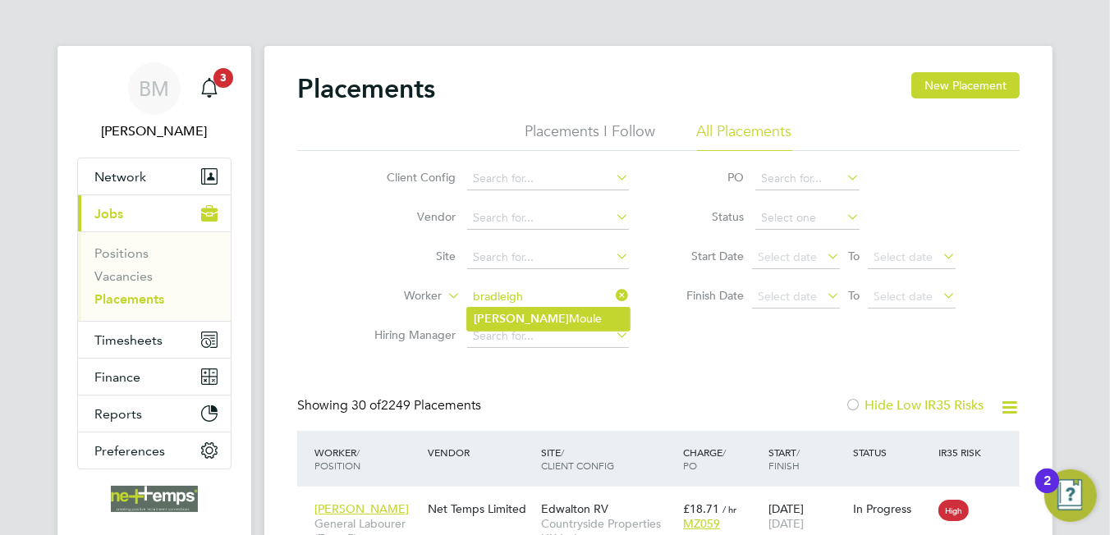
click at [542, 325] on li "Bradleigh Moule" at bounding box center [548, 319] width 163 height 22
type input "[PERSON_NAME]"
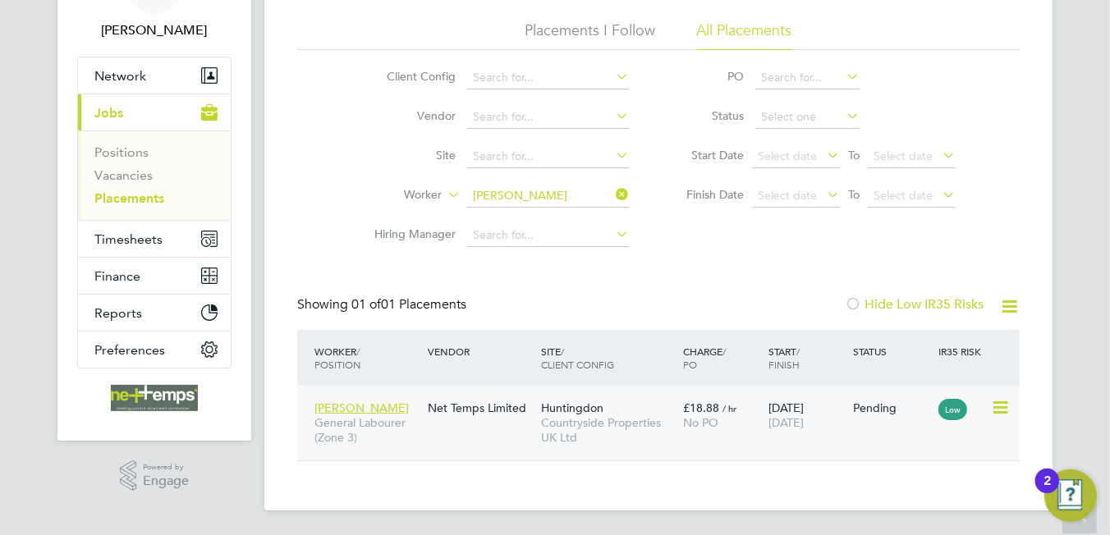
click at [1007, 406] on icon at bounding box center [999, 408] width 16 height 20
click at [858, 508] on li "Start" at bounding box center [925, 509] width 168 height 23
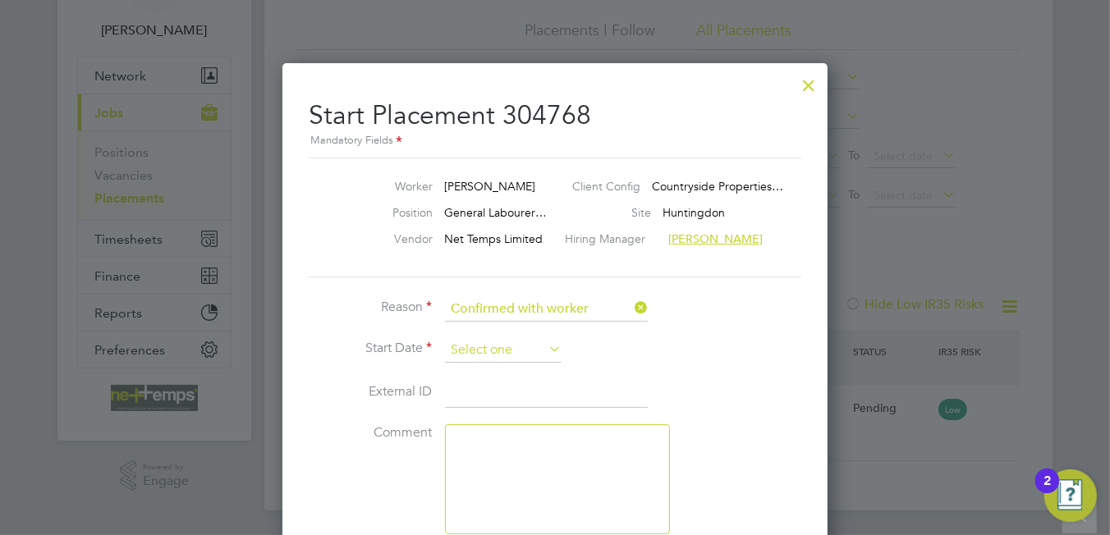
click at [467, 339] on input at bounding box center [503, 350] width 117 height 25
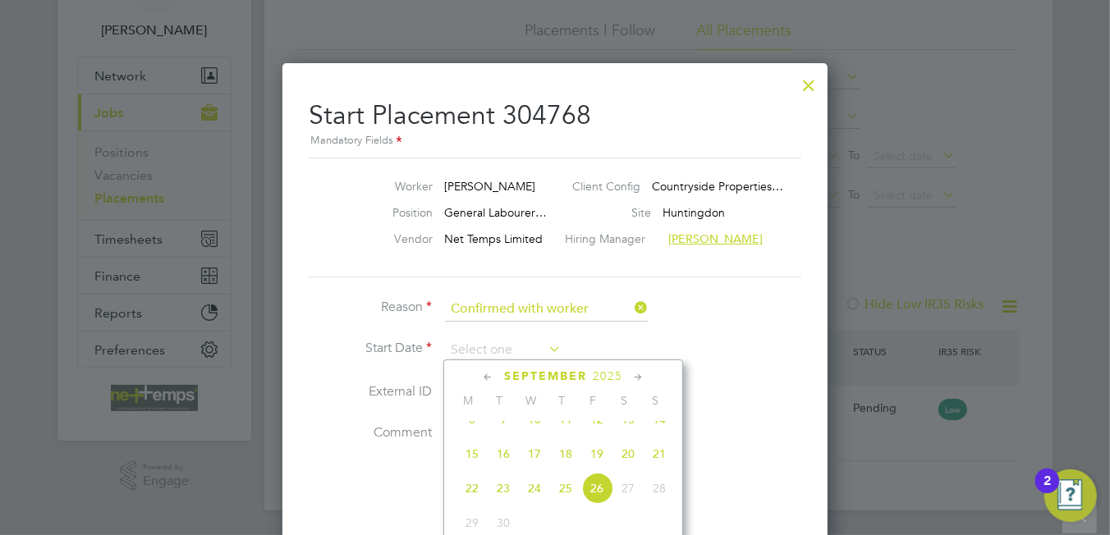
click at [506, 466] on span "16" at bounding box center [503, 453] width 31 height 31
type input "16 Sep 2025"
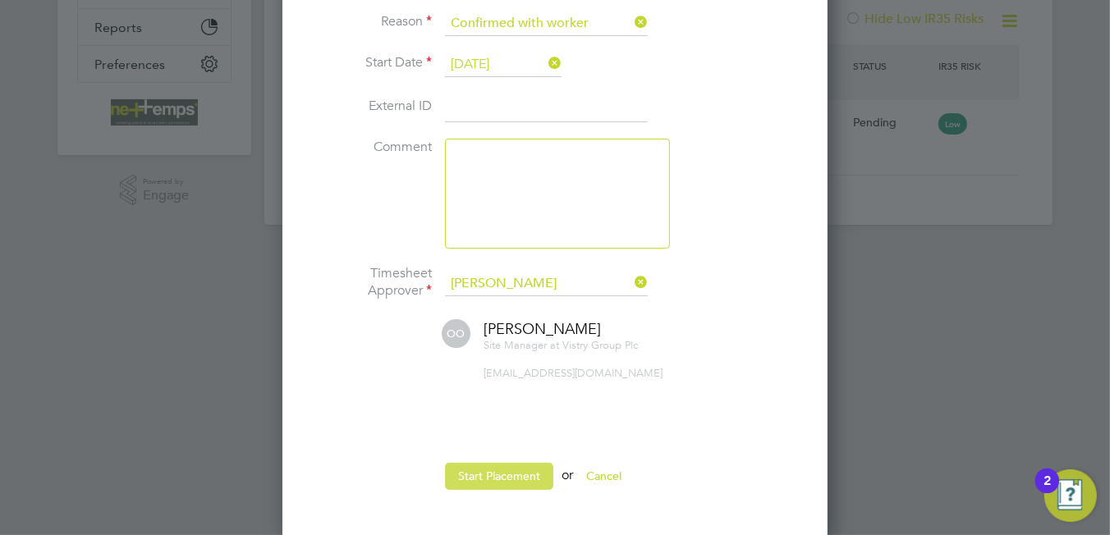
click at [498, 478] on button "Start Placement" at bounding box center [499, 476] width 108 height 26
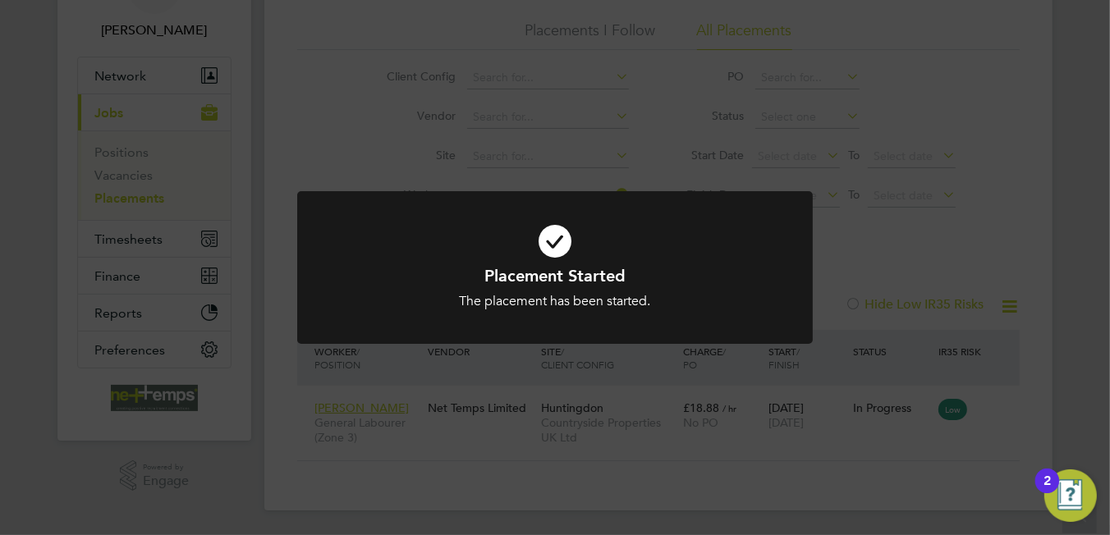
click at [553, 250] on icon at bounding box center [555, 241] width 427 height 64
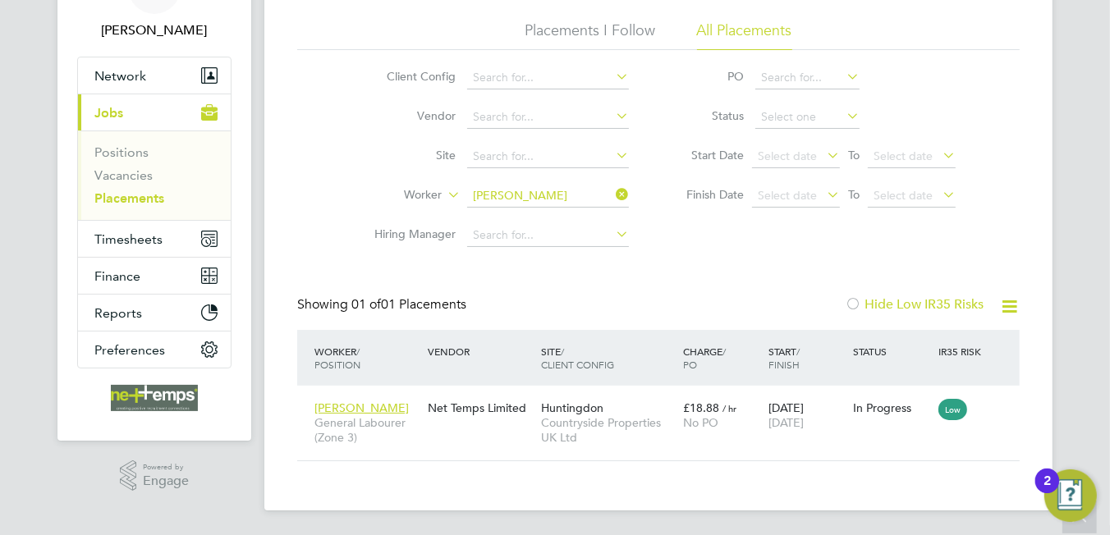
click at [310, 255] on div "Placements New Placement Placements I Follow All Placements Client Config Vendo…" at bounding box center [658, 216] width 722 height 490
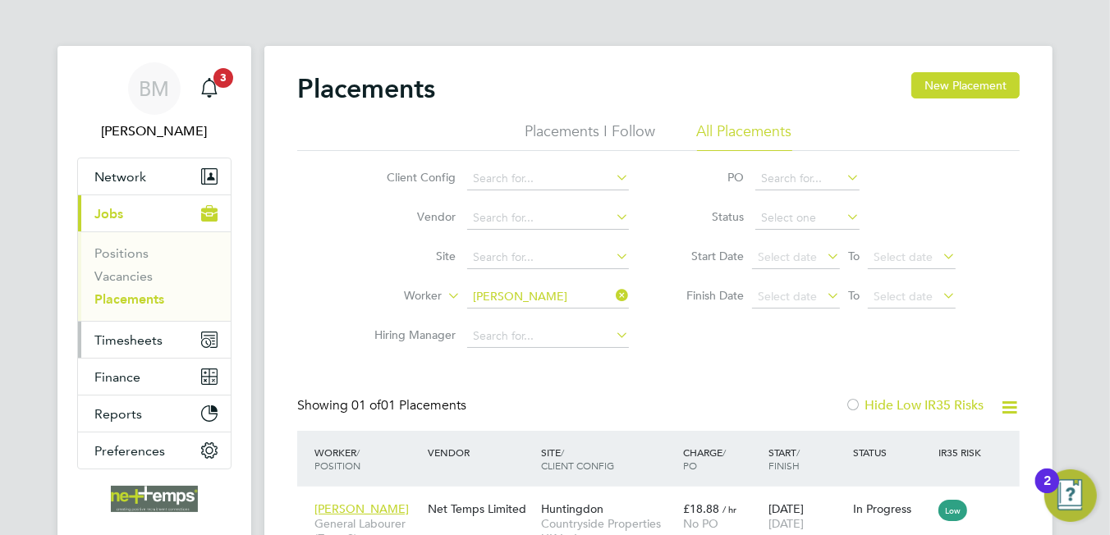
click at [149, 328] on button "Timesheets" at bounding box center [154, 340] width 153 height 36
click at [612, 296] on icon at bounding box center [612, 295] width 0 height 23
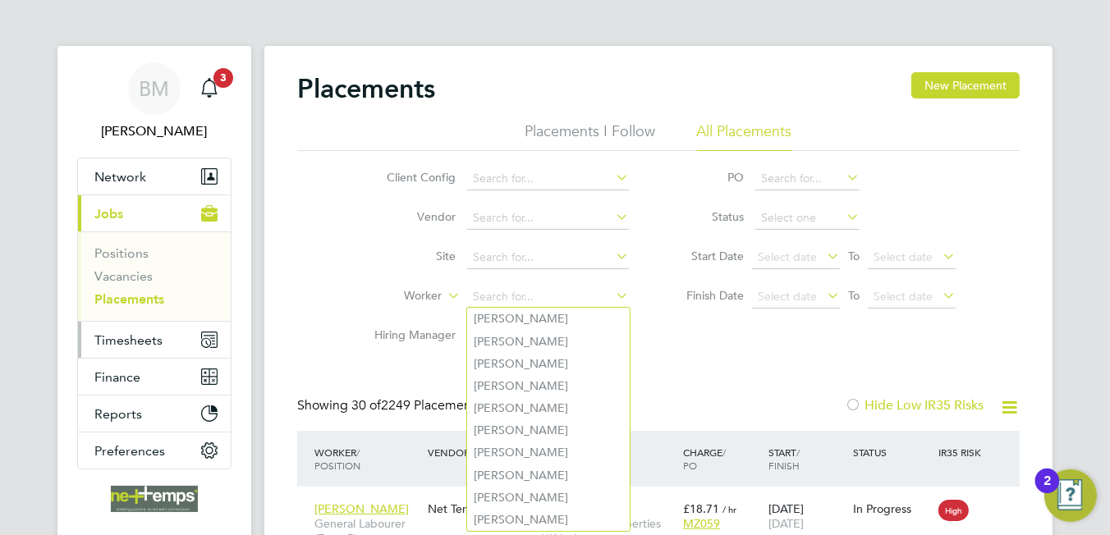
click at [117, 341] on span "Timesheets" at bounding box center [128, 340] width 68 height 16
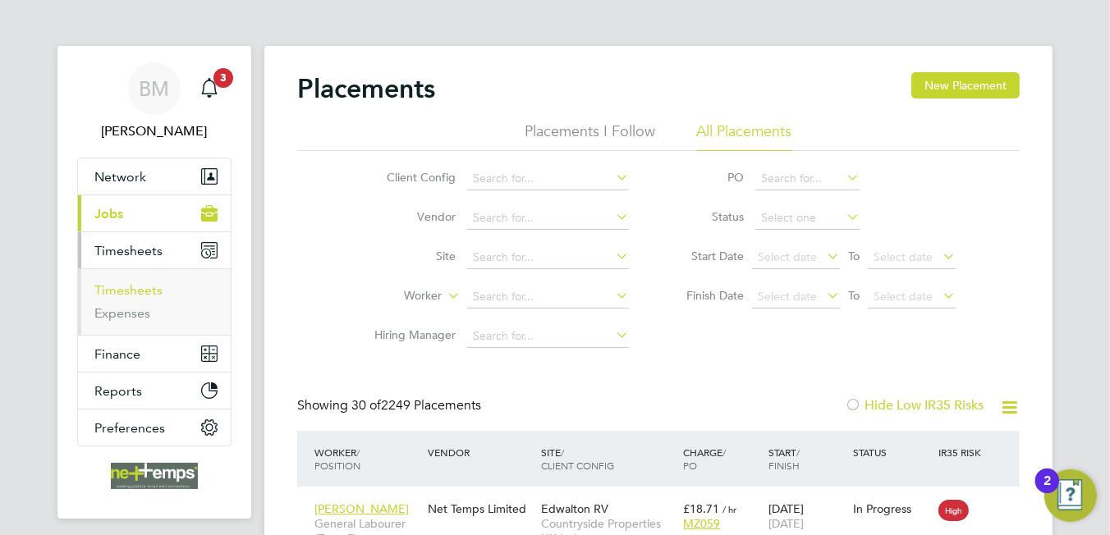
click at [129, 295] on link "Timesheets" at bounding box center [128, 290] width 68 height 16
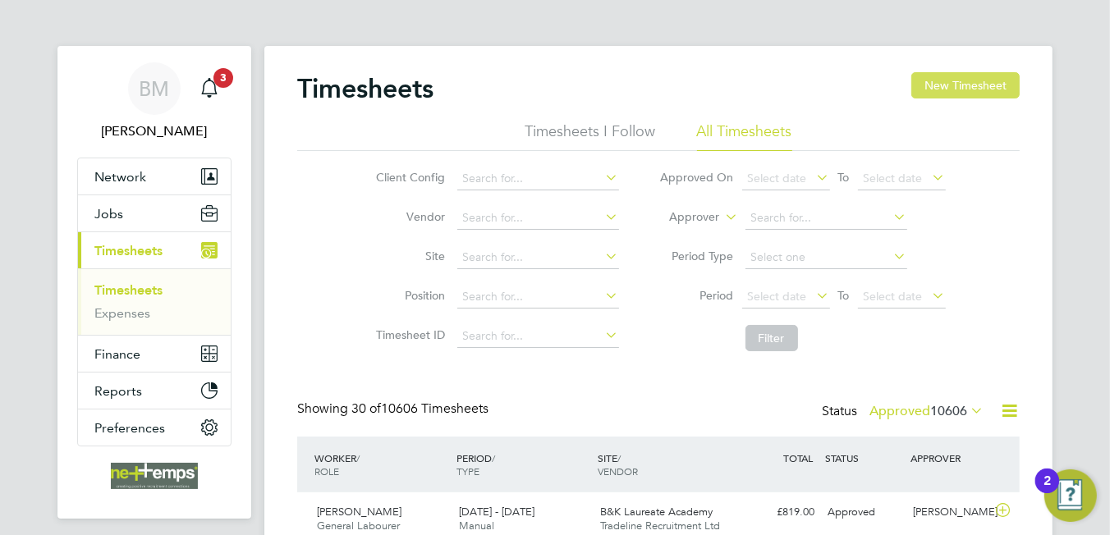
click at [947, 88] on button "New Timesheet" at bounding box center [965, 85] width 108 height 26
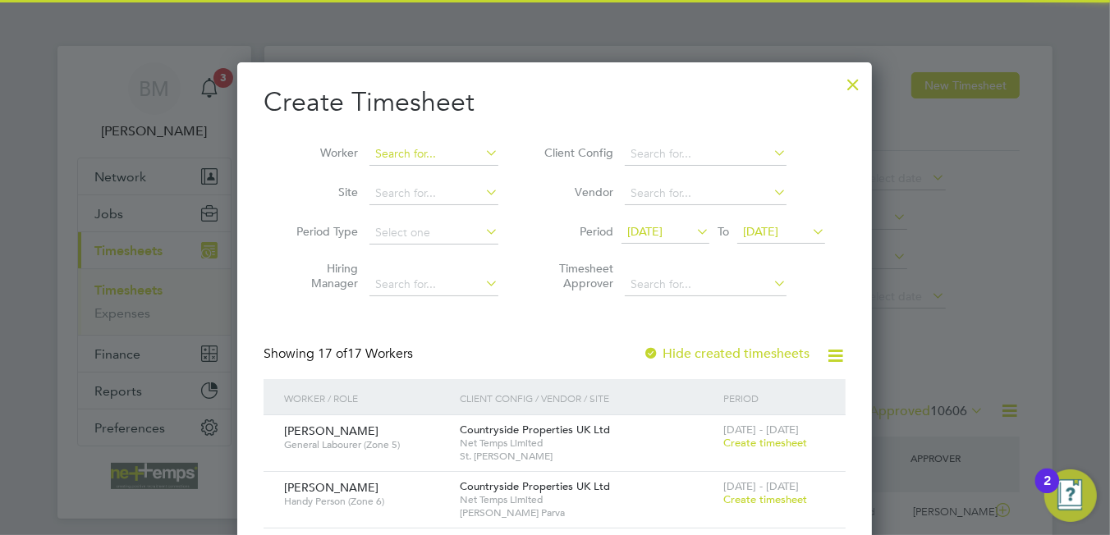
click at [408, 154] on input at bounding box center [433, 154] width 129 height 23
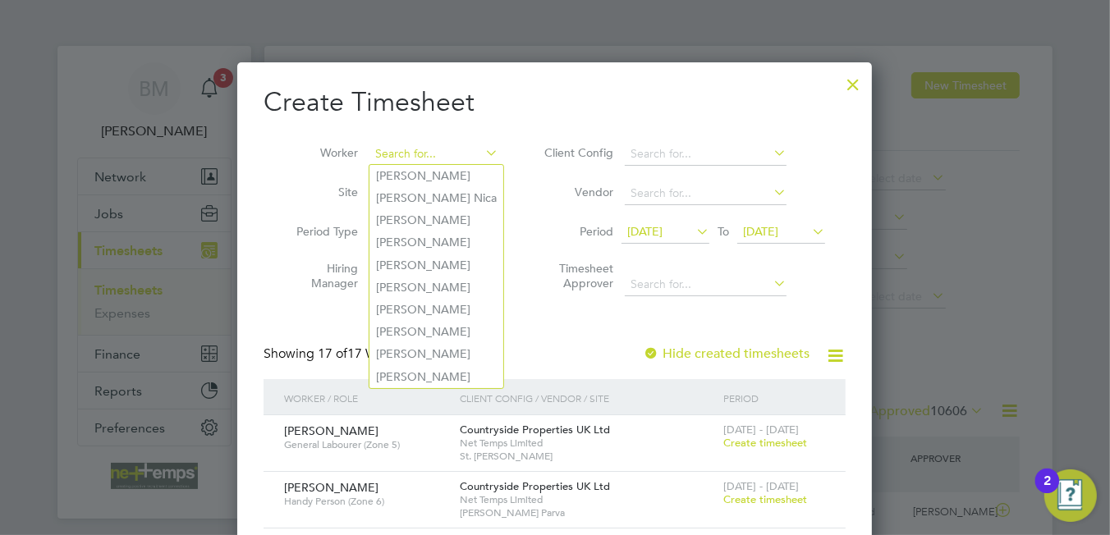
type input "j"
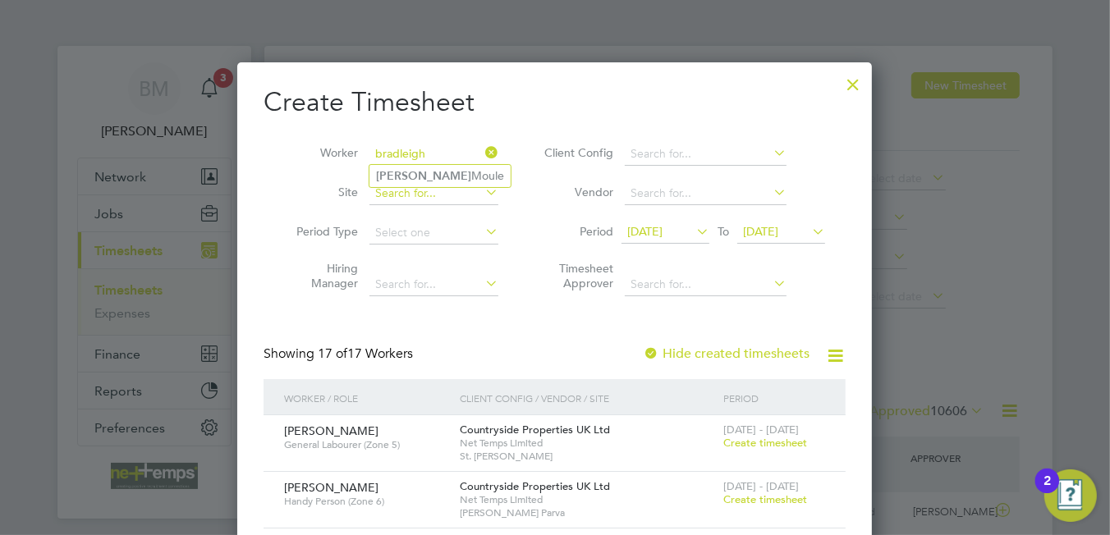
type input "bradleigh"
click at [425, 187] on input at bounding box center [433, 193] width 129 height 23
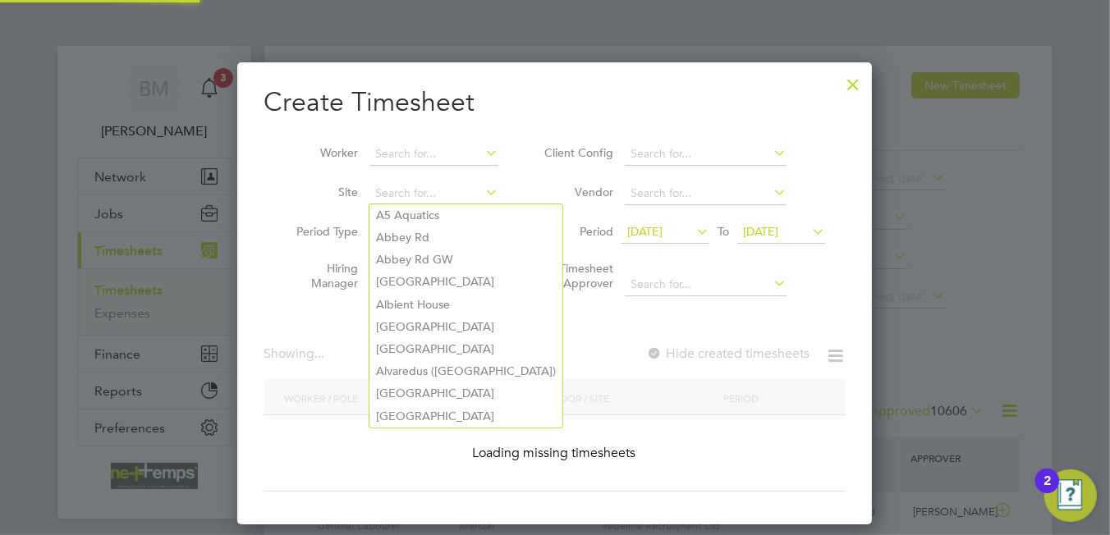
scroll to position [461, 635]
click at [429, 177] on li "Site" at bounding box center [391, 193] width 255 height 39
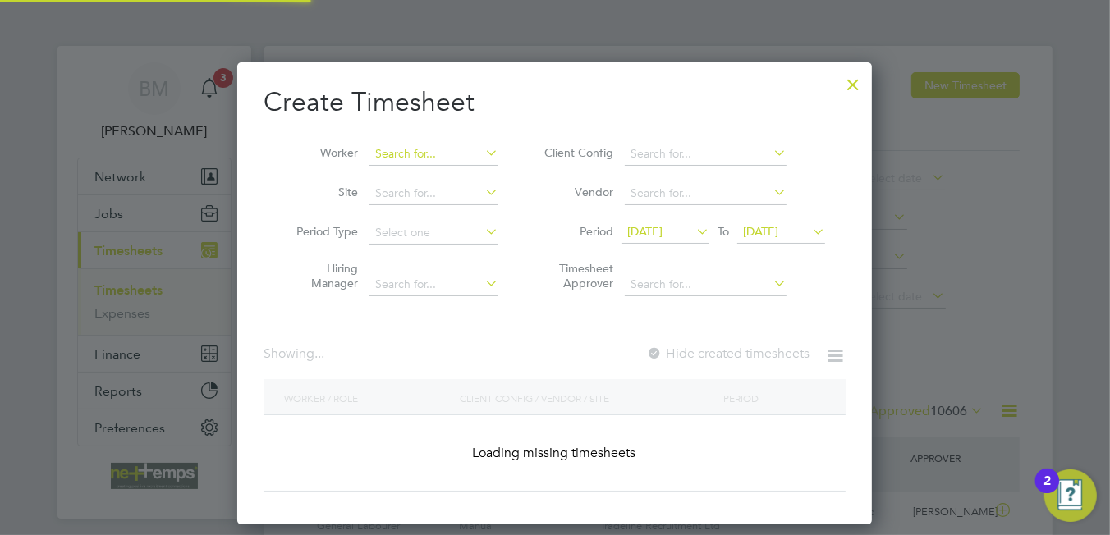
click at [420, 143] on input at bounding box center [433, 154] width 129 height 23
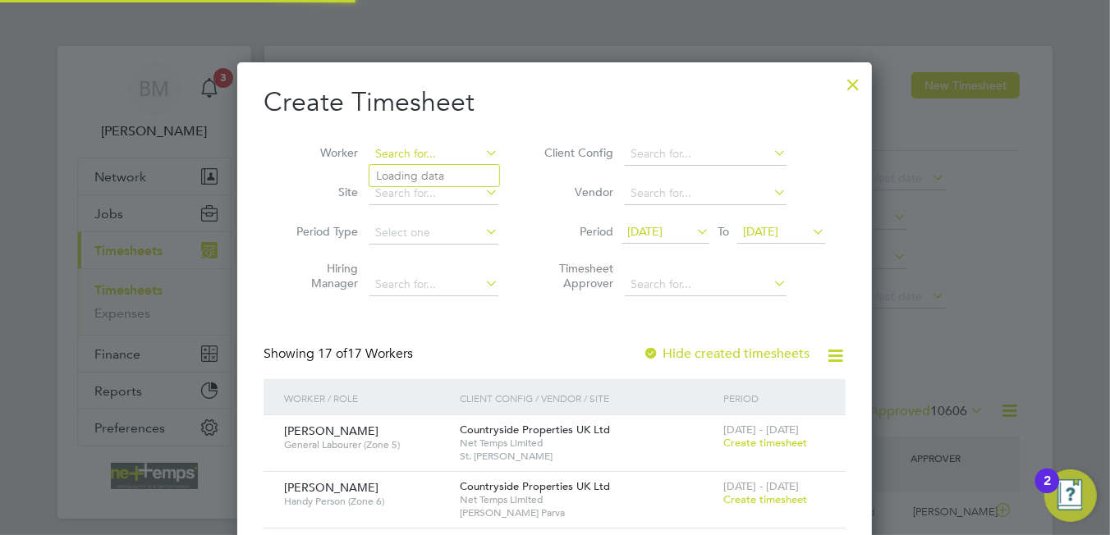
scroll to position [1625, 635]
click at [426, 171] on li "Bradleigh Moule" at bounding box center [439, 176] width 141 height 22
type input "[PERSON_NAME]"
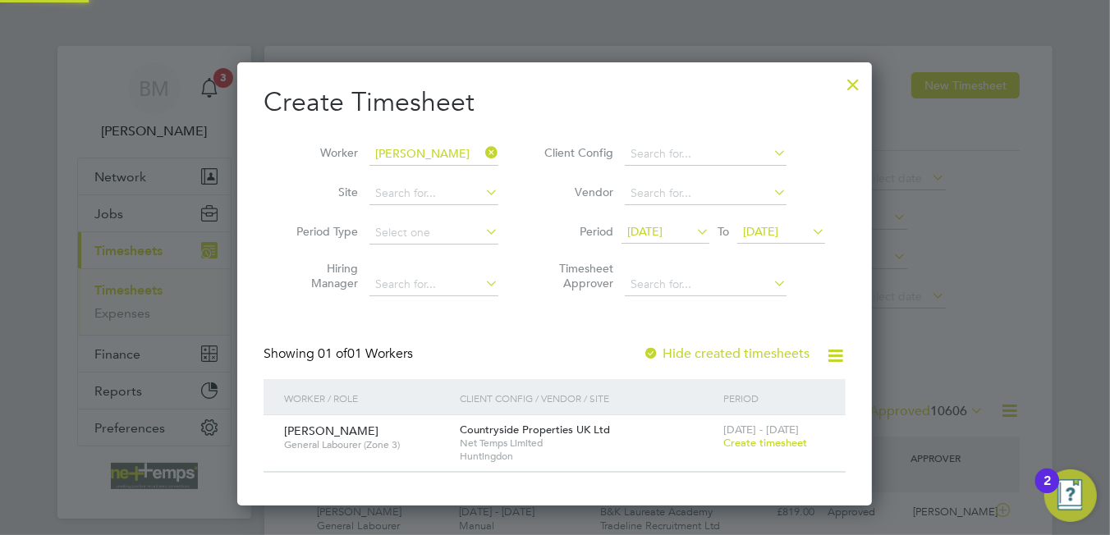
scroll to position [442, 635]
click at [750, 444] on span "Create timesheet" at bounding box center [765, 443] width 84 height 14
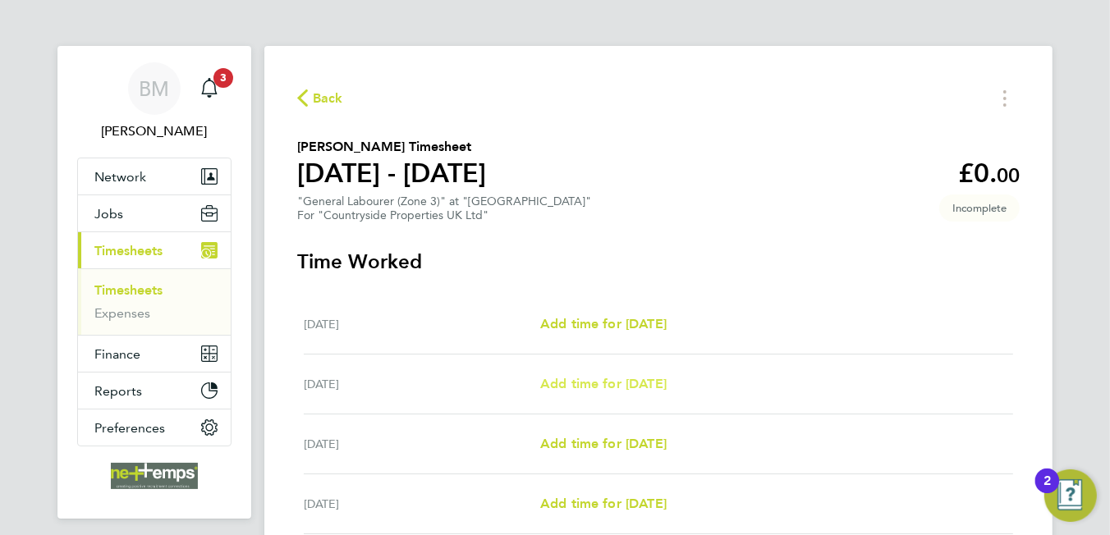
click at [649, 385] on span "Add time for Wed 17 Sep" at bounding box center [603, 384] width 126 height 16
select select "30"
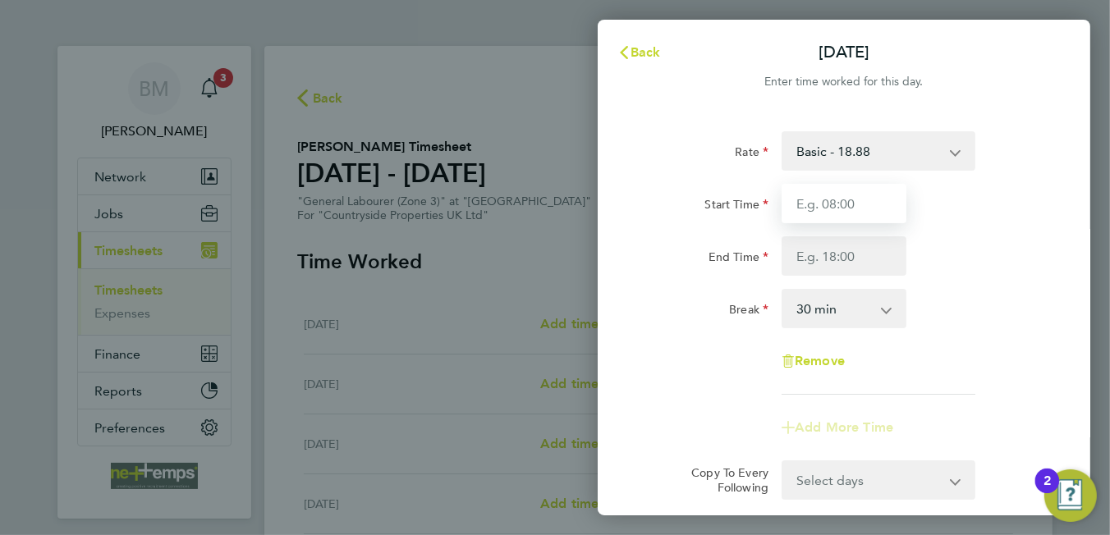
drag, startPoint x: 833, startPoint y: 203, endPoint x: 843, endPoint y: 208, distance: 11.0
click at [834, 202] on input "Start Time" at bounding box center [844, 203] width 125 height 39
type input "07:30"
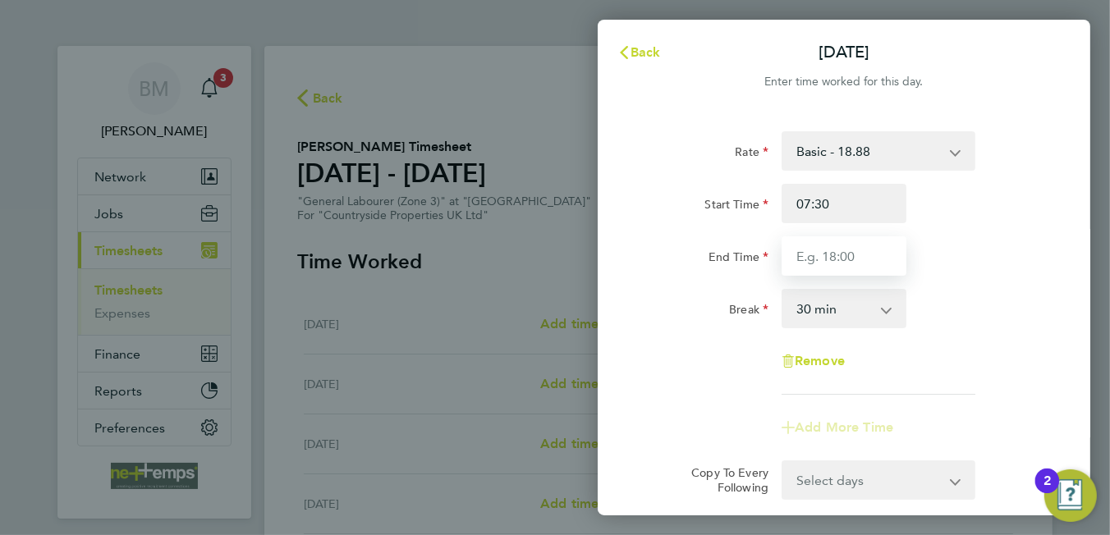
click at [842, 264] on input "End Time" at bounding box center [844, 255] width 125 height 39
type input "16:30"
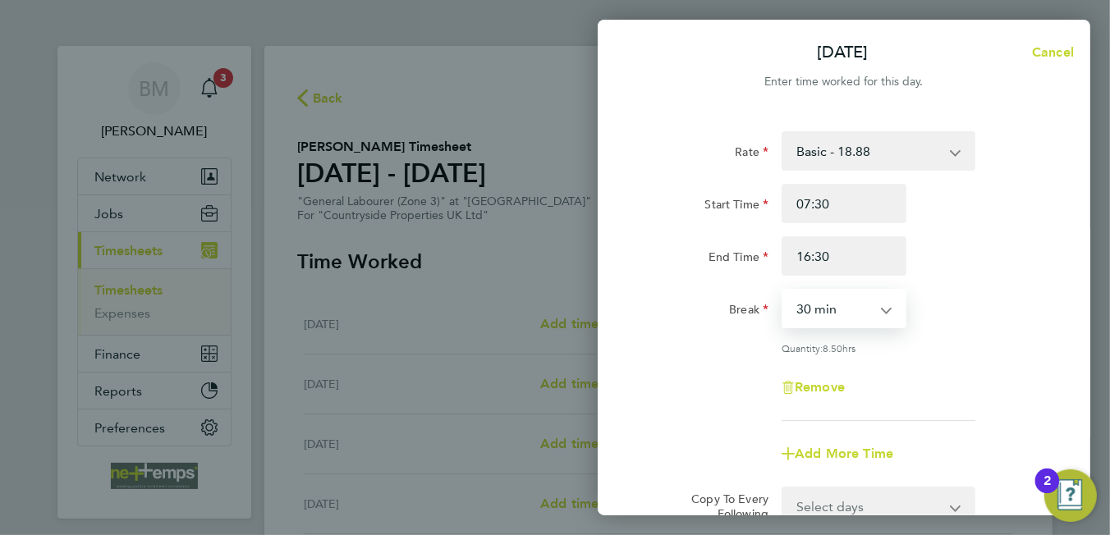
click at [821, 317] on select "0 min 15 min 30 min 45 min 60 min 75 min 90 min" at bounding box center [834, 309] width 102 height 36
select select "60"
click at [783, 291] on select "0 min 15 min 30 min 45 min 60 min 75 min 90 min" at bounding box center [834, 309] width 102 height 36
click at [985, 391] on div "Remove" at bounding box center [844, 387] width 414 height 39
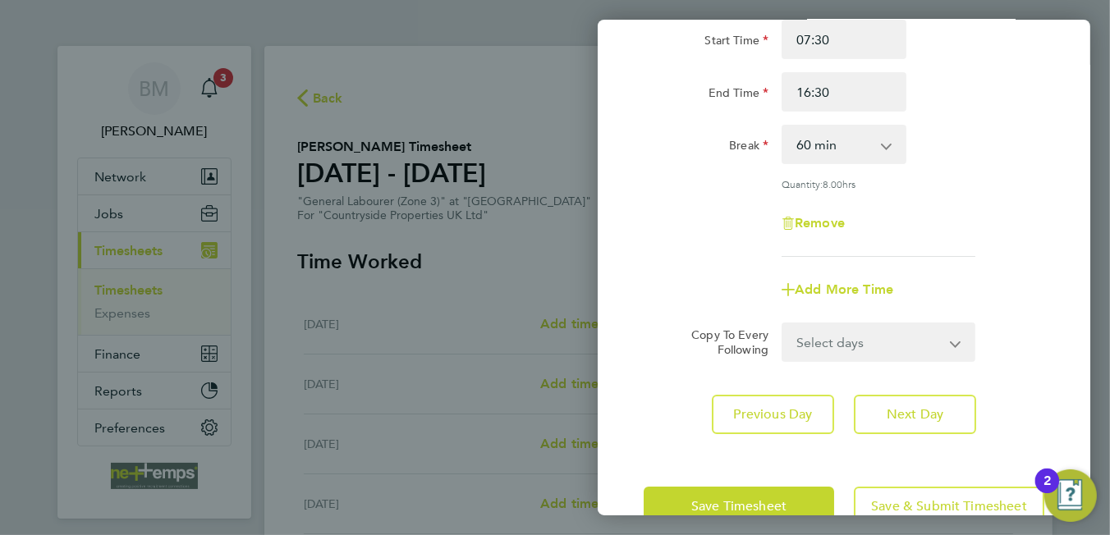
click at [864, 331] on select "Select days Day Weekday (Mon-Fri) Weekend (Sat-Sun) Thursday Friday Saturday Su…" at bounding box center [869, 342] width 172 height 36
select select "WEEKDAY"
click at [783, 324] on select "Select days Day Weekday (Mon-Fri) Weekend (Sat-Sun) Thursday Friday Saturday Su…" at bounding box center [869, 342] width 172 height 36
select select "2025-09-21"
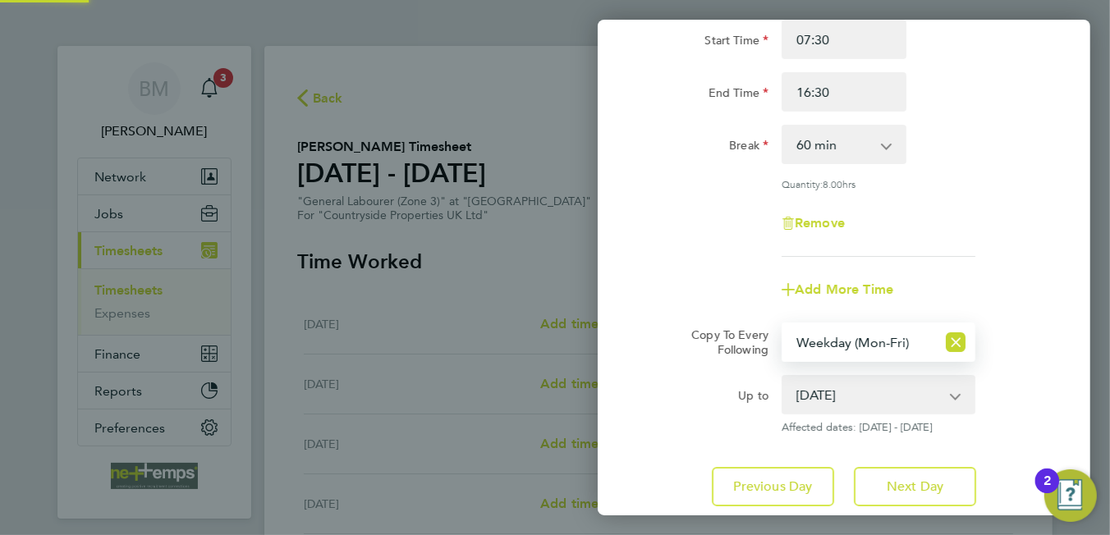
click at [725, 236] on div "Remove" at bounding box center [844, 223] width 414 height 39
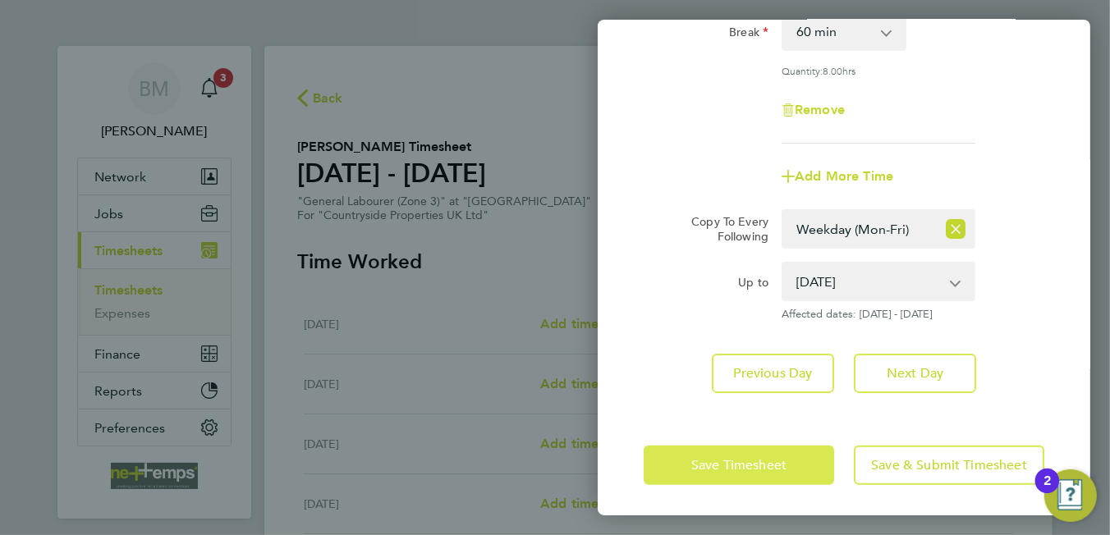
click at [725, 457] on span "Save Timesheet" at bounding box center [738, 465] width 95 height 16
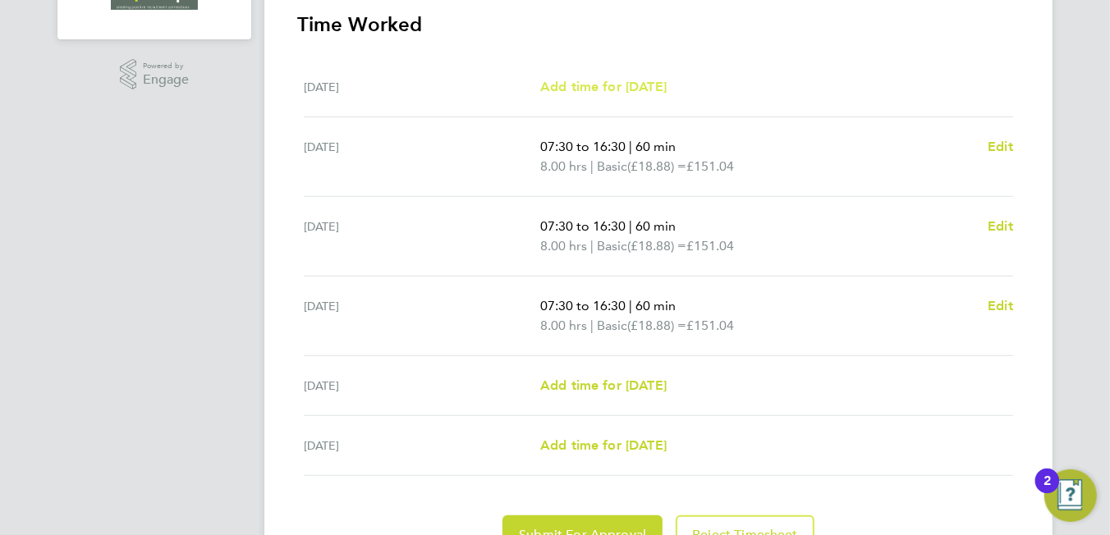
click at [643, 79] on span "Add time for Tue 16 Sep" at bounding box center [603, 87] width 126 height 16
select select "30"
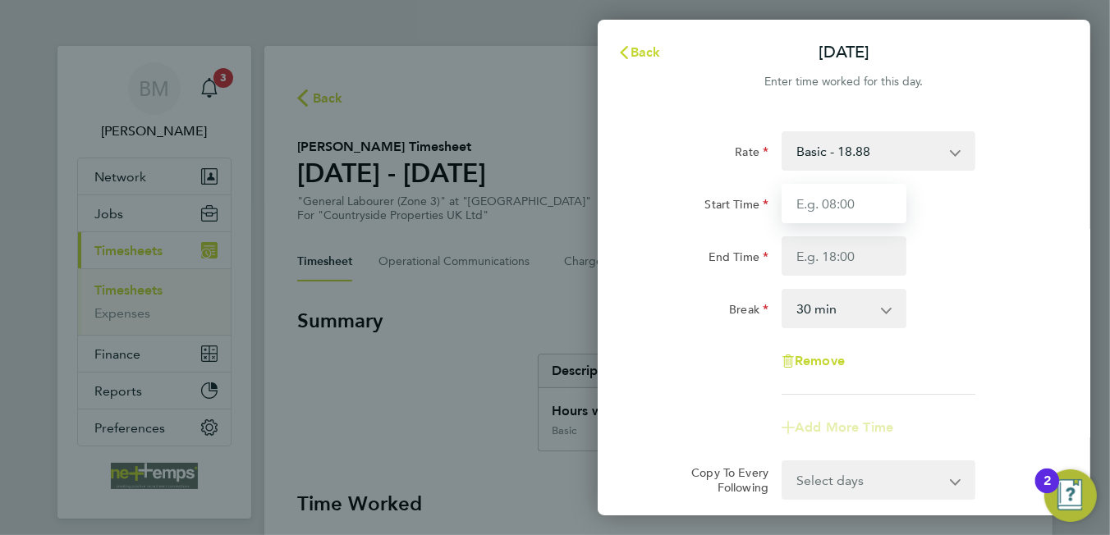
click at [825, 210] on input "Start Time" at bounding box center [844, 203] width 125 height 39
type input "07:30"
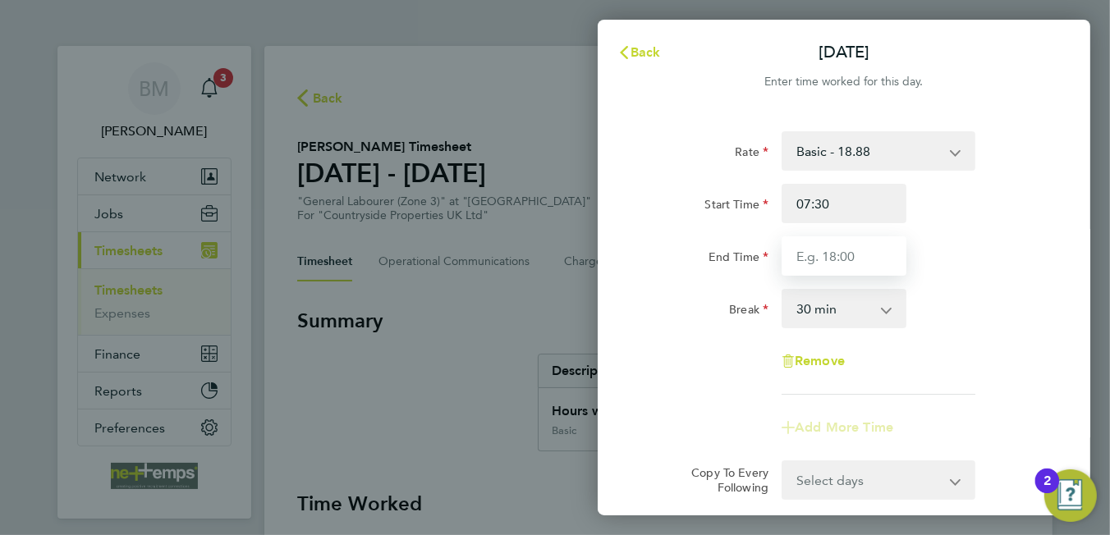
type input "16:30"
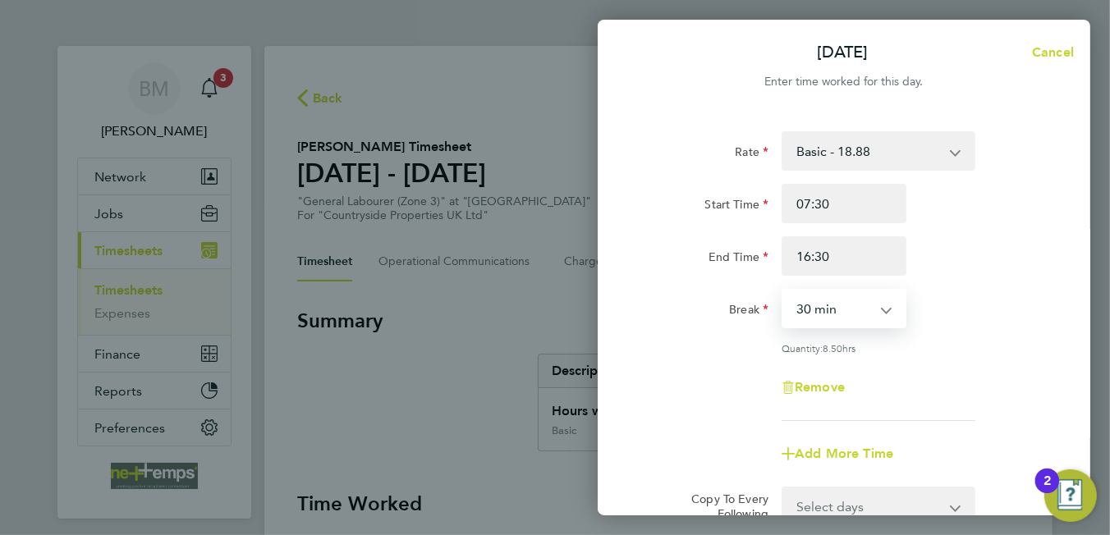
drag, startPoint x: 826, startPoint y: 296, endPoint x: 837, endPoint y: 328, distance: 33.7
click at [826, 297] on select "0 min 15 min 30 min 45 min 60 min 75 min 90 min" at bounding box center [834, 309] width 102 height 36
select select "60"
click at [783, 291] on select "0 min 15 min 30 min 45 min 60 min 75 min 90 min" at bounding box center [834, 309] width 102 height 36
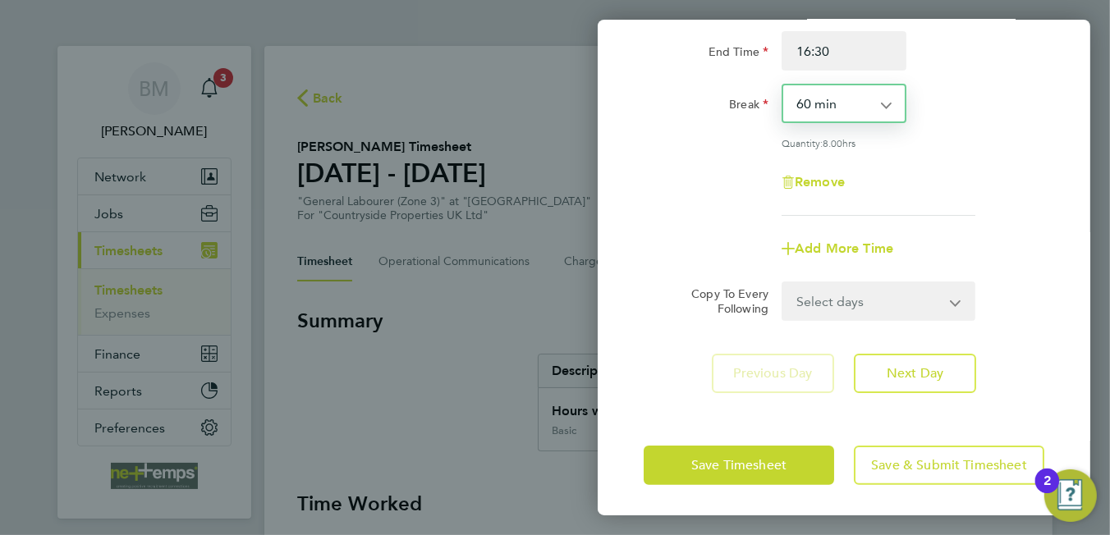
click at [725, 484] on div "Save Timesheet Save & Submit Timesheet" at bounding box center [844, 465] width 493 height 105
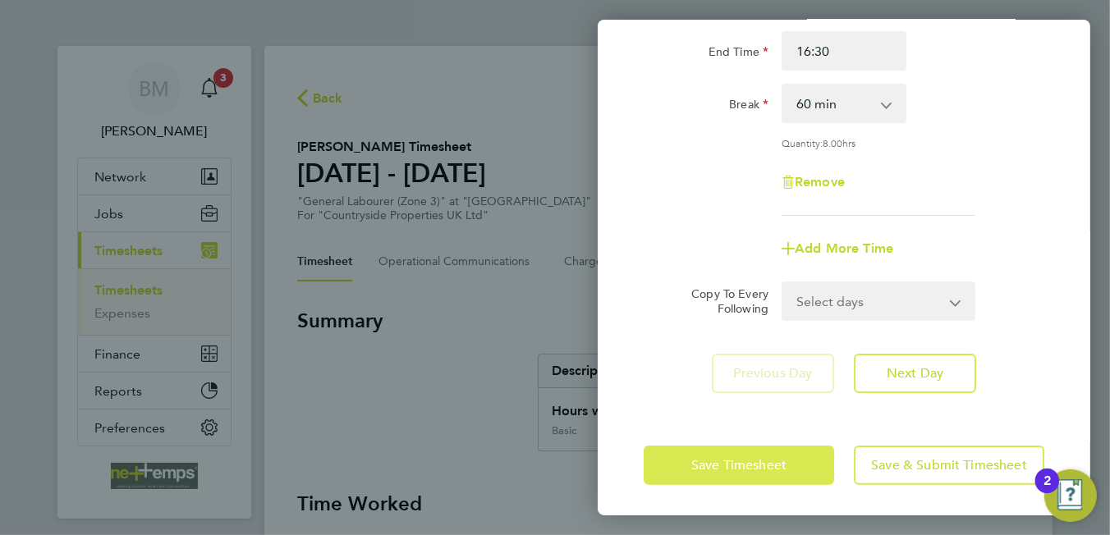
click at [709, 457] on span "Save Timesheet" at bounding box center [738, 465] width 95 height 16
click at [709, 454] on app-form-button "Save Timesheet" at bounding box center [744, 465] width 200 height 39
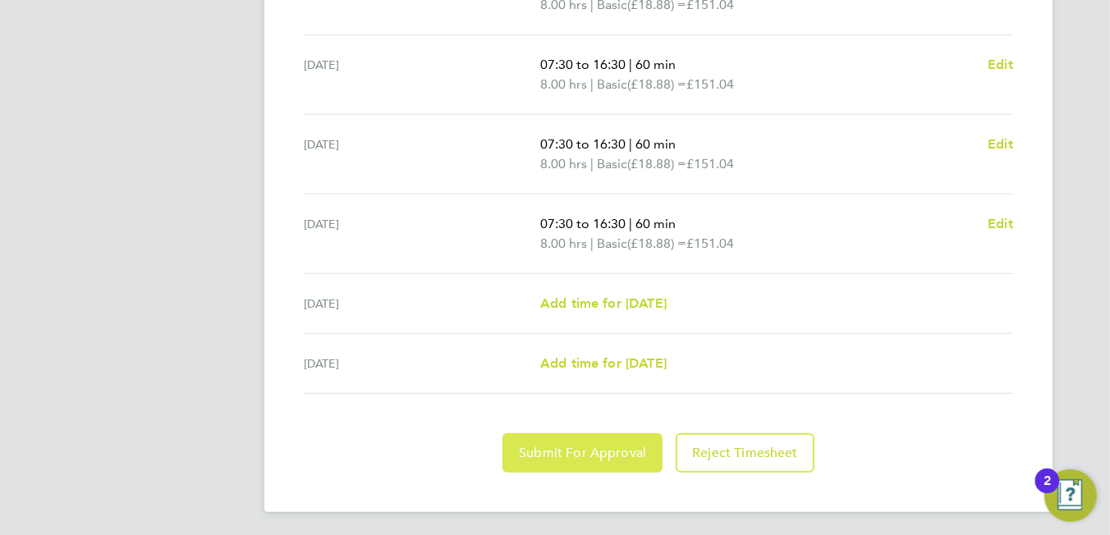
click at [556, 454] on span "Submit For Approval" at bounding box center [582, 453] width 127 height 16
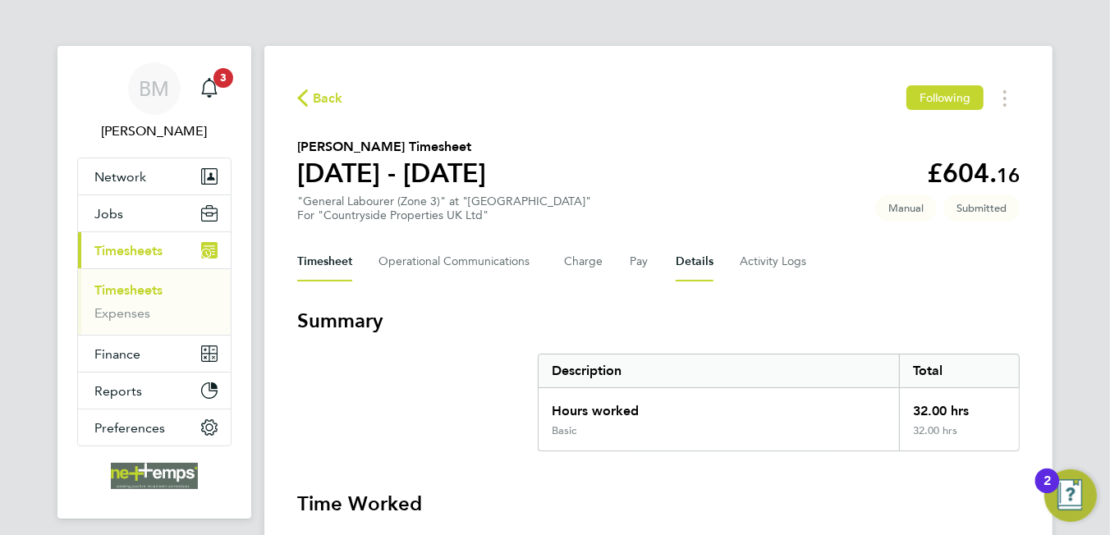
click at [686, 255] on button "Details" at bounding box center [695, 261] width 38 height 39
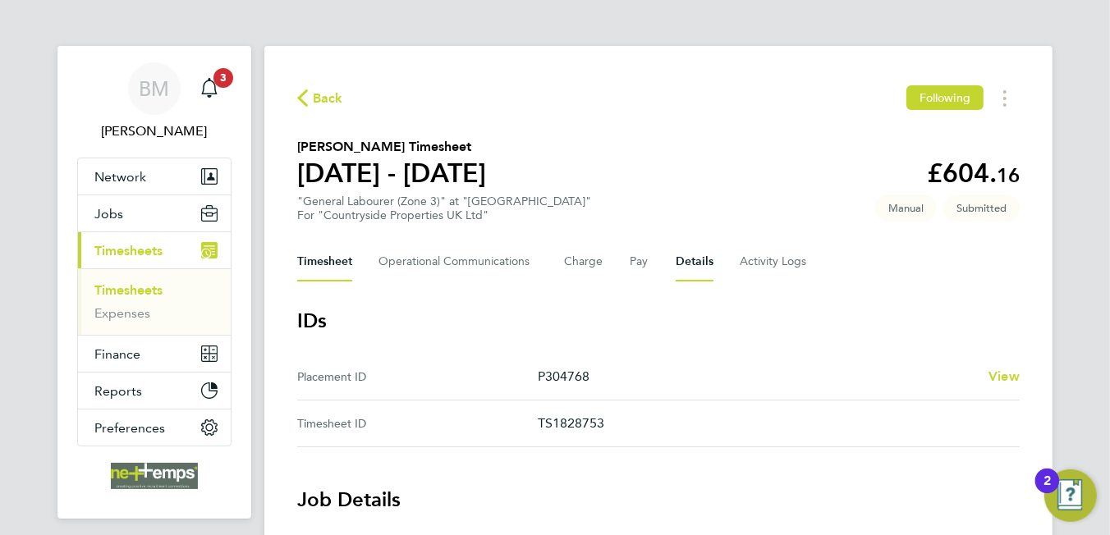
click at [317, 265] on button "Timesheet" at bounding box center [324, 261] width 55 height 39
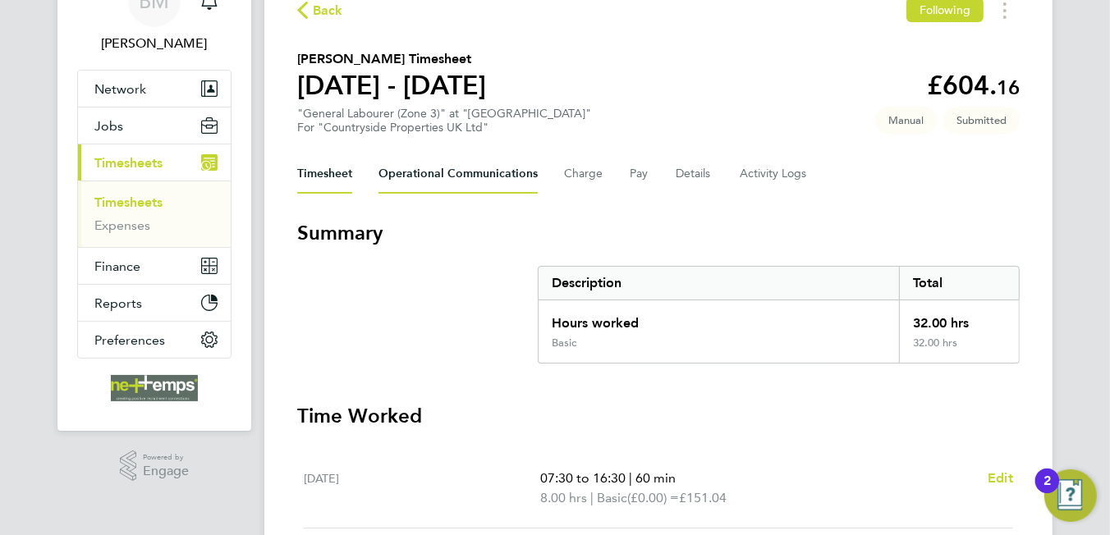
click at [478, 191] on Communications-tab "Operational Communications" at bounding box center [457, 173] width 159 height 39
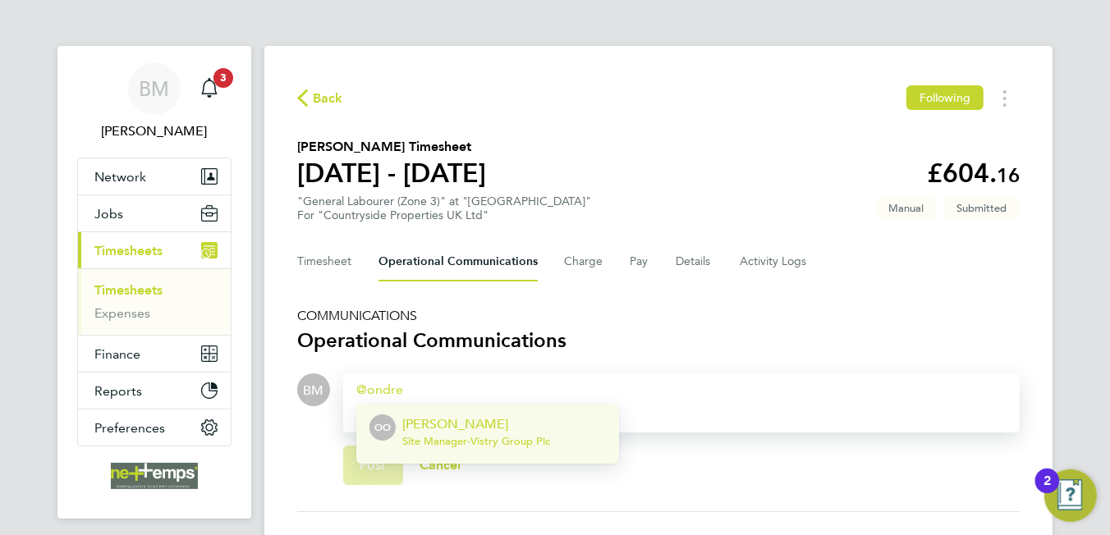
click at [493, 431] on p "[PERSON_NAME]" at bounding box center [476, 425] width 148 height 20
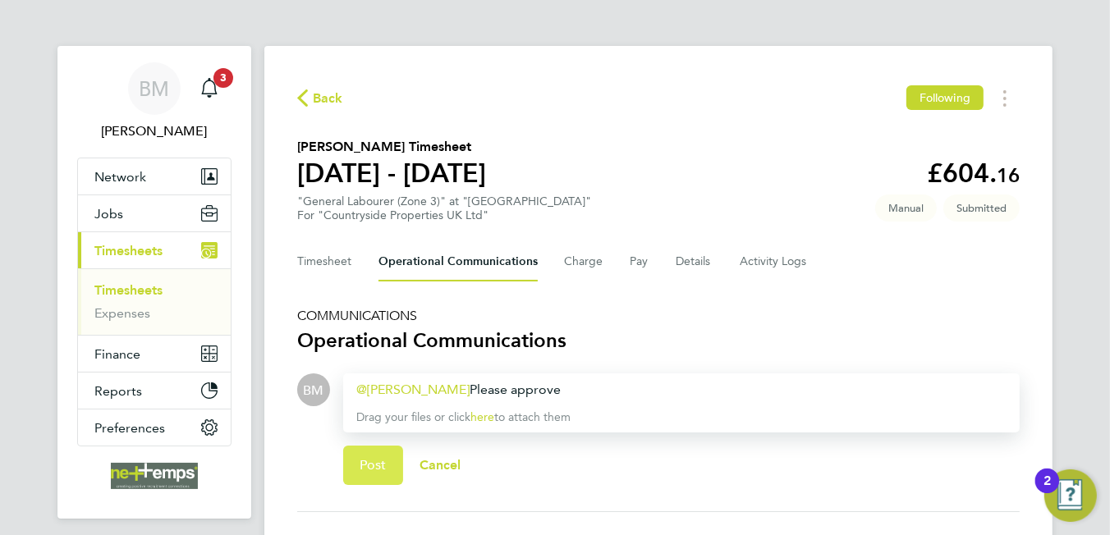
click at [373, 458] on span "Post" at bounding box center [373, 465] width 27 height 16
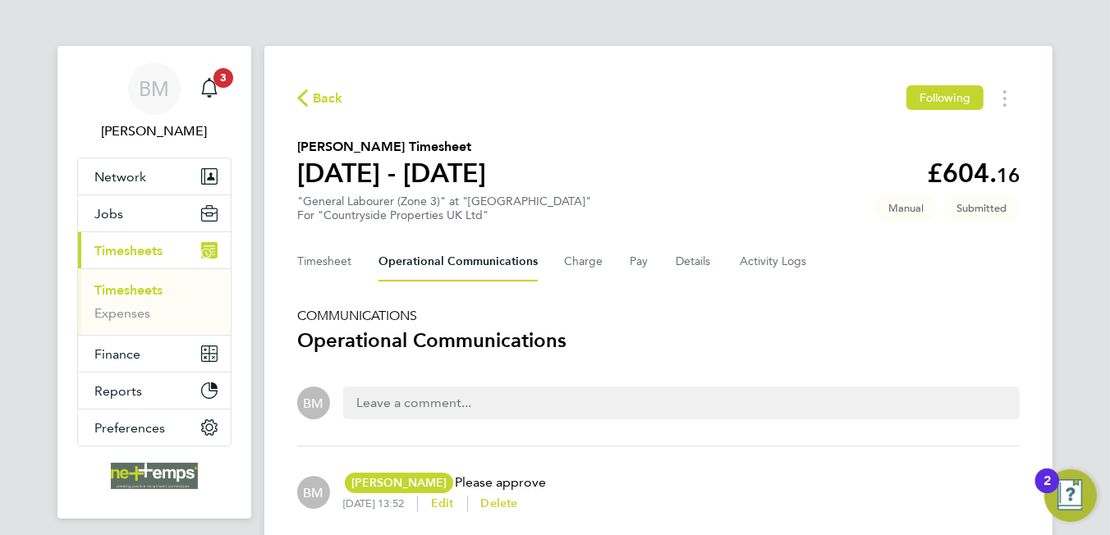
click at [314, 92] on span "Back" at bounding box center [328, 99] width 30 height 20
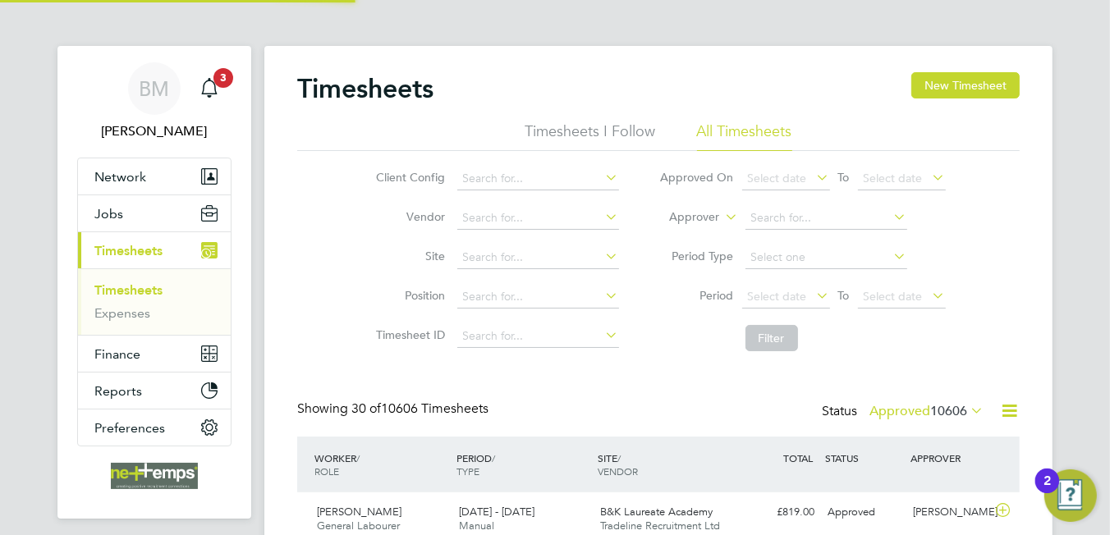
drag, startPoint x: 314, startPoint y: 92, endPoint x: 313, endPoint y: 229, distance: 137.1
click at [313, 229] on div "Client Config Vendor Site Position Timesheet ID Approved On Select date To Sele…" at bounding box center [658, 255] width 722 height 209
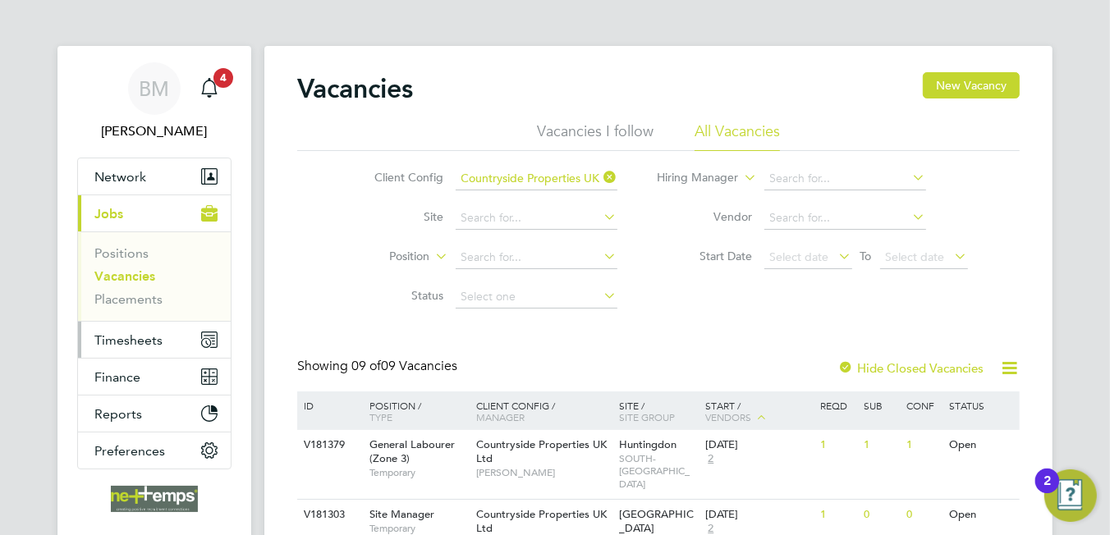
click at [140, 344] on span "Timesheets" at bounding box center [128, 340] width 68 height 16
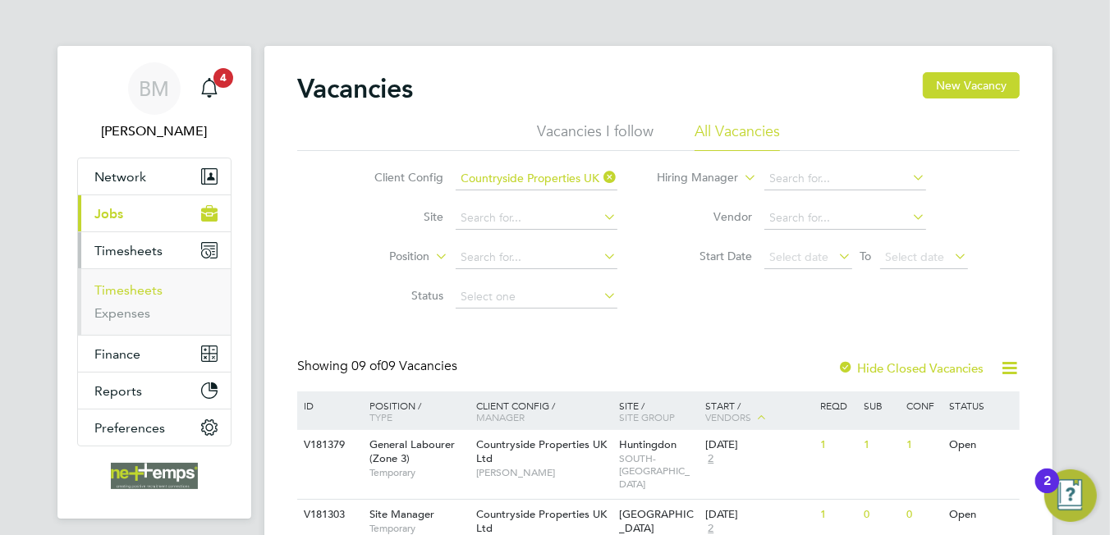
click at [139, 295] on link "Timesheets" at bounding box center [128, 290] width 68 height 16
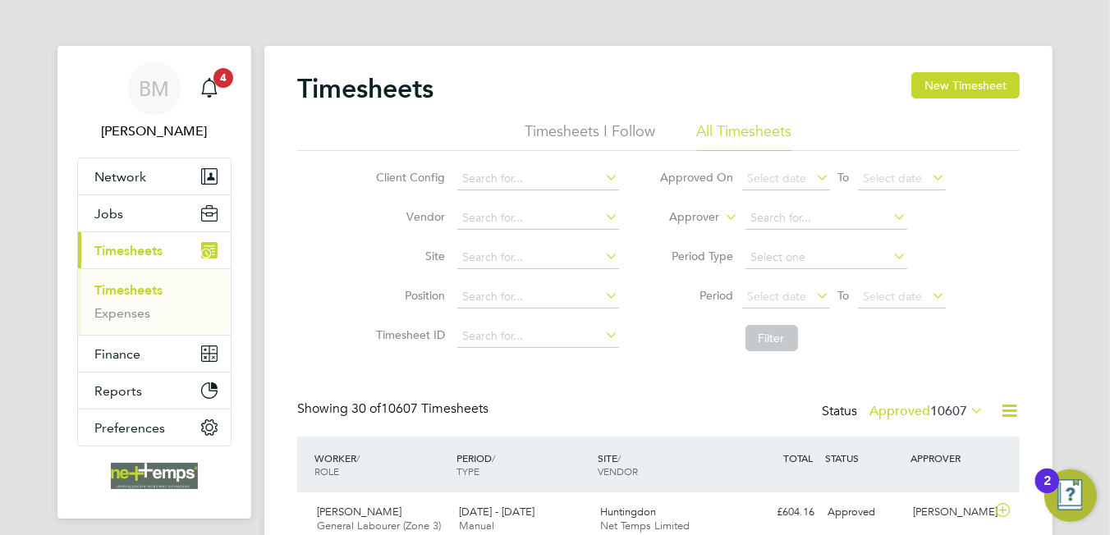
click at [1011, 405] on icon at bounding box center [1009, 411] width 21 height 21
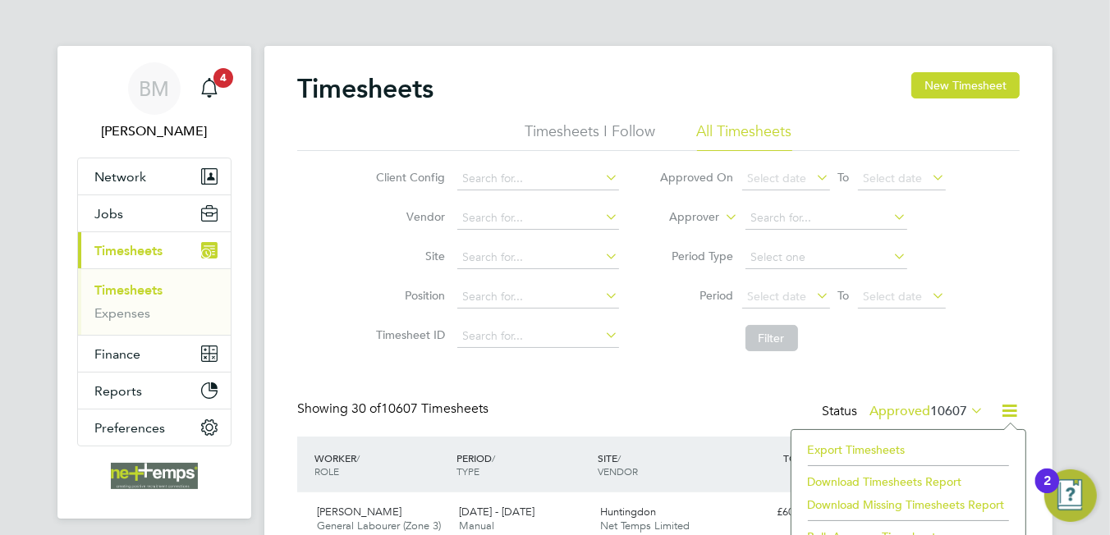
click at [890, 452] on li "Export Timesheets" at bounding box center [909, 449] width 218 height 23
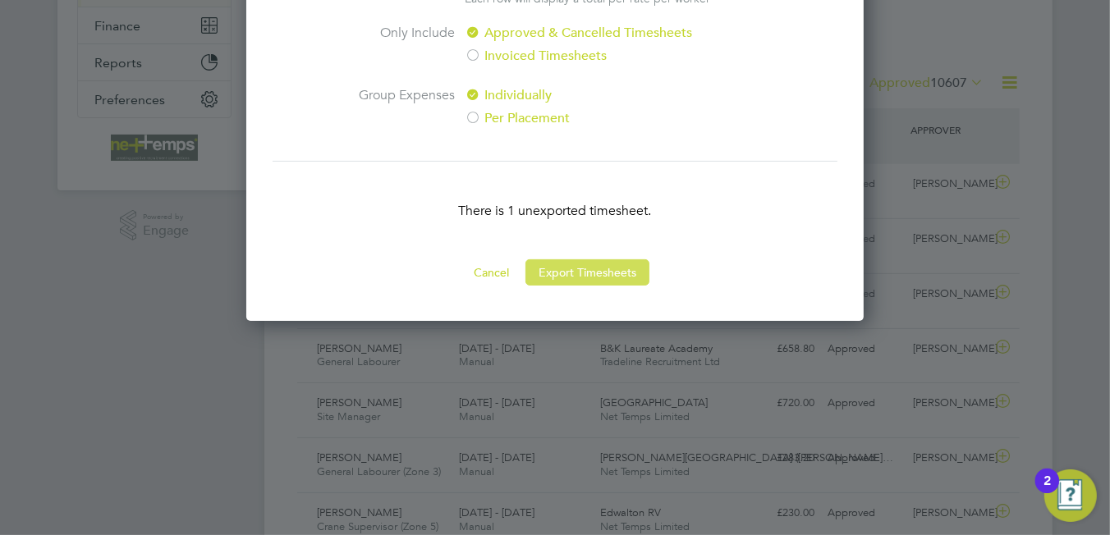
click at [550, 279] on button "Export Timesheets" at bounding box center [587, 272] width 124 height 26
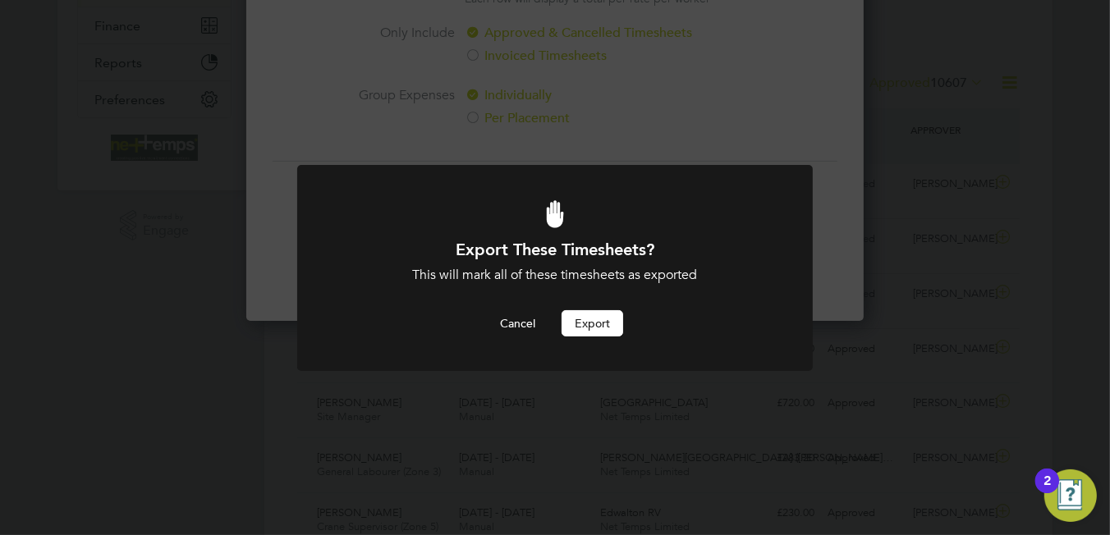
click at [581, 337] on div at bounding box center [555, 268] width 516 height 206
click at [583, 327] on button "Export" at bounding box center [593, 323] width 62 height 26
